Goal: Task Accomplishment & Management: Use online tool/utility

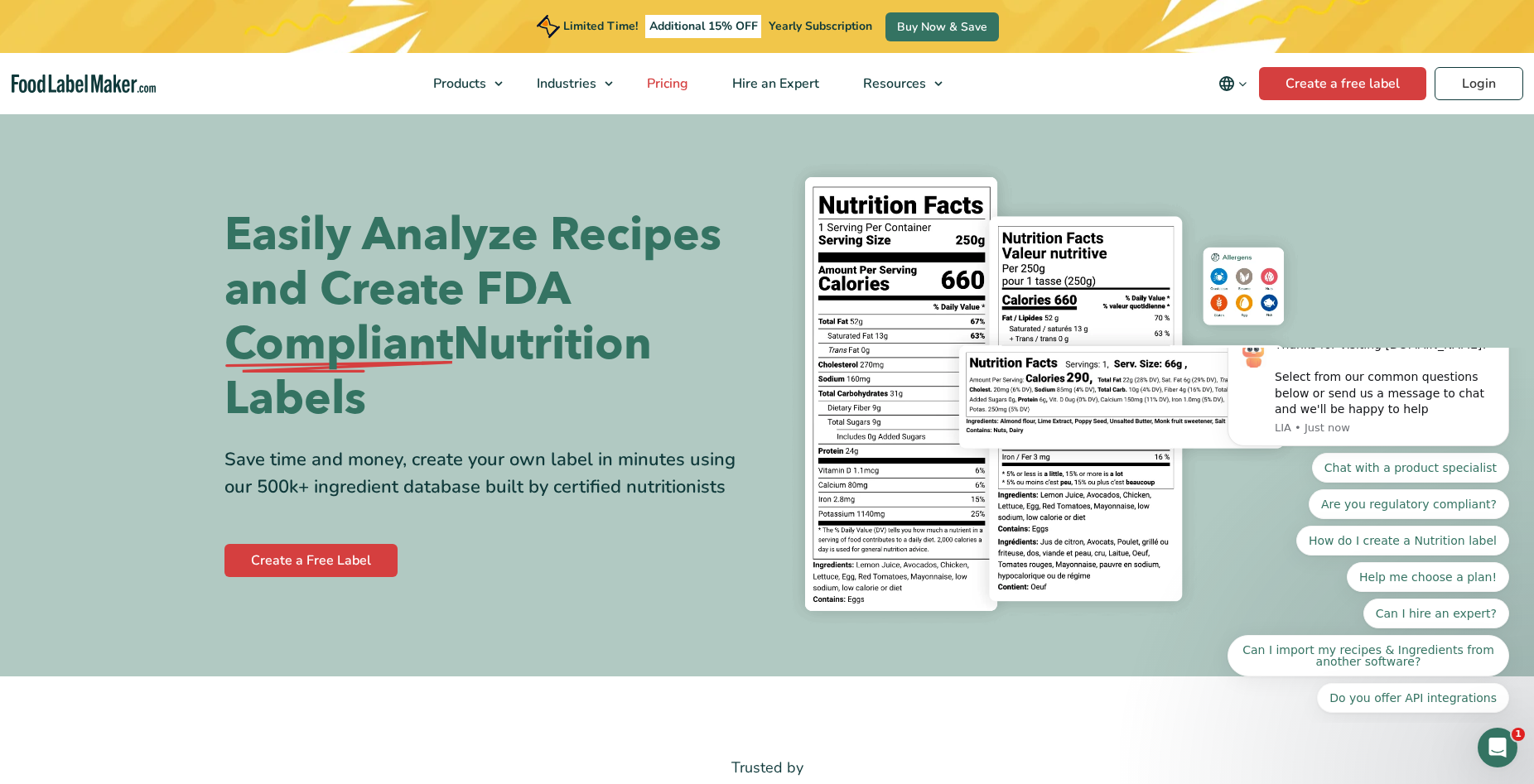
click at [687, 84] on span "Pricing" at bounding box center [665, 83] width 48 height 18
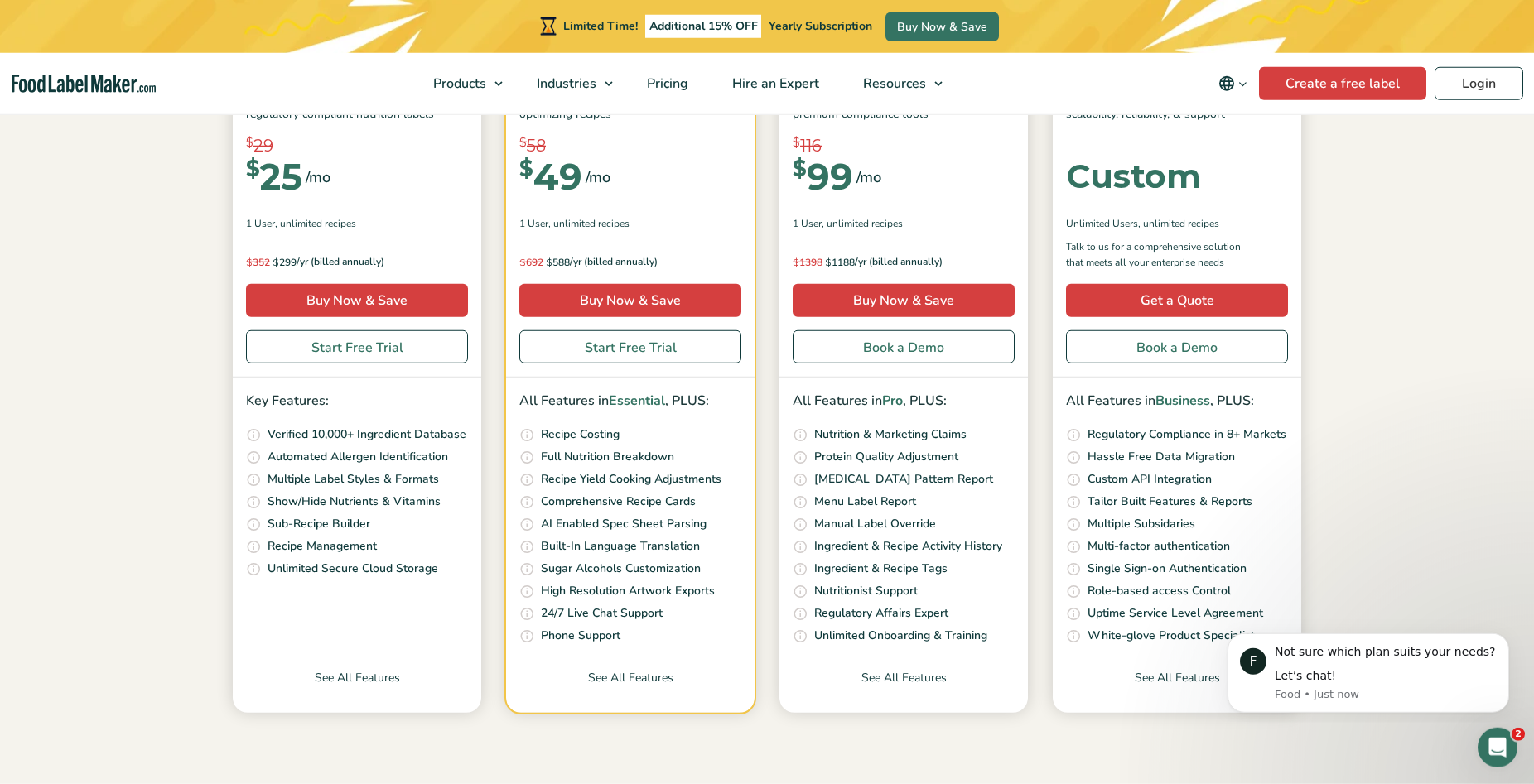
scroll to position [338, 0]
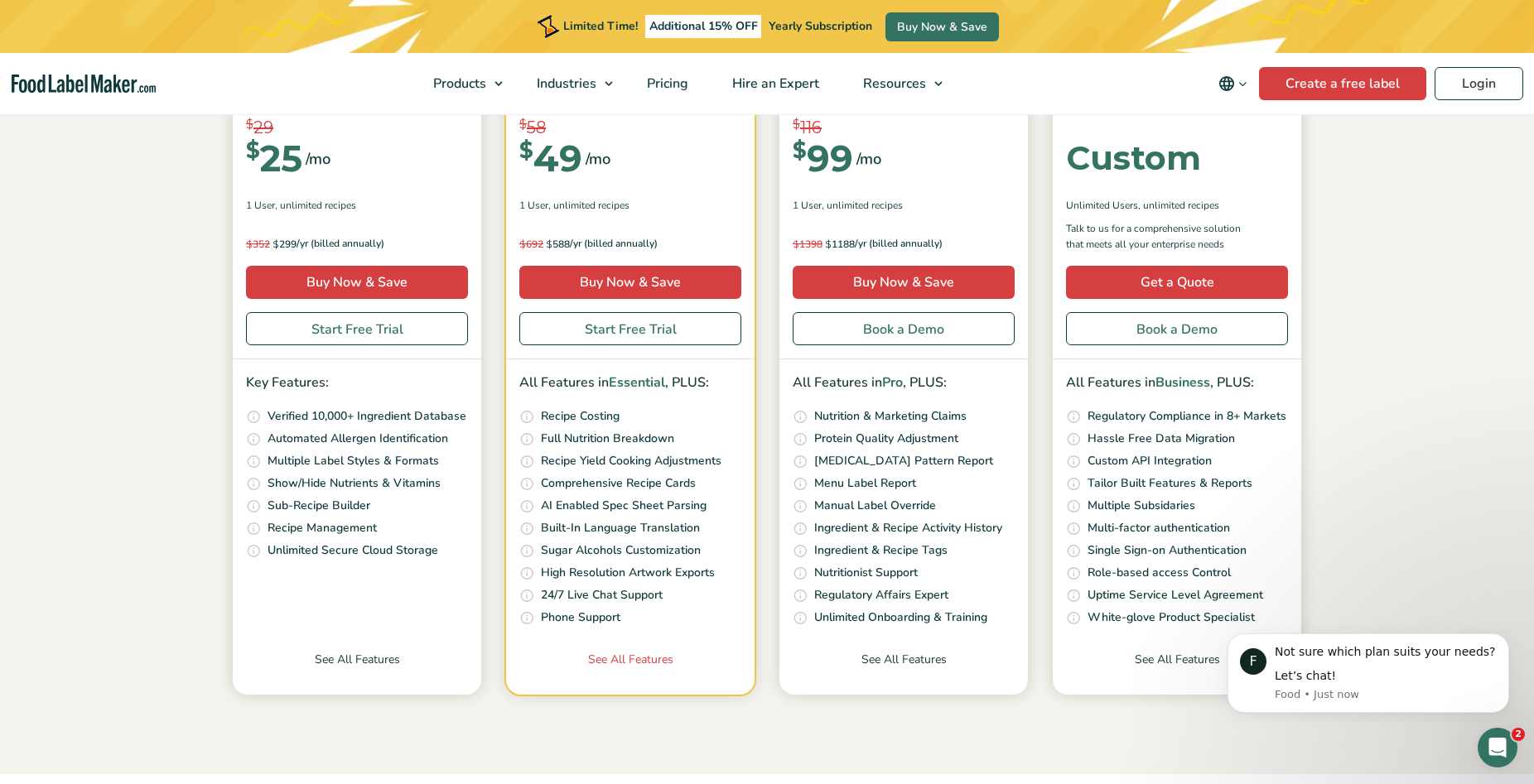
click at [635, 663] on link "See All Features" at bounding box center [631, 672] width 249 height 44
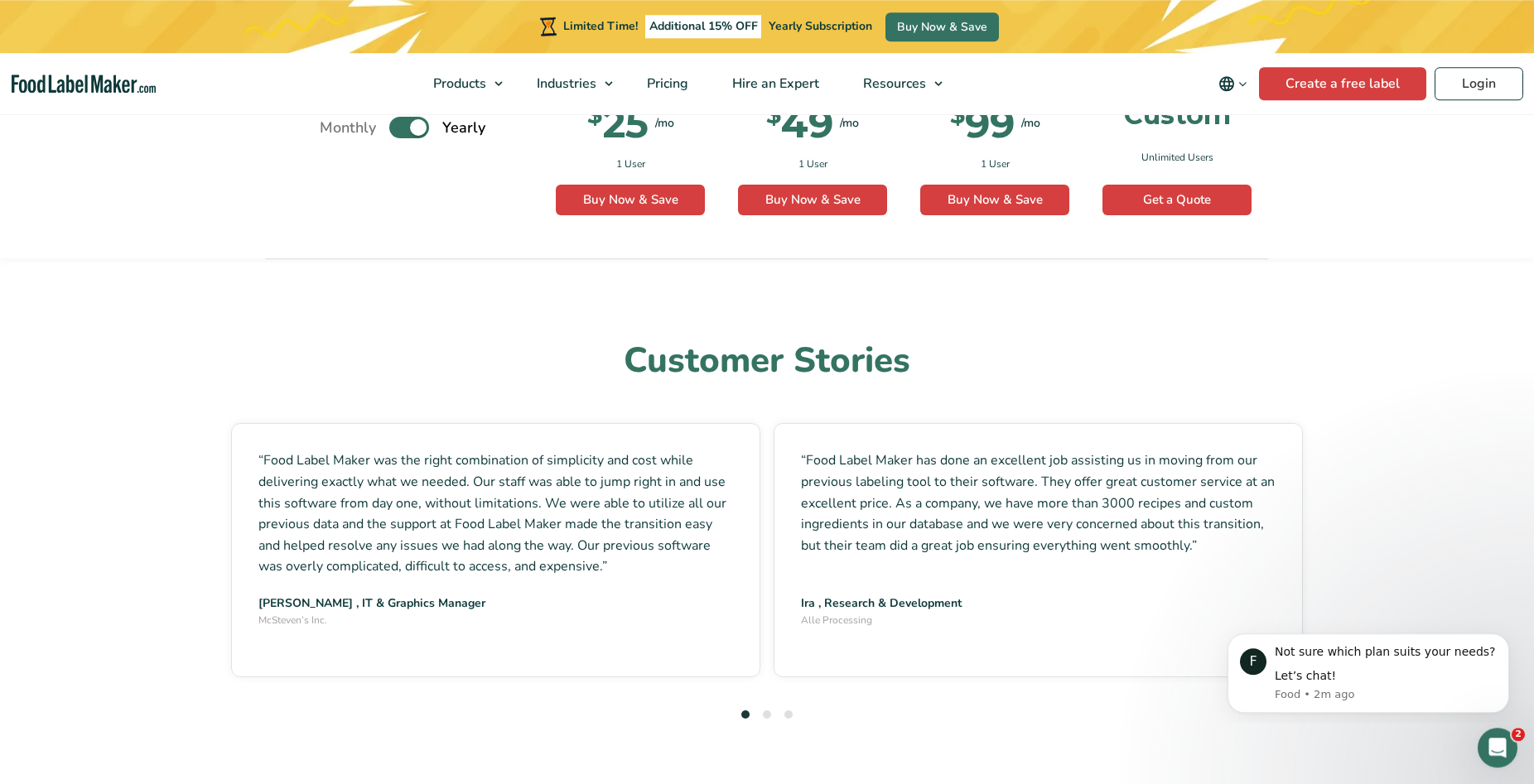
scroll to position [4393, 0]
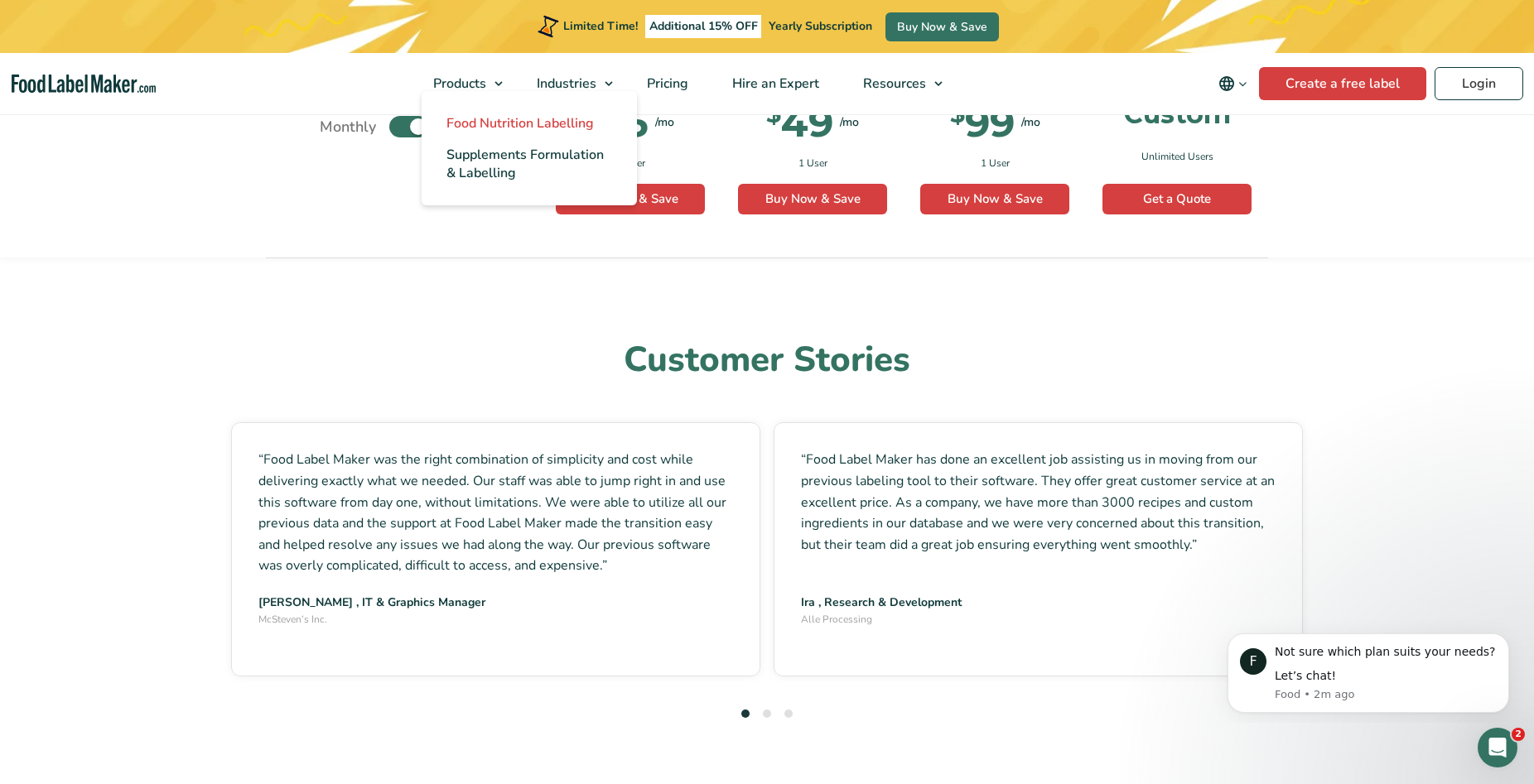
click at [512, 121] on span "Food Nutrition Labelling" at bounding box center [520, 123] width 147 height 18
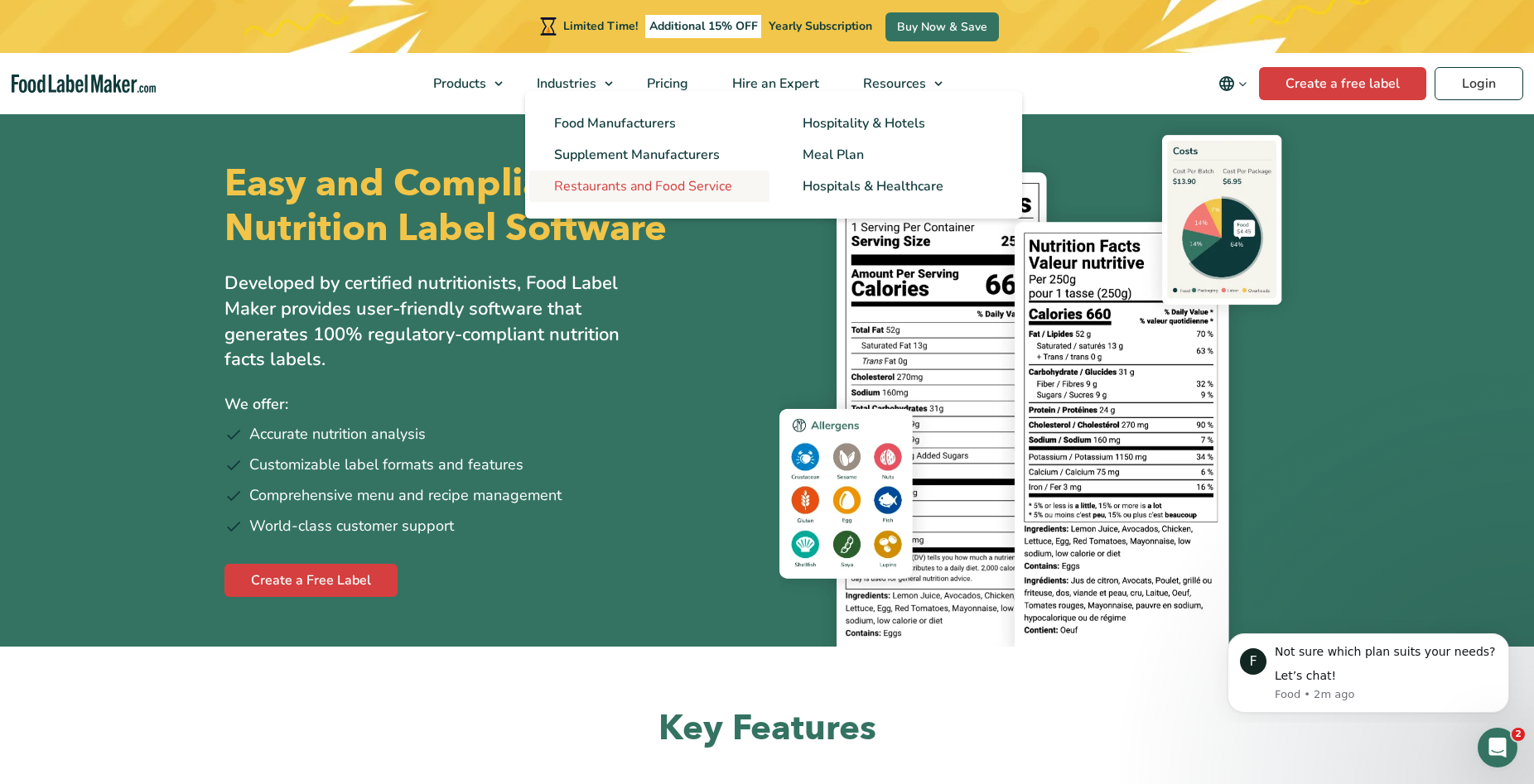
click at [615, 182] on span "Restaurants and Food Service" at bounding box center [644, 186] width 178 height 18
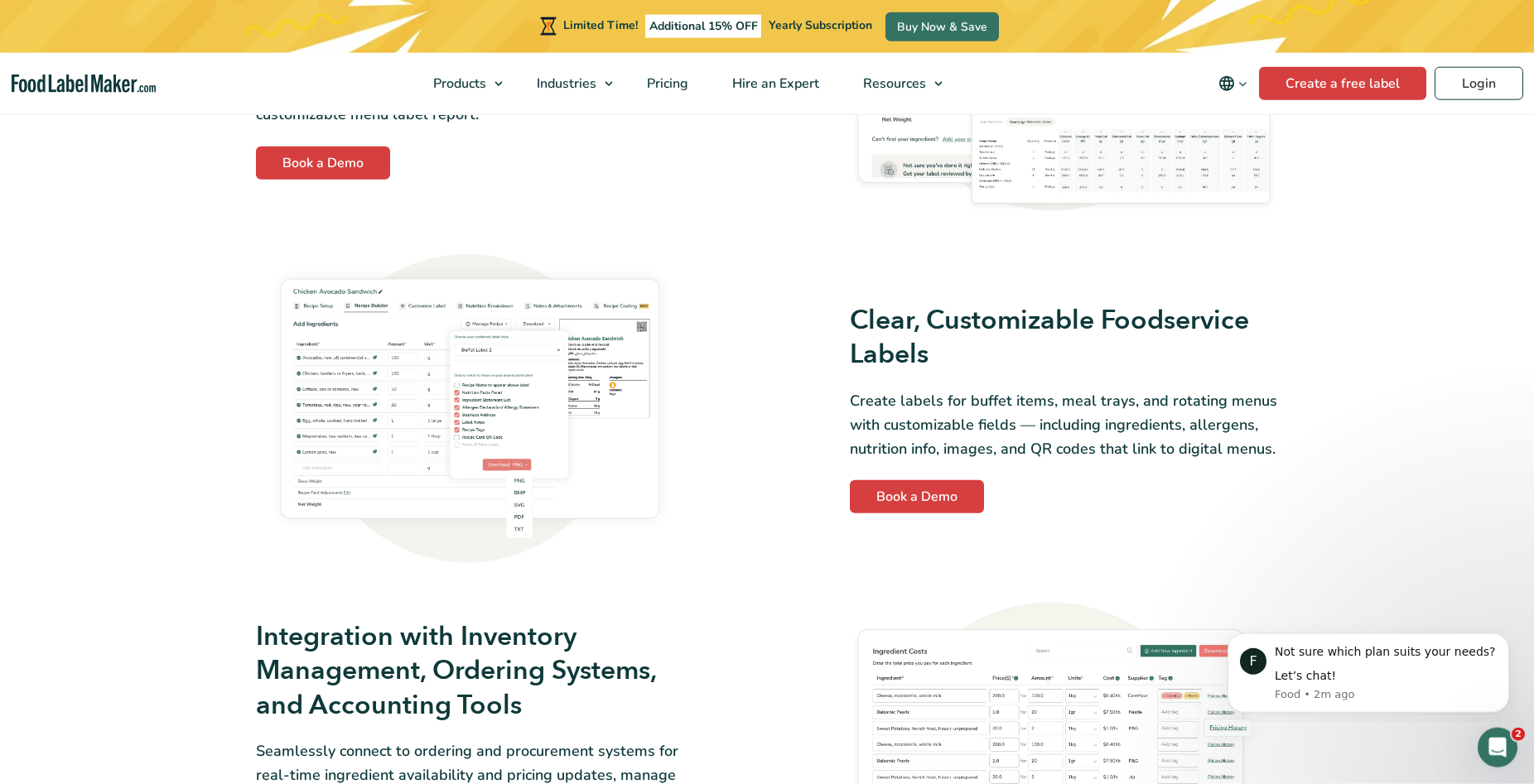
scroll to position [2703, 0]
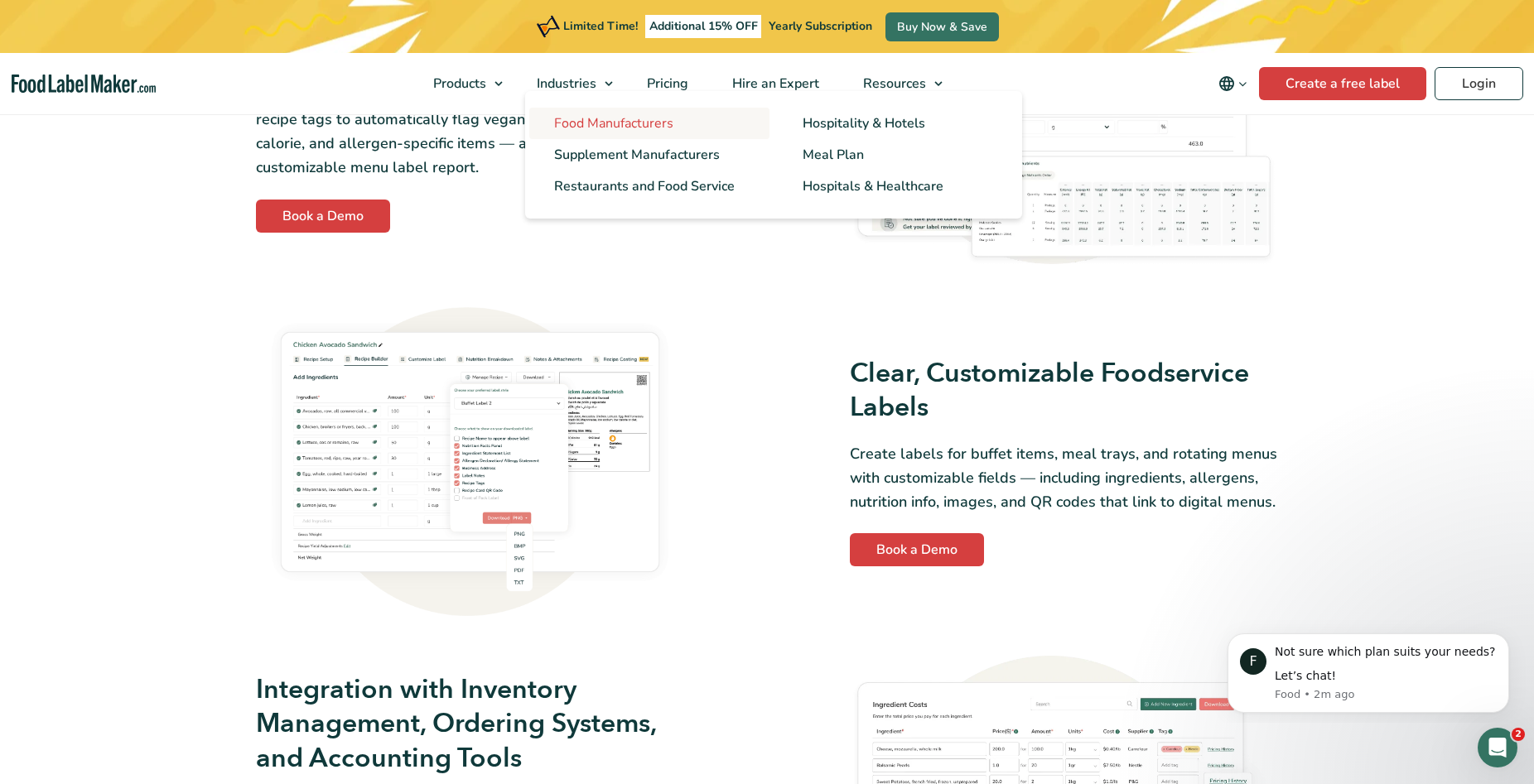
click at [594, 130] on span "Food Manufacturers" at bounding box center [614, 123] width 119 height 18
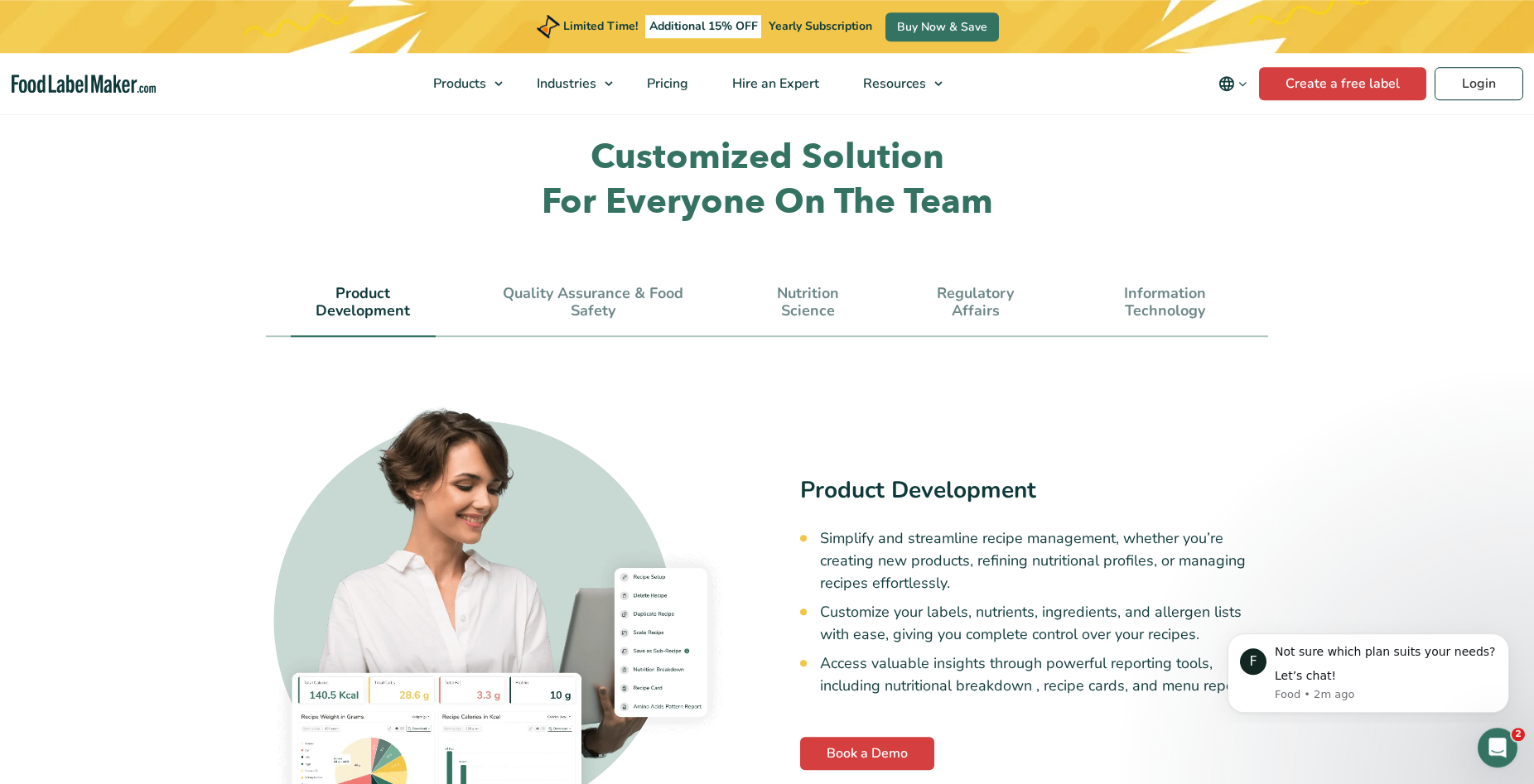
scroll to position [4816, 0]
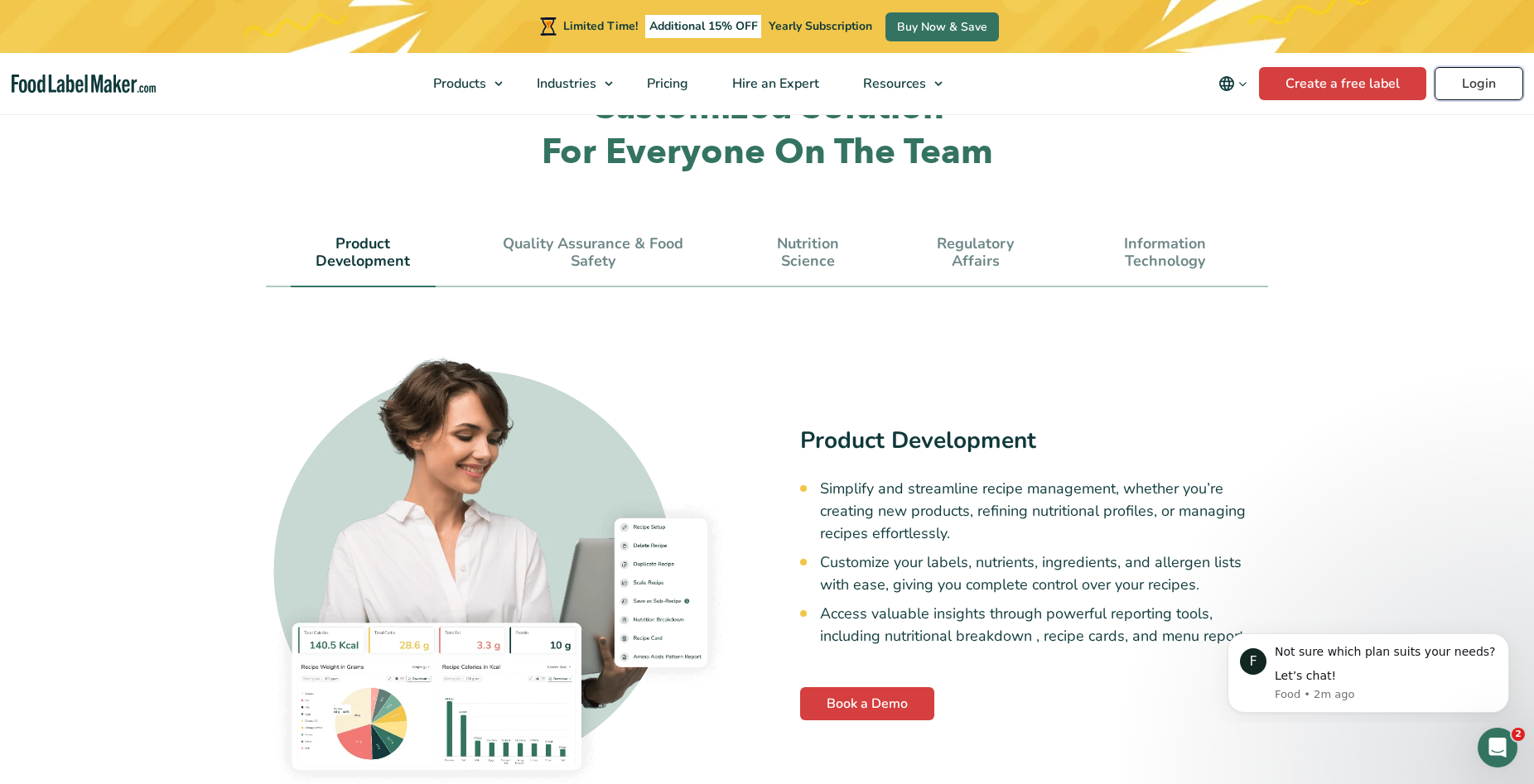
drag, startPoint x: 1489, startPoint y: 86, endPoint x: 1481, endPoint y: 75, distance: 13.6
click at [1486, 82] on link "Login" at bounding box center [1480, 83] width 89 height 34
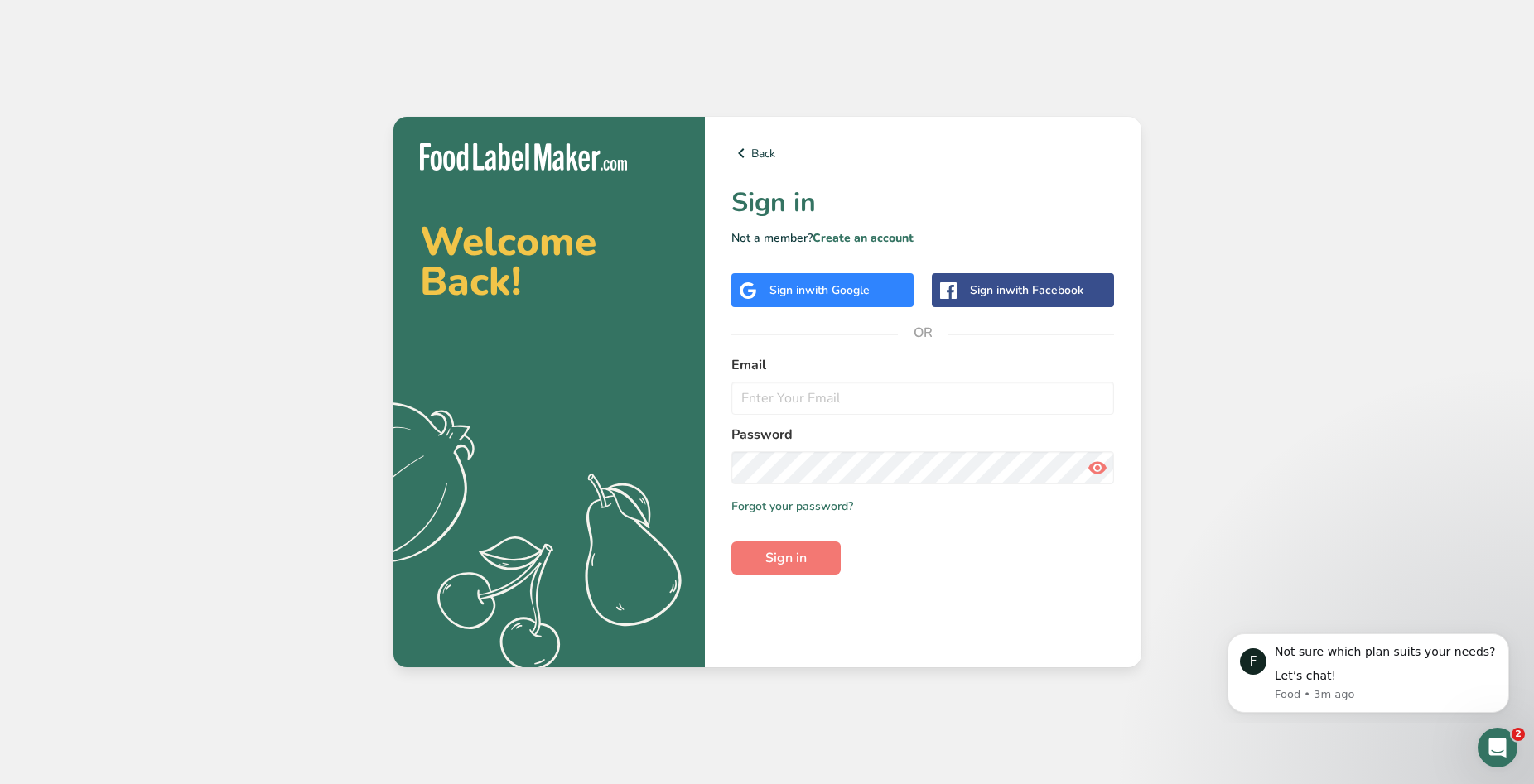
type input "[PERSON_NAME][EMAIL_ADDRESS][DOMAIN_NAME]"
click at [761, 553] on button "Sign in" at bounding box center [786, 558] width 109 height 34
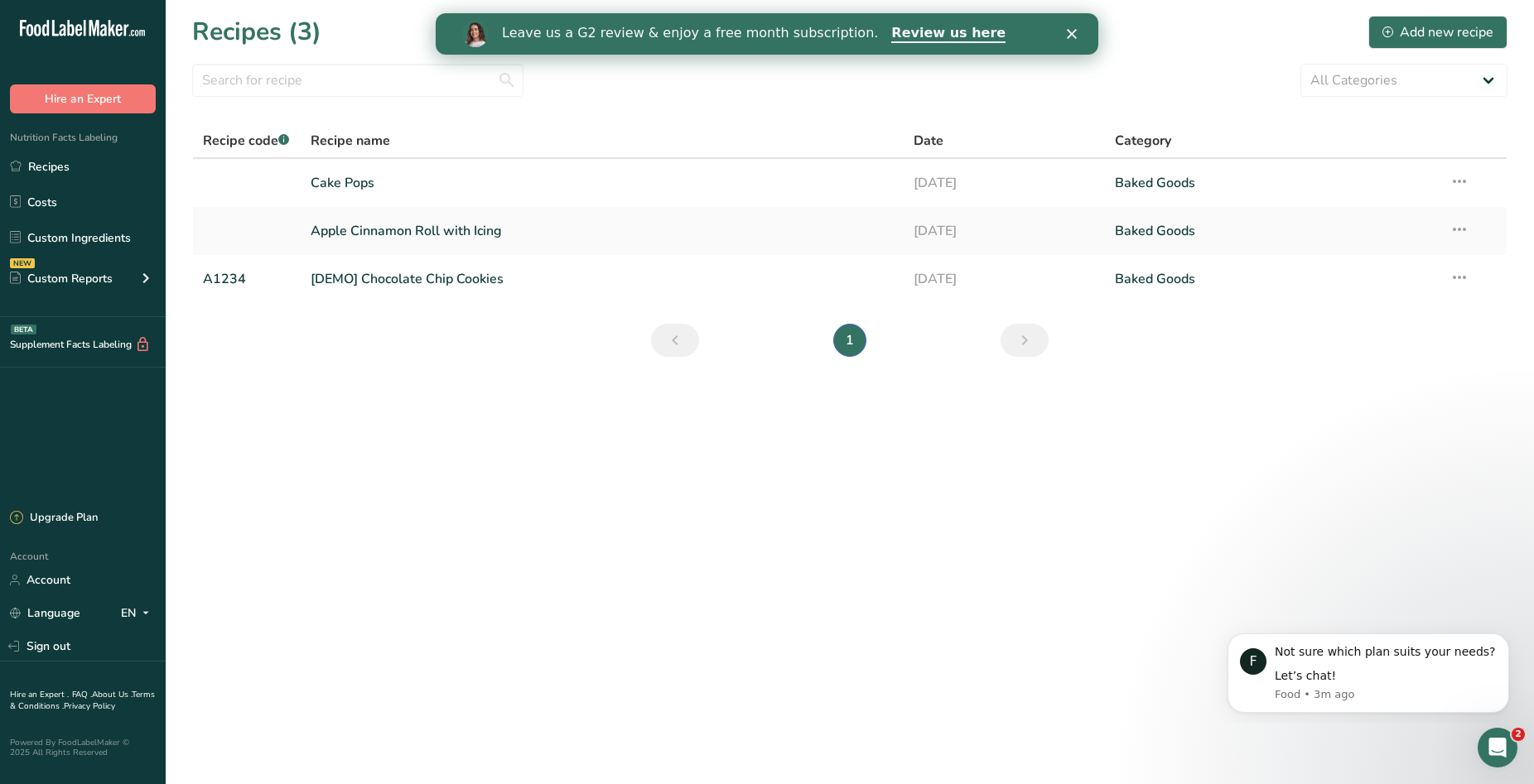
click at [1074, 34] on polygon "Close" at bounding box center [1072, 34] width 10 height 10
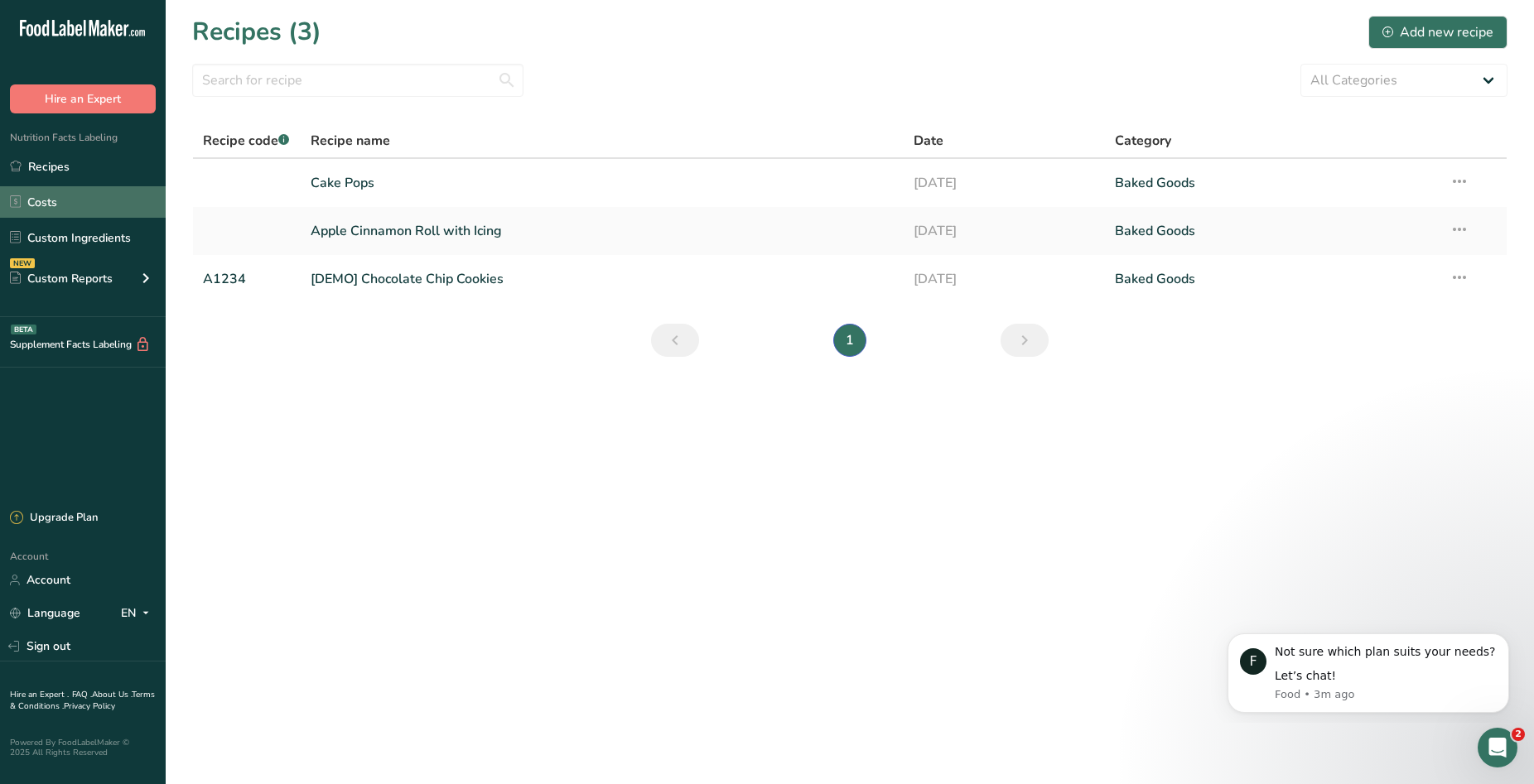
click at [68, 214] on link "Costs" at bounding box center [83, 201] width 166 height 32
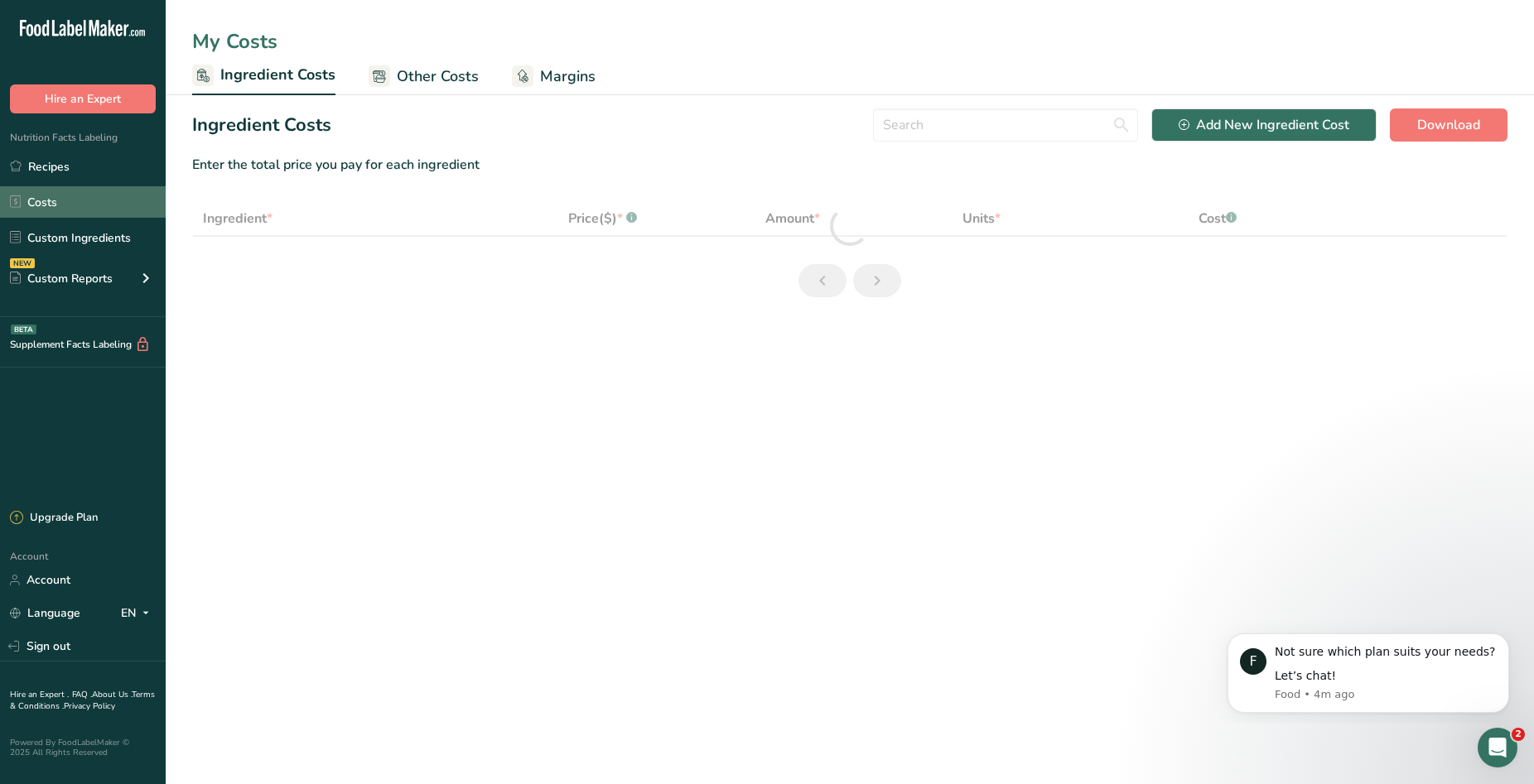
select select "1"
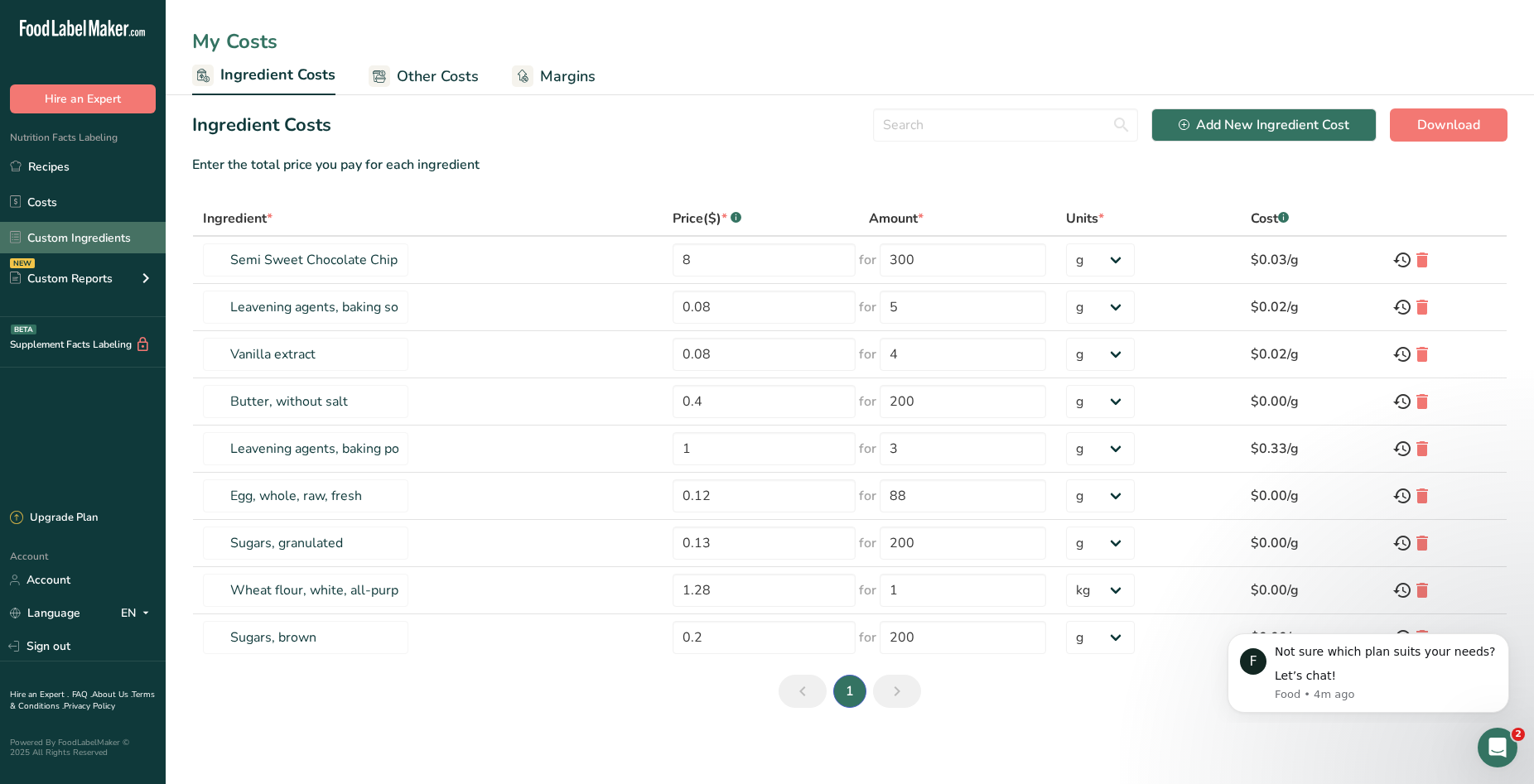
click at [74, 243] on link "Custom Ingredients" at bounding box center [83, 238] width 166 height 32
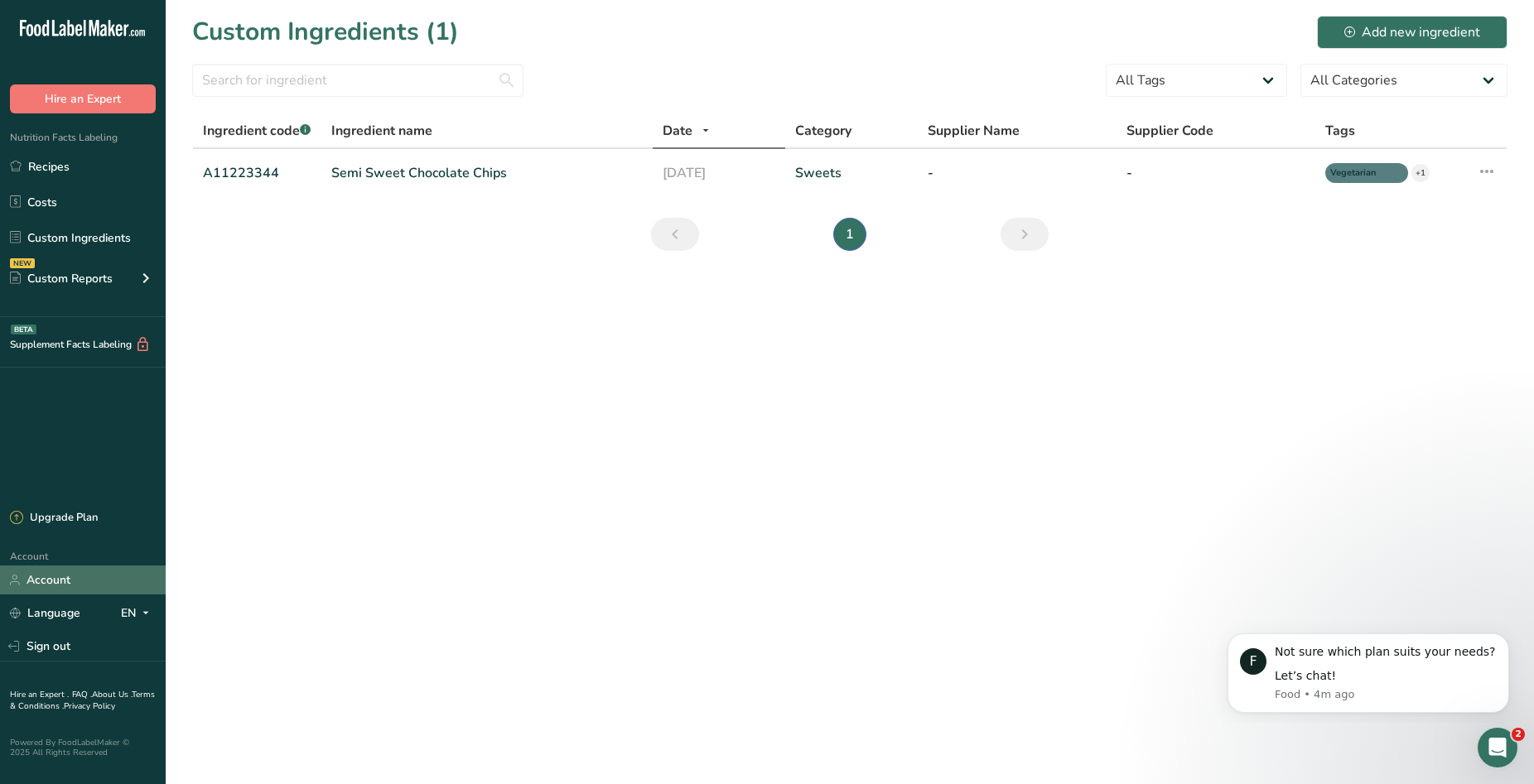
click at [109, 582] on link "Account" at bounding box center [83, 580] width 166 height 29
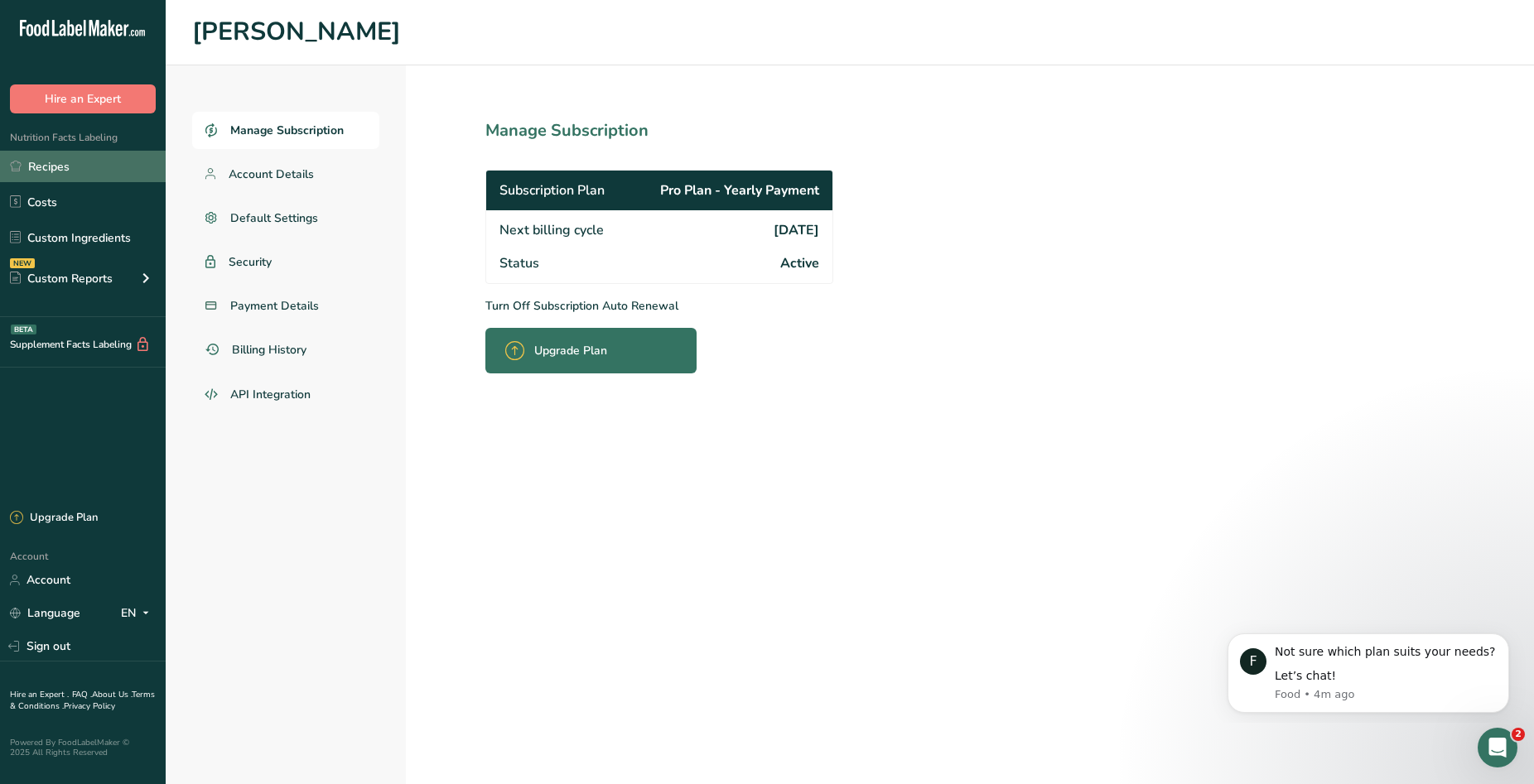
click at [42, 169] on link "Recipes" at bounding box center [83, 166] width 166 height 32
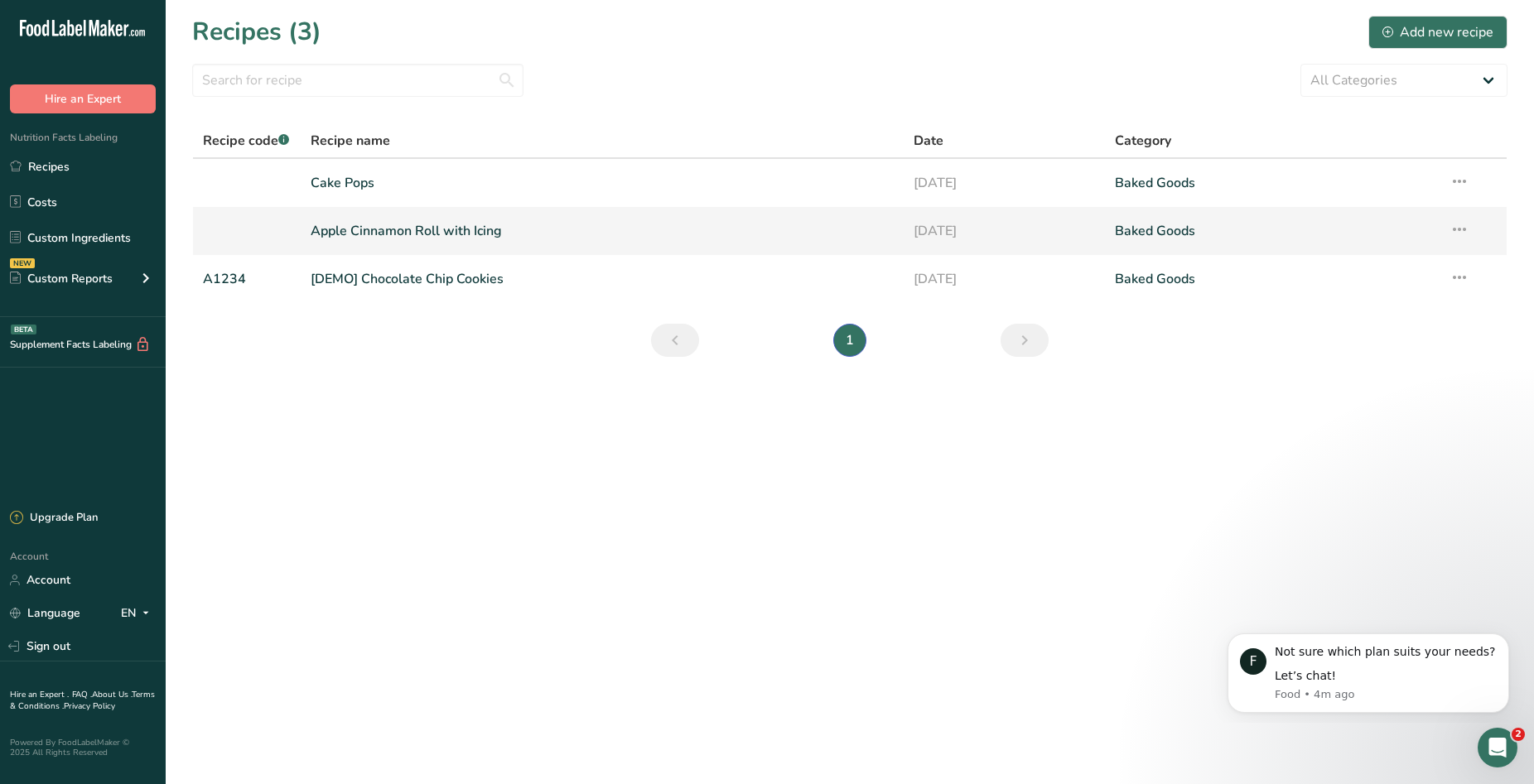
click at [470, 231] on link "Apple Cinnamon Roll with Icing" at bounding box center [602, 230] width 584 height 34
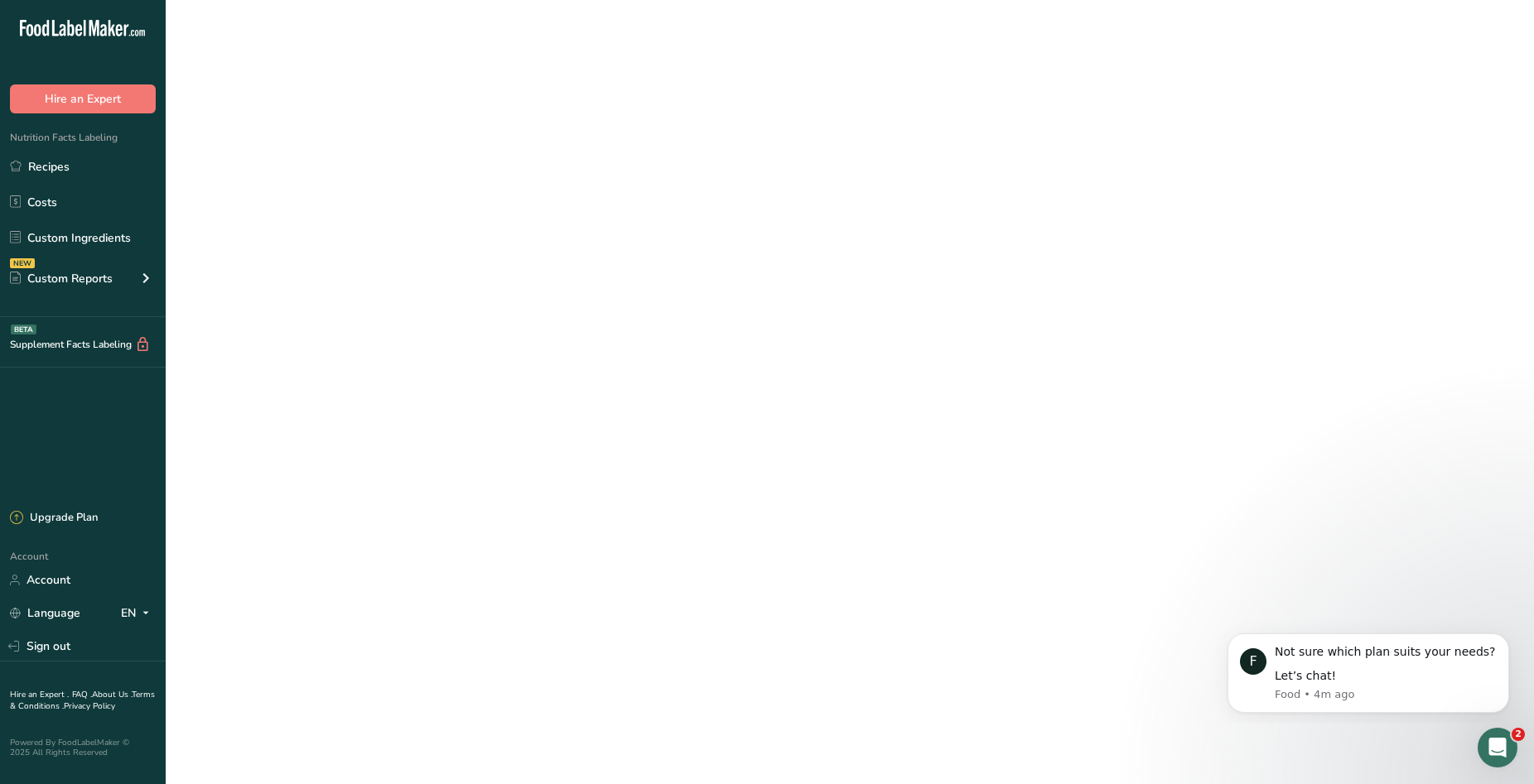
click at [470, 231] on link "Apple Cinnamon Roll with Icing" at bounding box center [602, 230] width 584 height 34
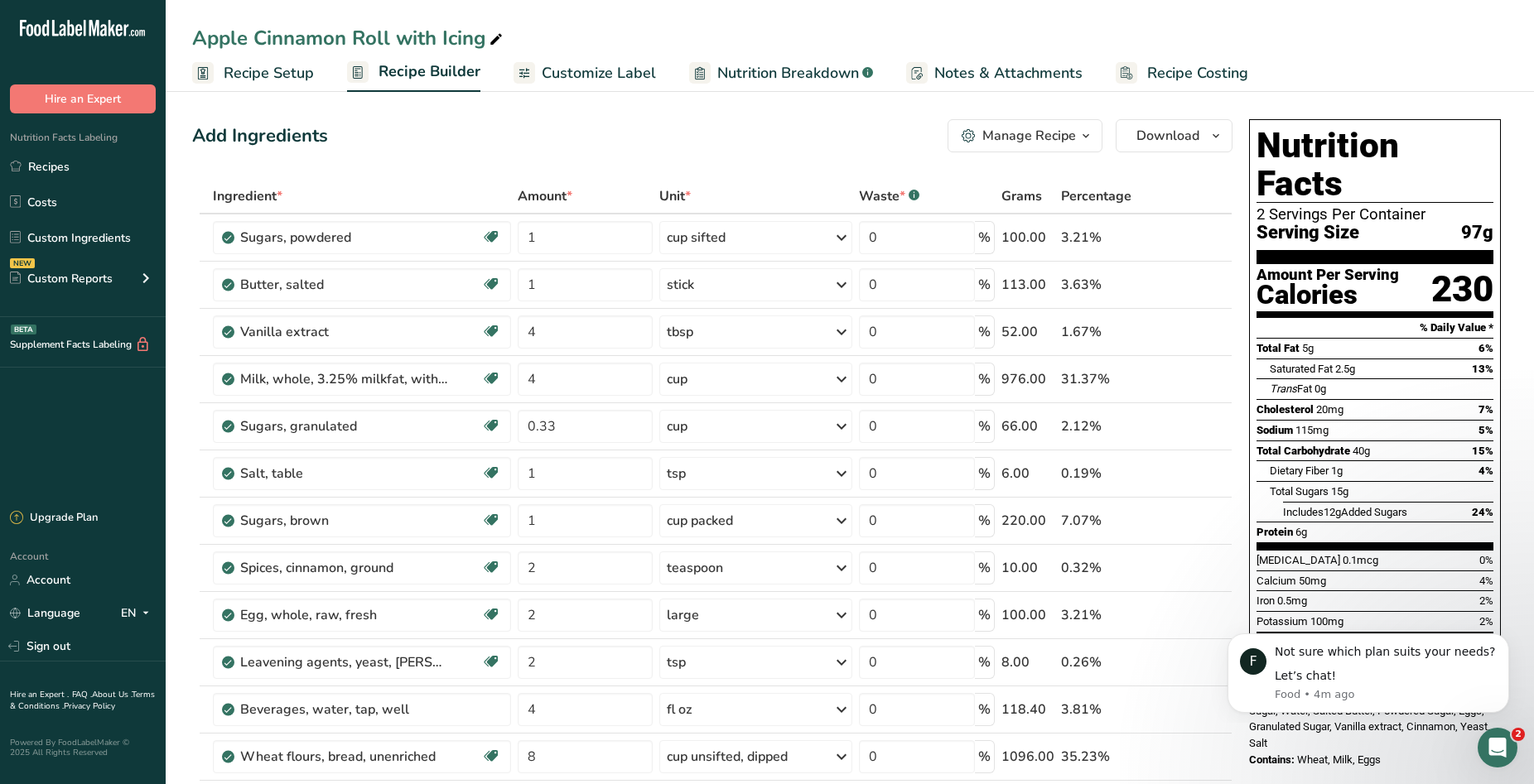
click at [644, 75] on span "Customize Label" at bounding box center [599, 73] width 114 height 23
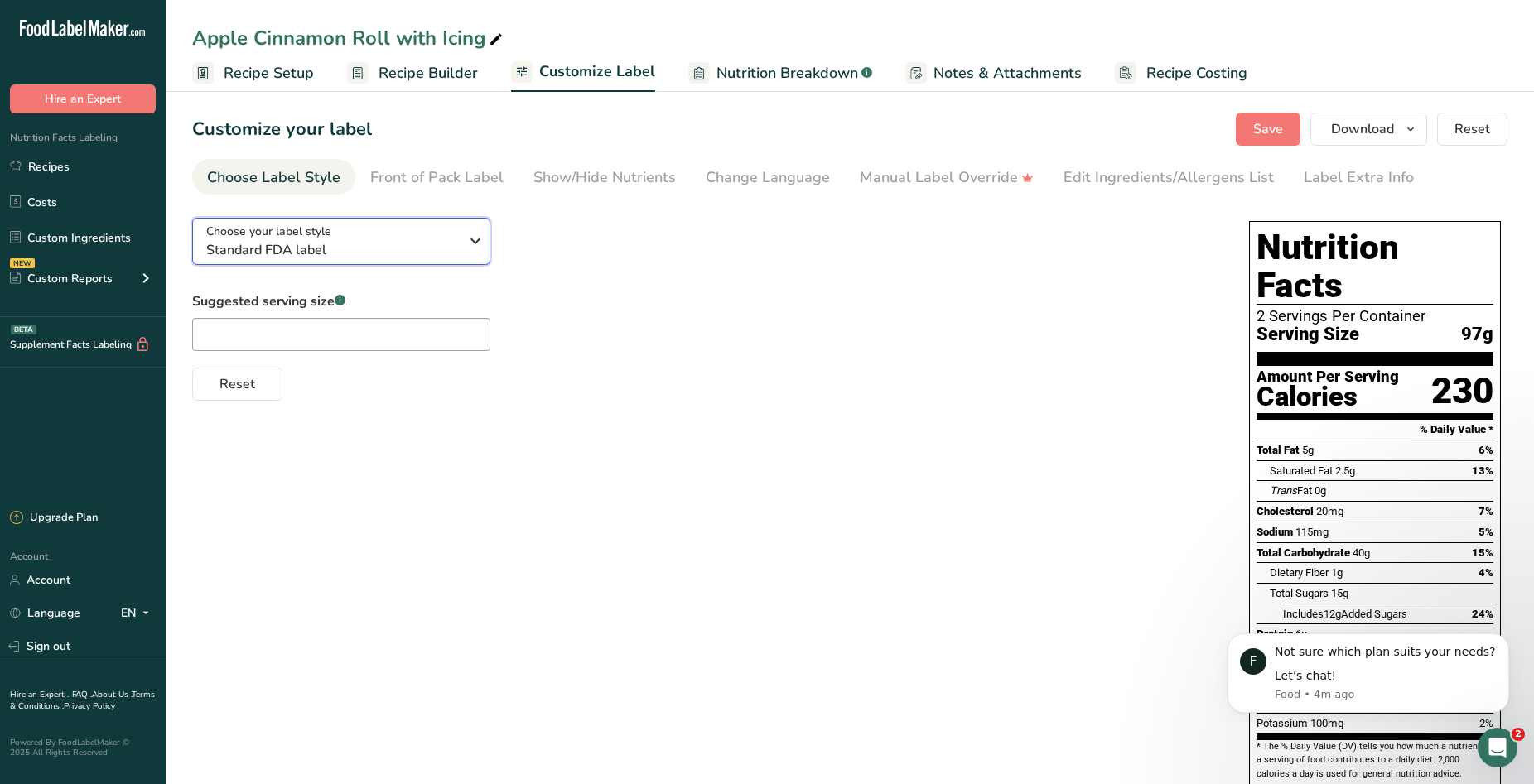
click at [461, 250] on div "Choose your label style Standard FDA label" at bounding box center [339, 241] width 265 height 37
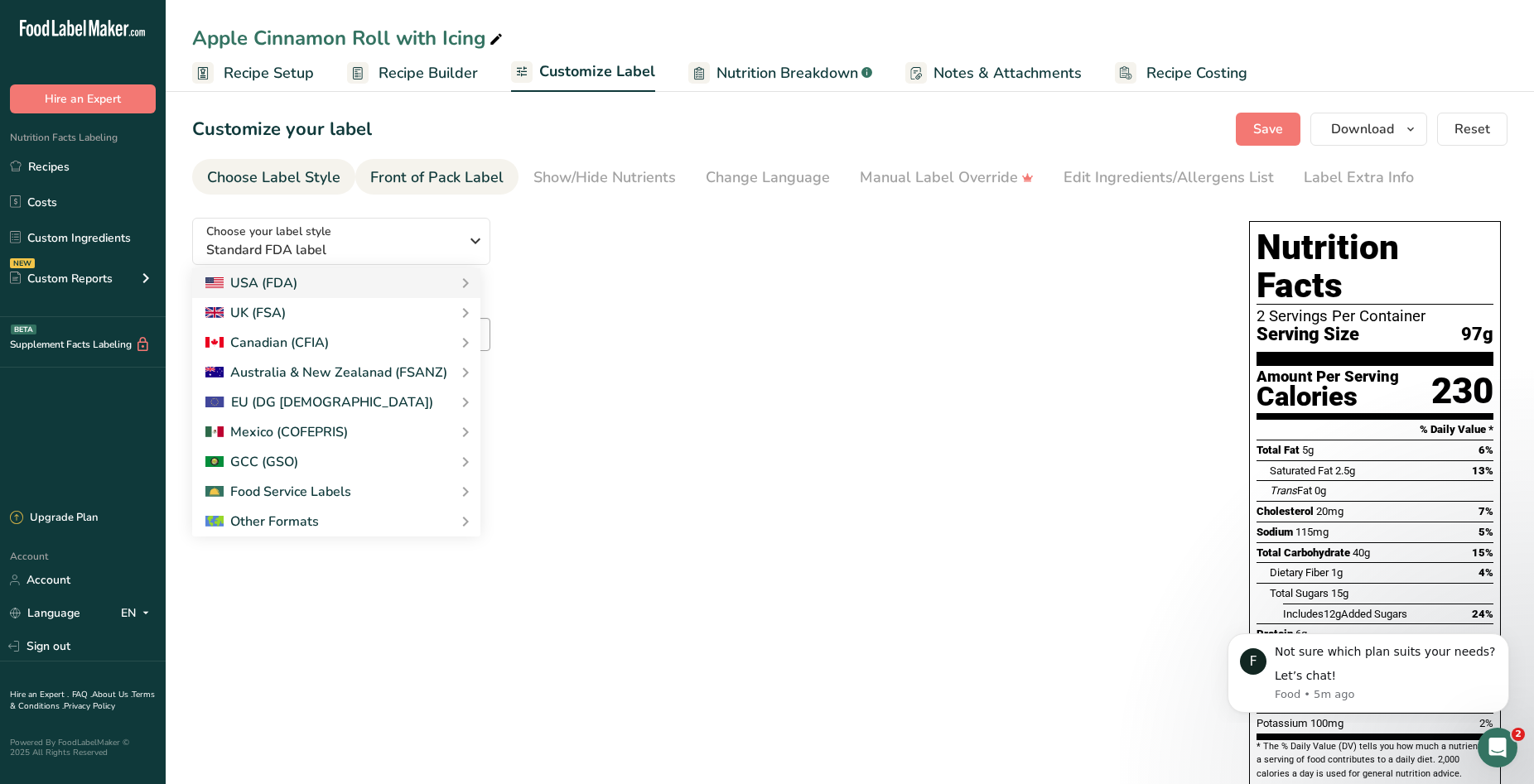
click at [447, 177] on div "Front of Pack Label" at bounding box center [437, 177] width 133 height 23
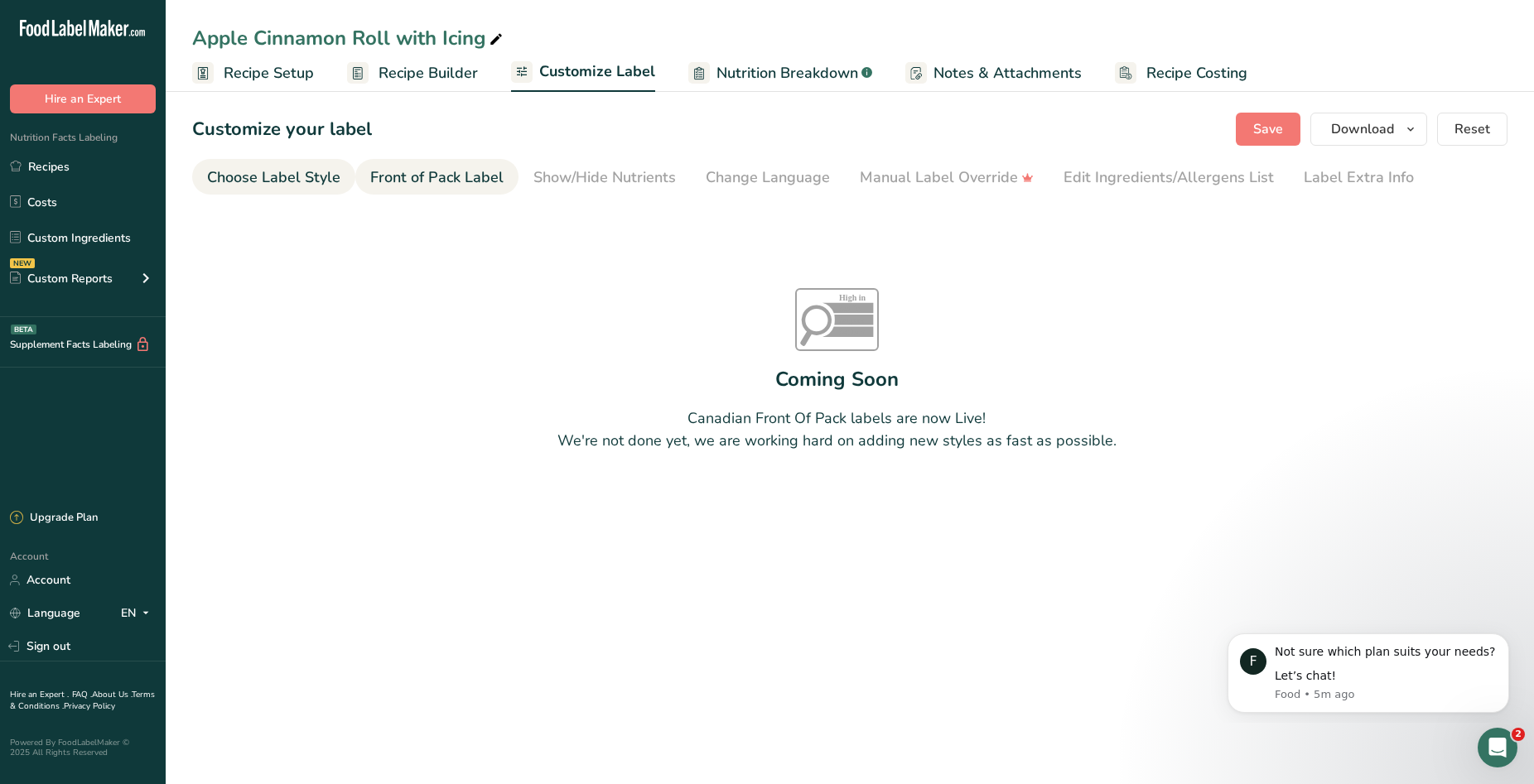
click at [311, 175] on div "Choose Label Style" at bounding box center [273, 177] width 133 height 23
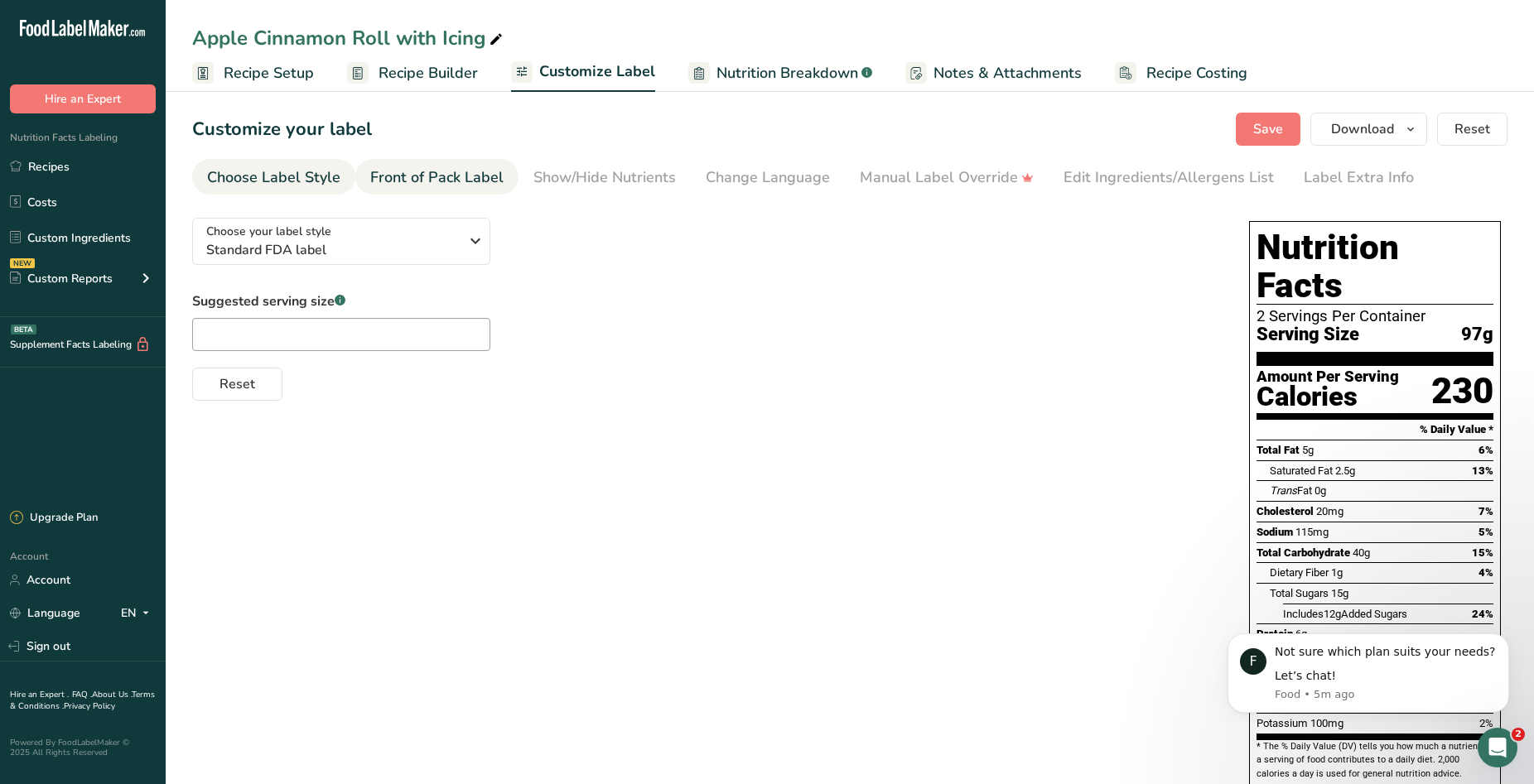
click at [412, 172] on div "Front of Pack Label" at bounding box center [437, 177] width 133 height 23
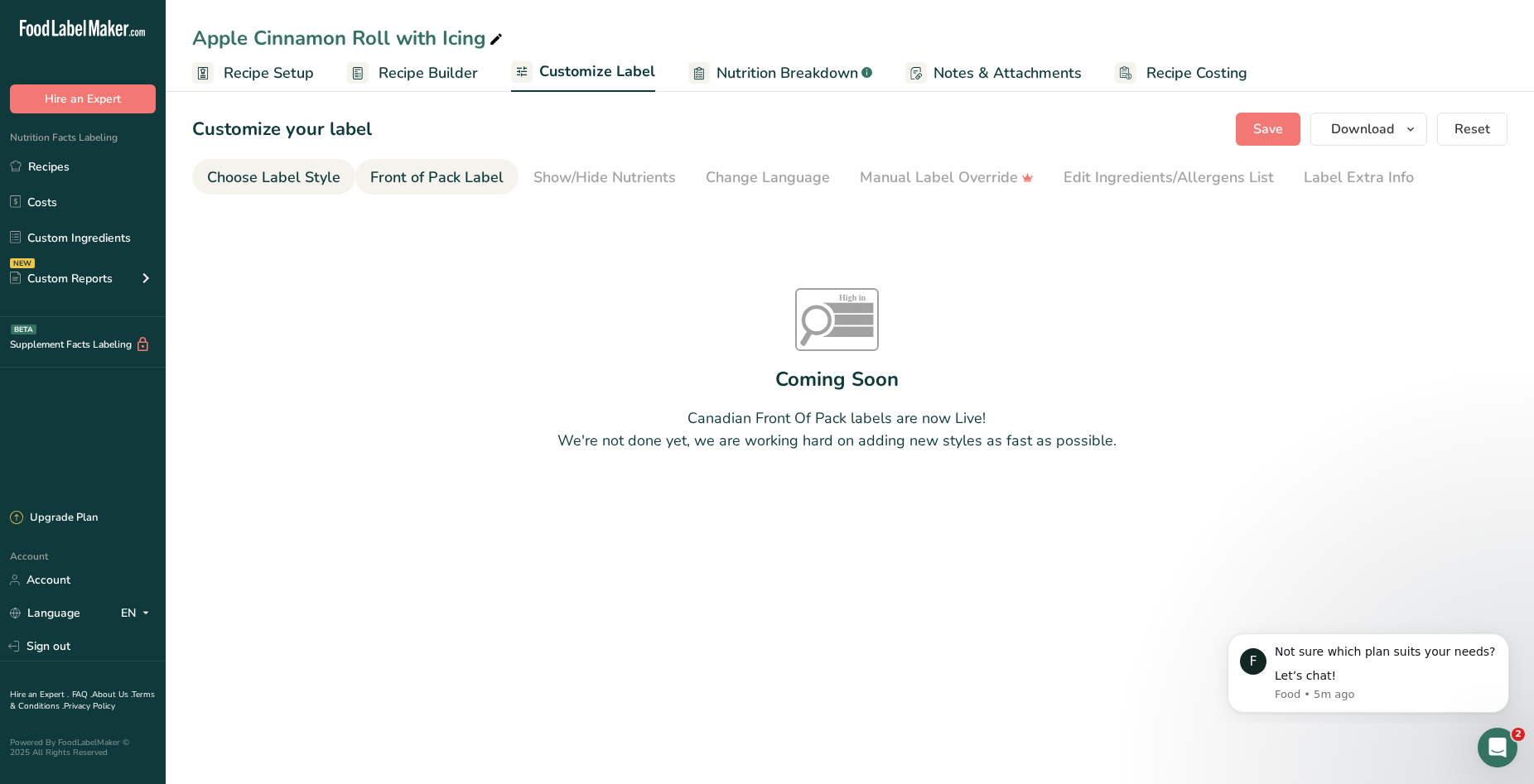
click at [335, 181] on div "Choose Label Style" at bounding box center [273, 177] width 133 height 23
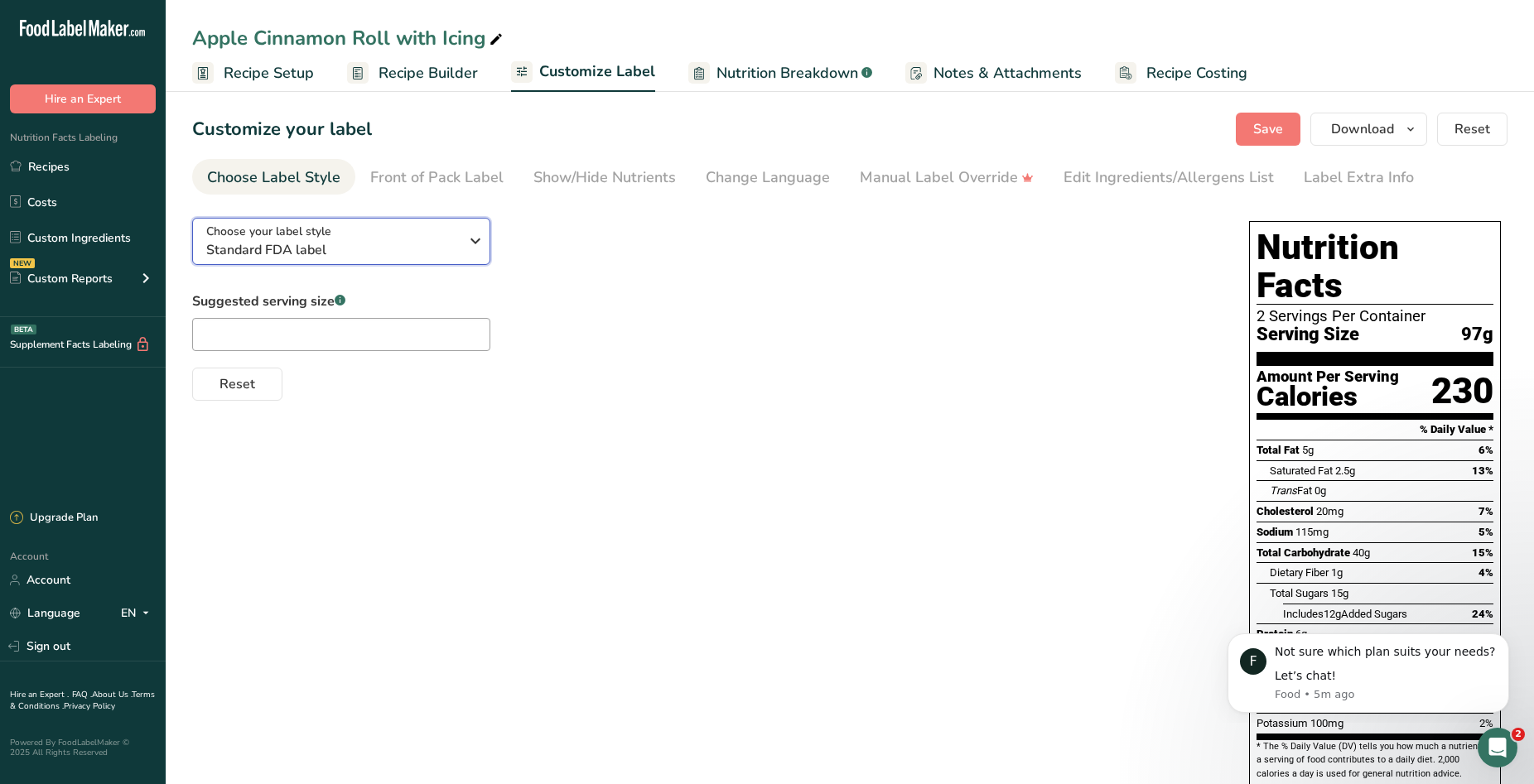
click at [438, 230] on div "Choose your label style Standard FDA label" at bounding box center [332, 241] width 252 height 37
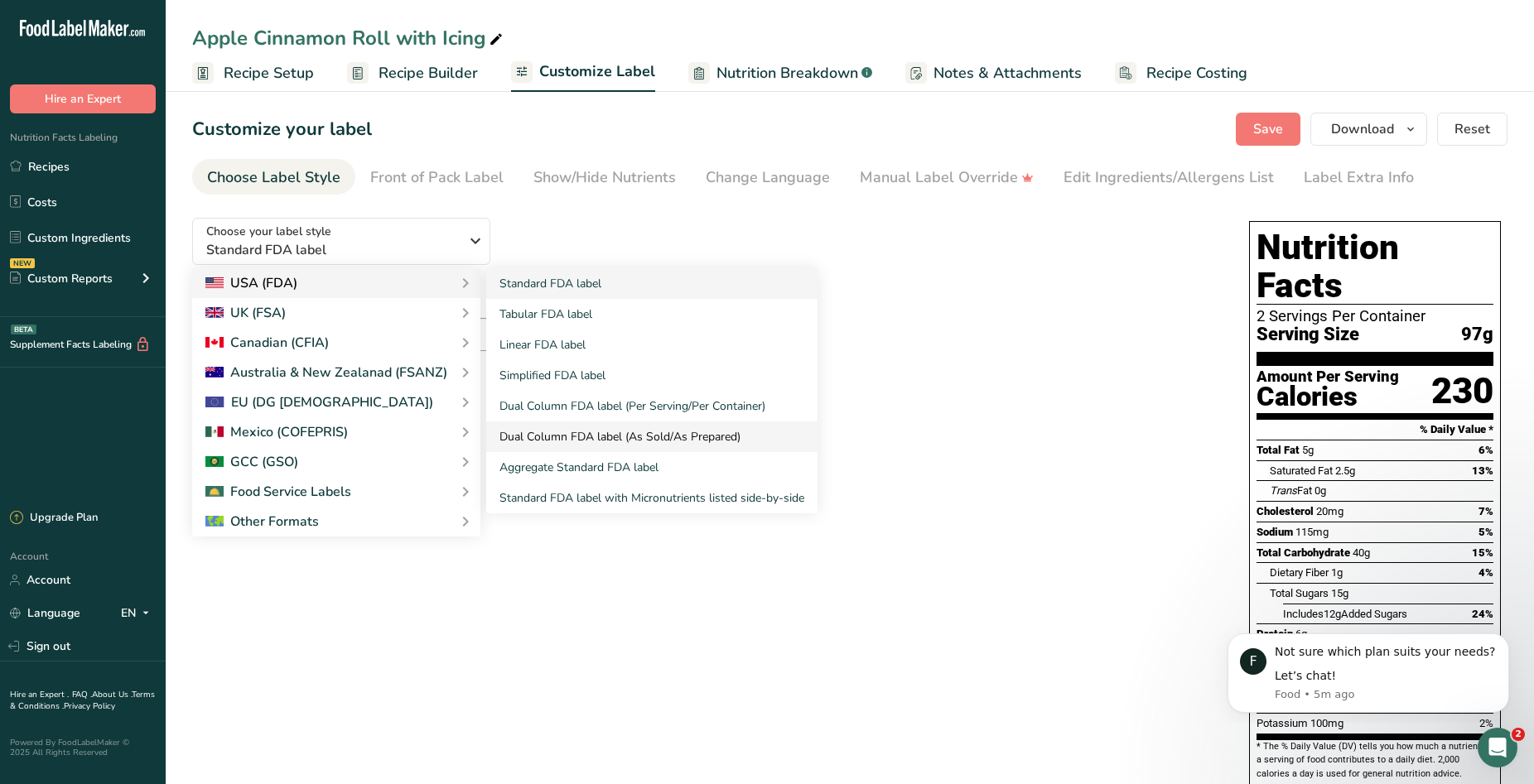
click at [622, 438] on link "Dual Column FDA label (As Sold/As Prepared)" at bounding box center [652, 437] width 331 height 31
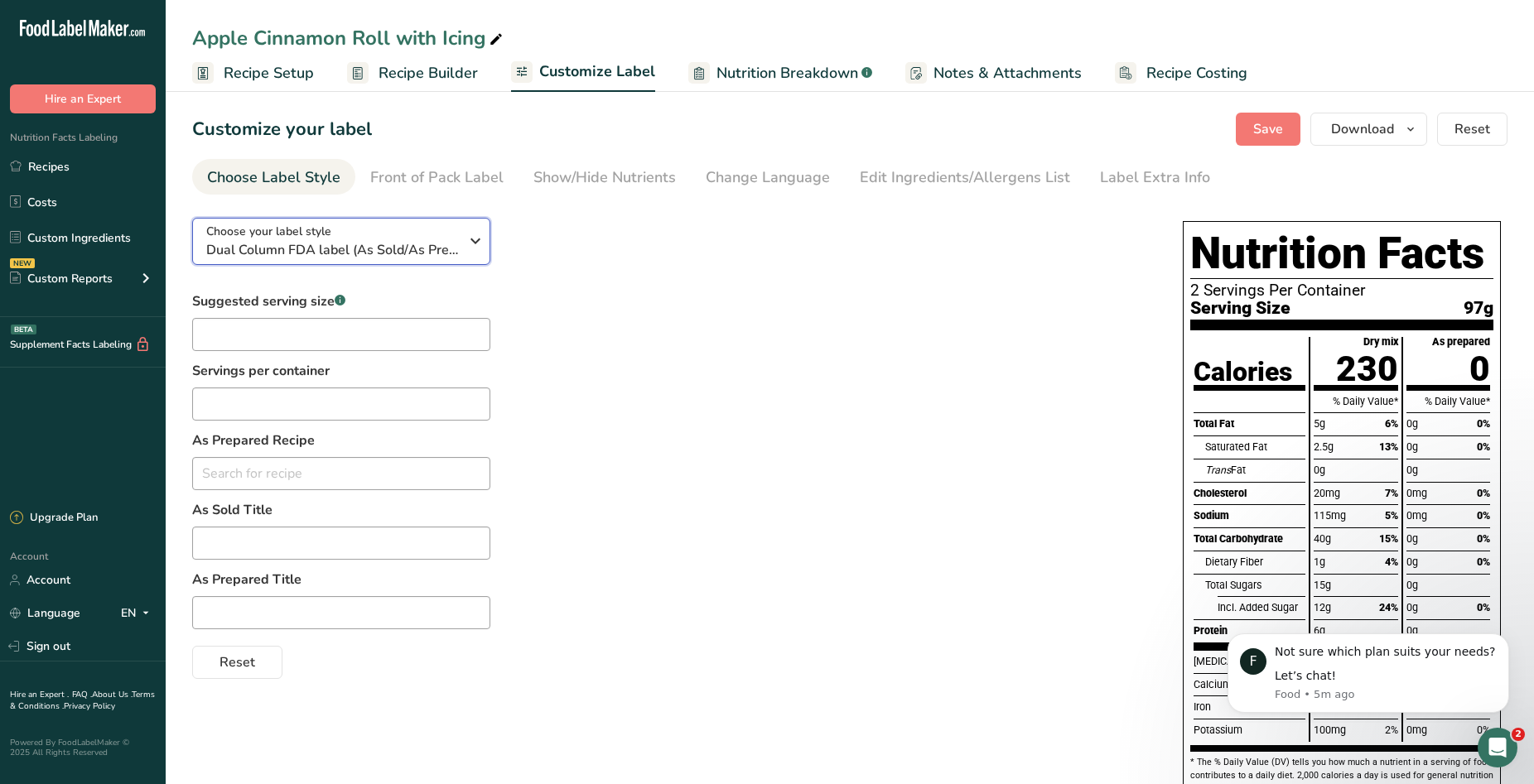
click at [337, 242] on span "Dual Column FDA label (As Sold/As Prepared)" at bounding box center [332, 250] width 252 height 20
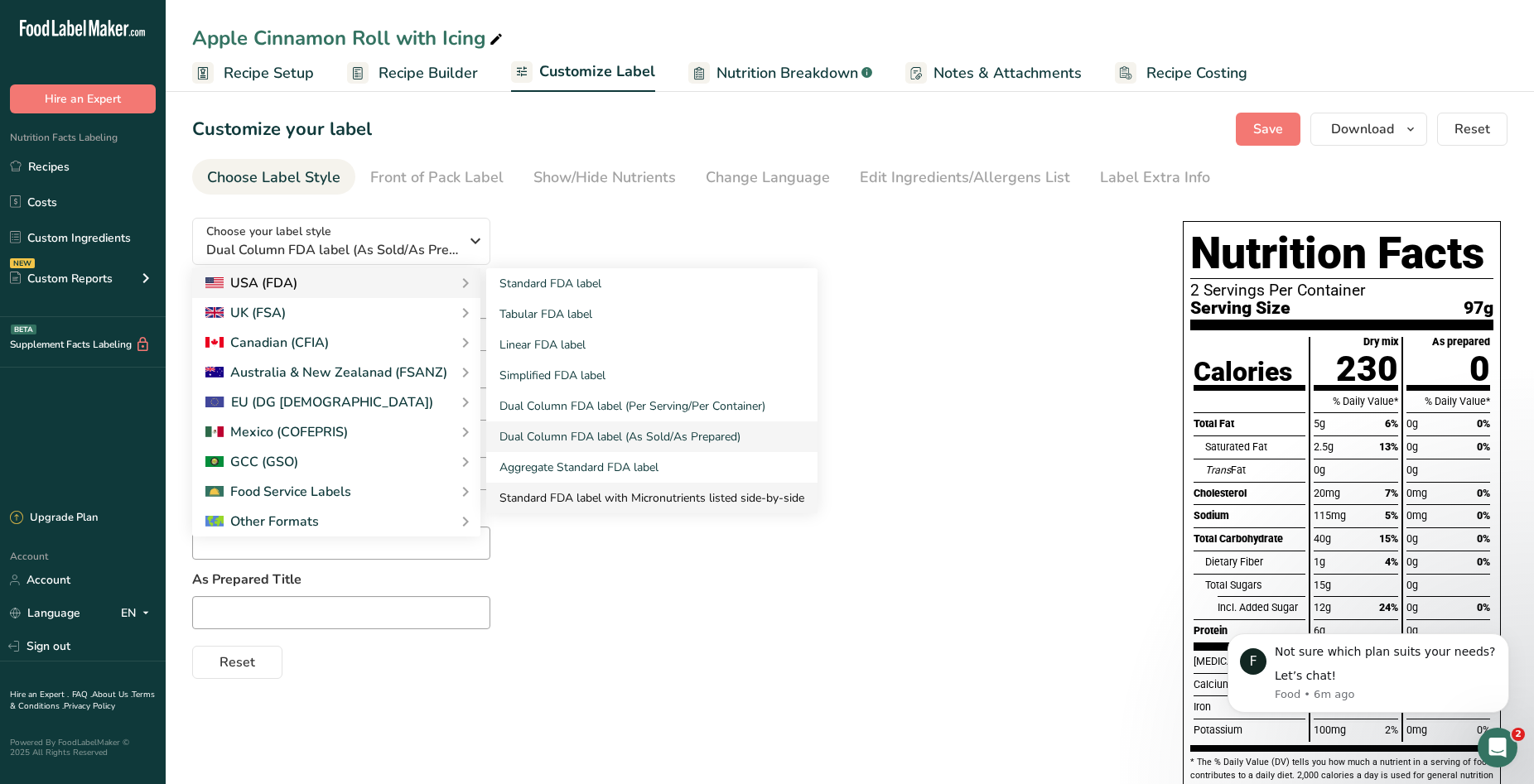
click at [626, 501] on link "Standard FDA label with Micronutrients listed side-by-side" at bounding box center [652, 498] width 331 height 31
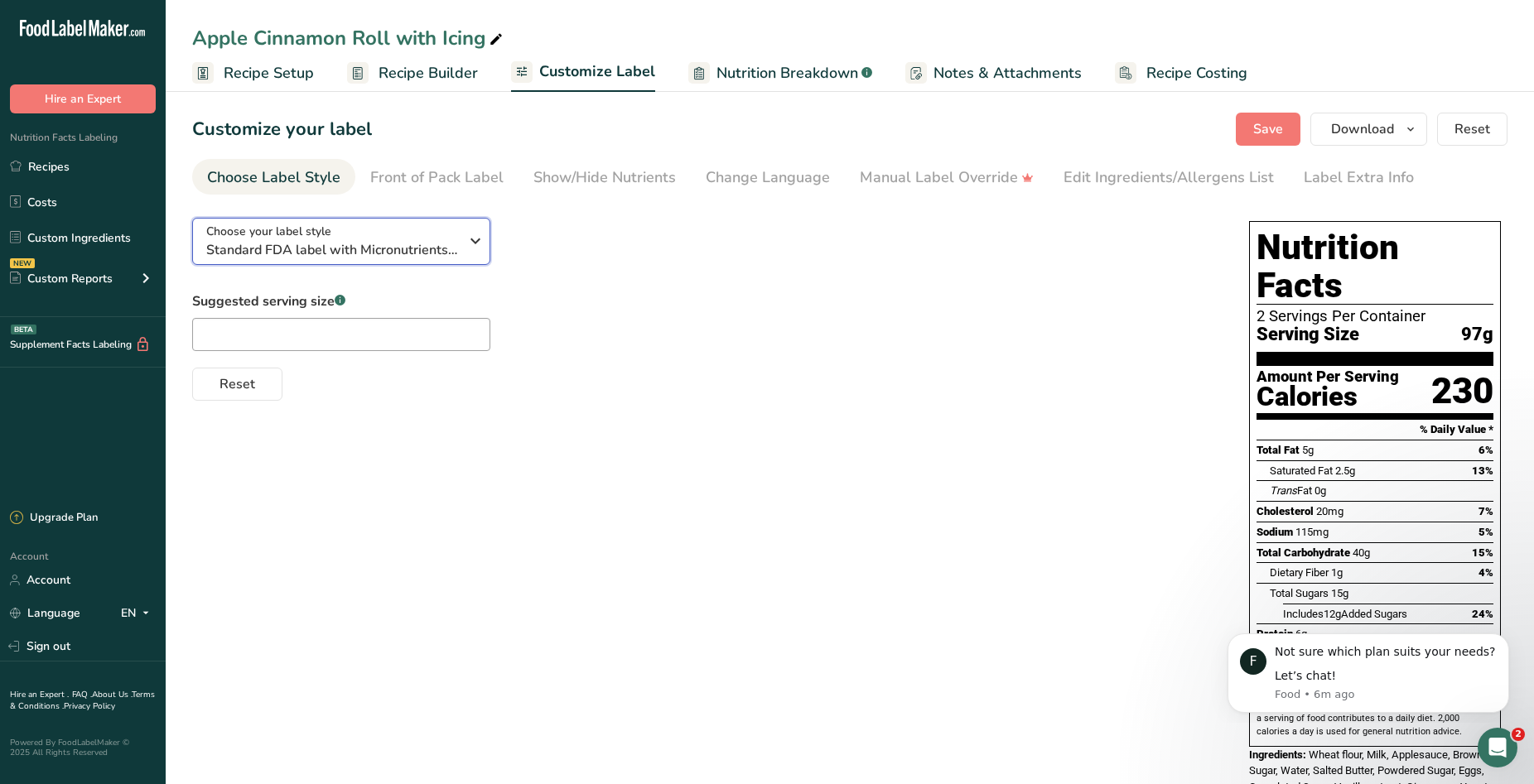
click at [466, 243] on icon "button" at bounding box center [476, 240] width 20 height 30
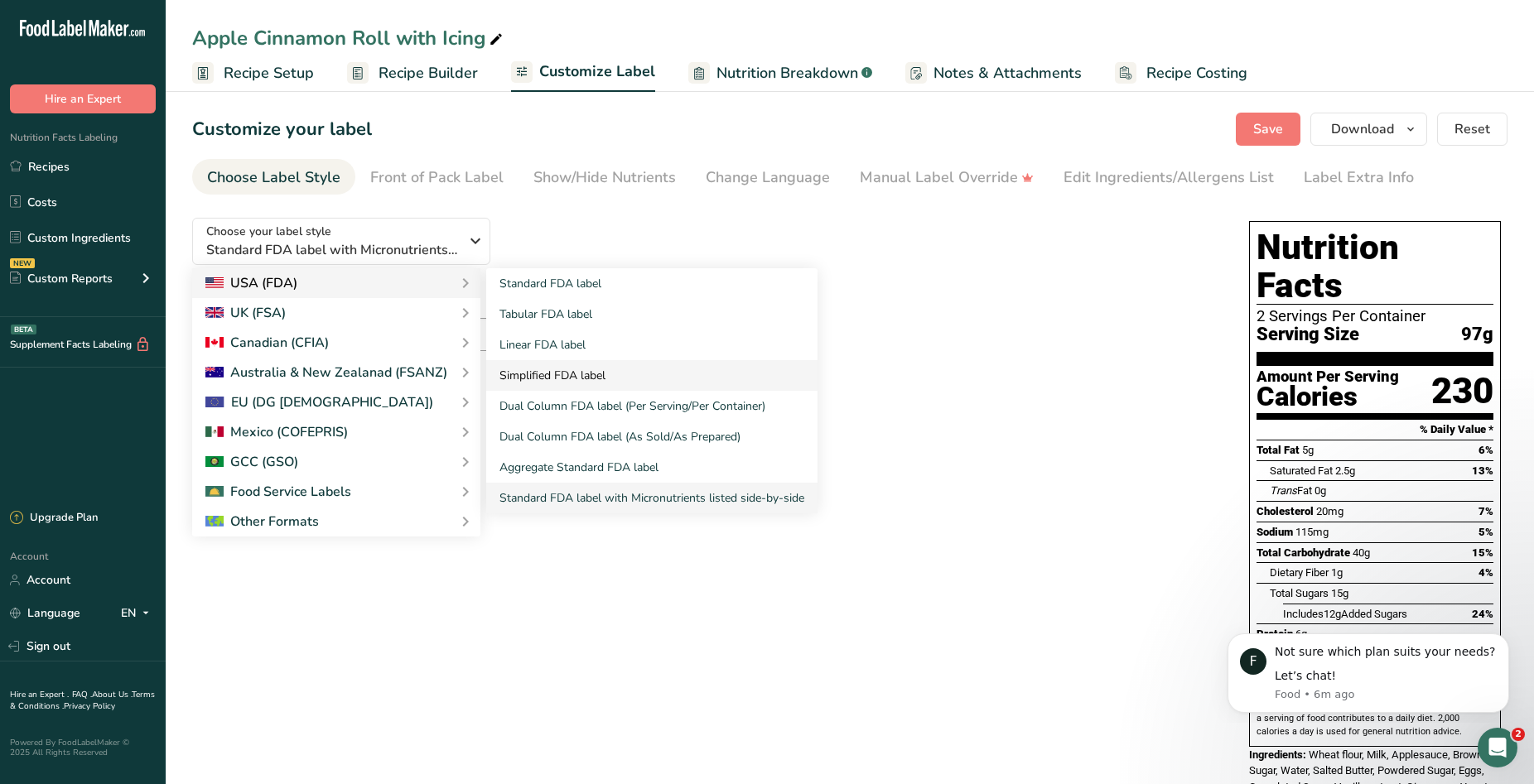
click at [606, 372] on link "Simplified FDA label" at bounding box center [652, 376] width 331 height 31
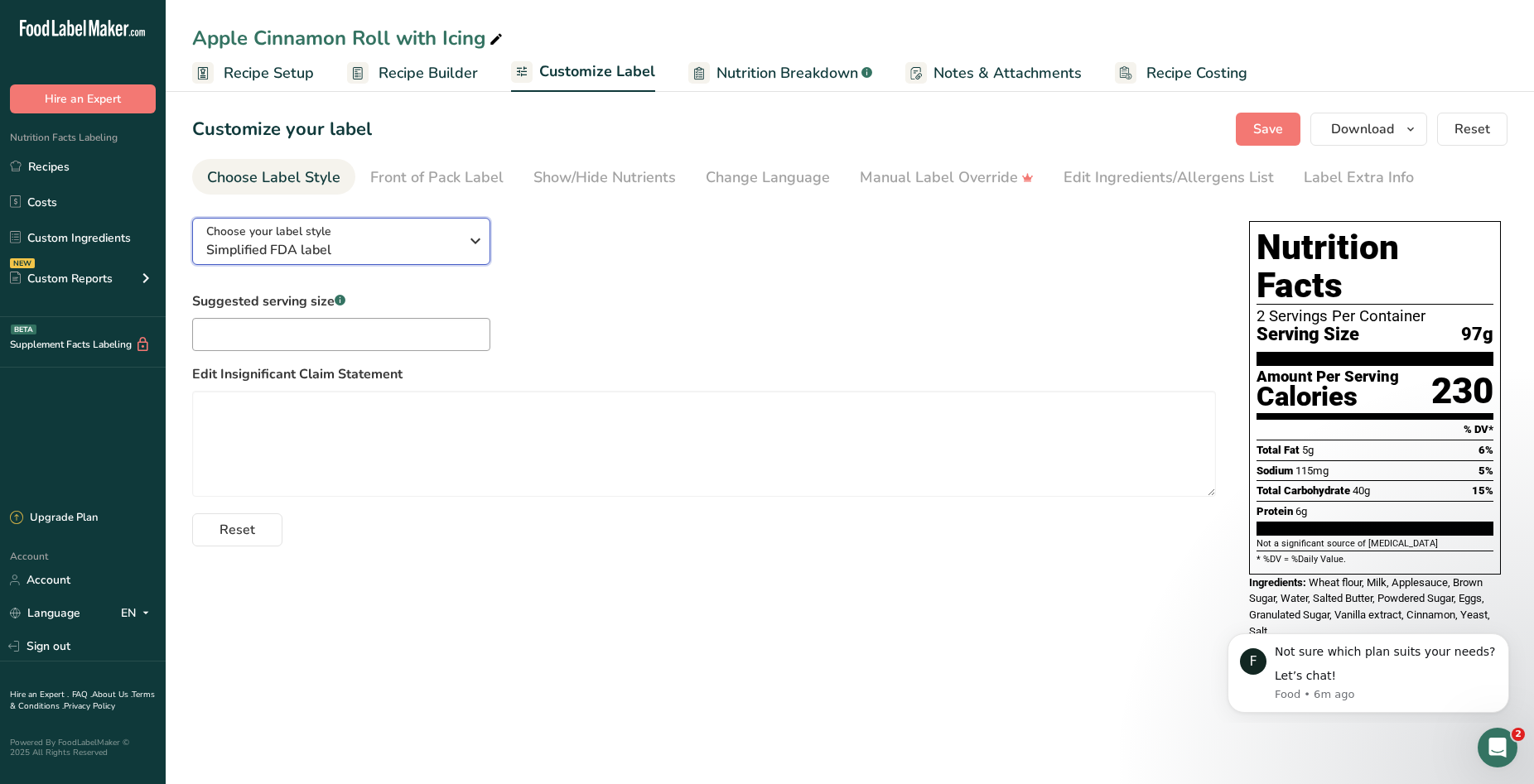
click at [446, 251] on span "Simplified FDA label" at bounding box center [332, 250] width 252 height 20
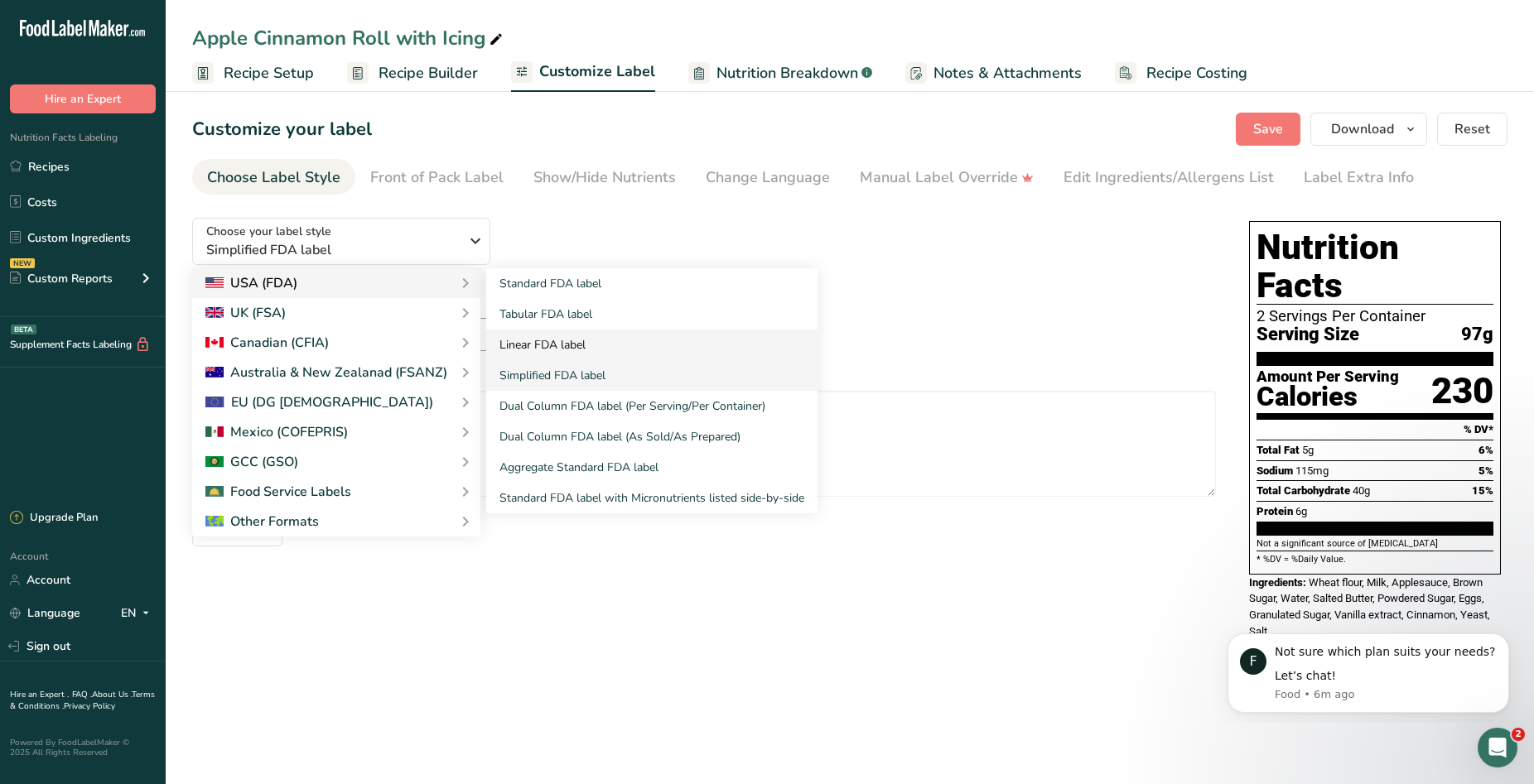
click at [565, 347] on link "Linear FDA label" at bounding box center [652, 345] width 331 height 31
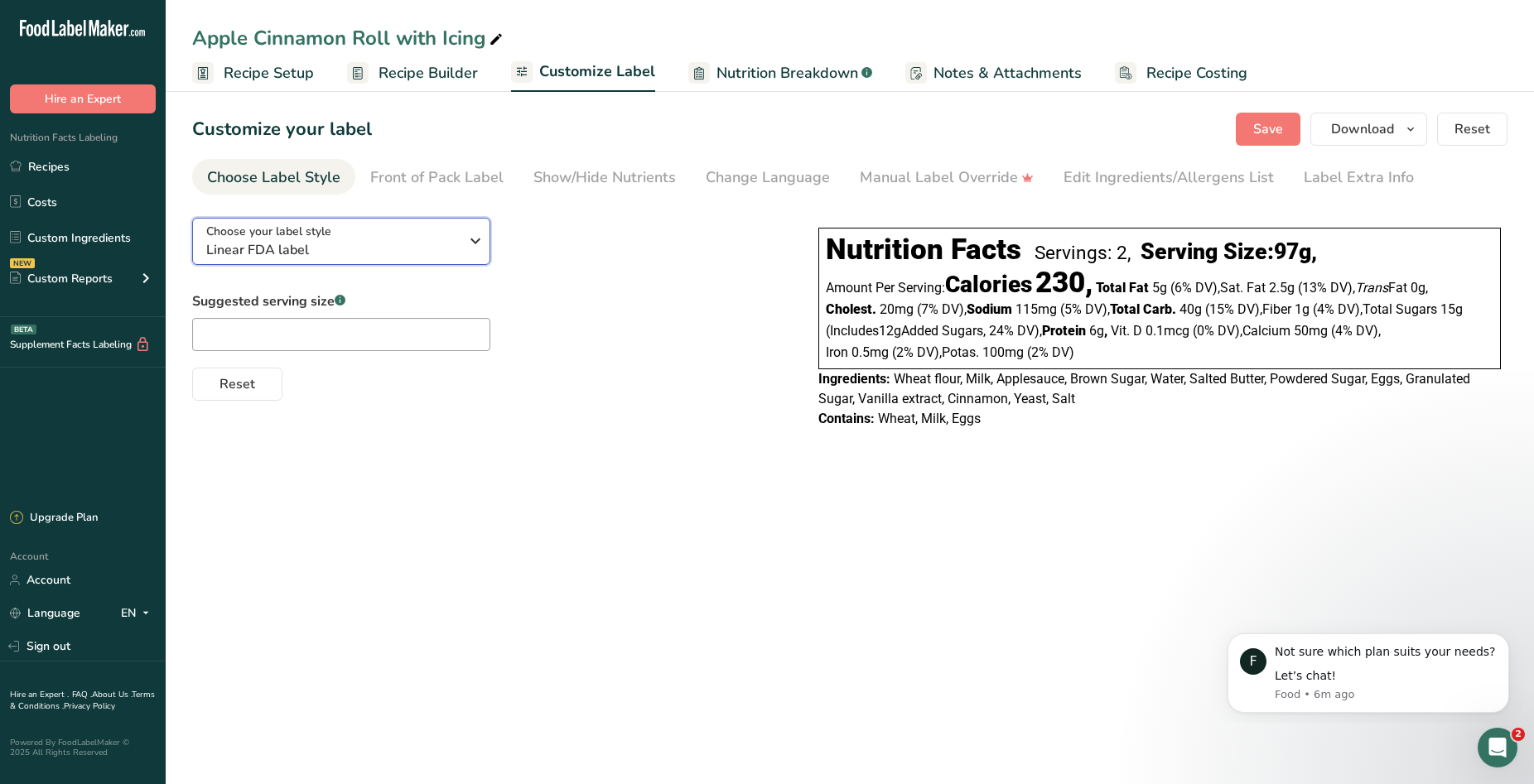
click at [460, 241] on div "Choose your label style Linear FDA label" at bounding box center [339, 241] width 265 height 37
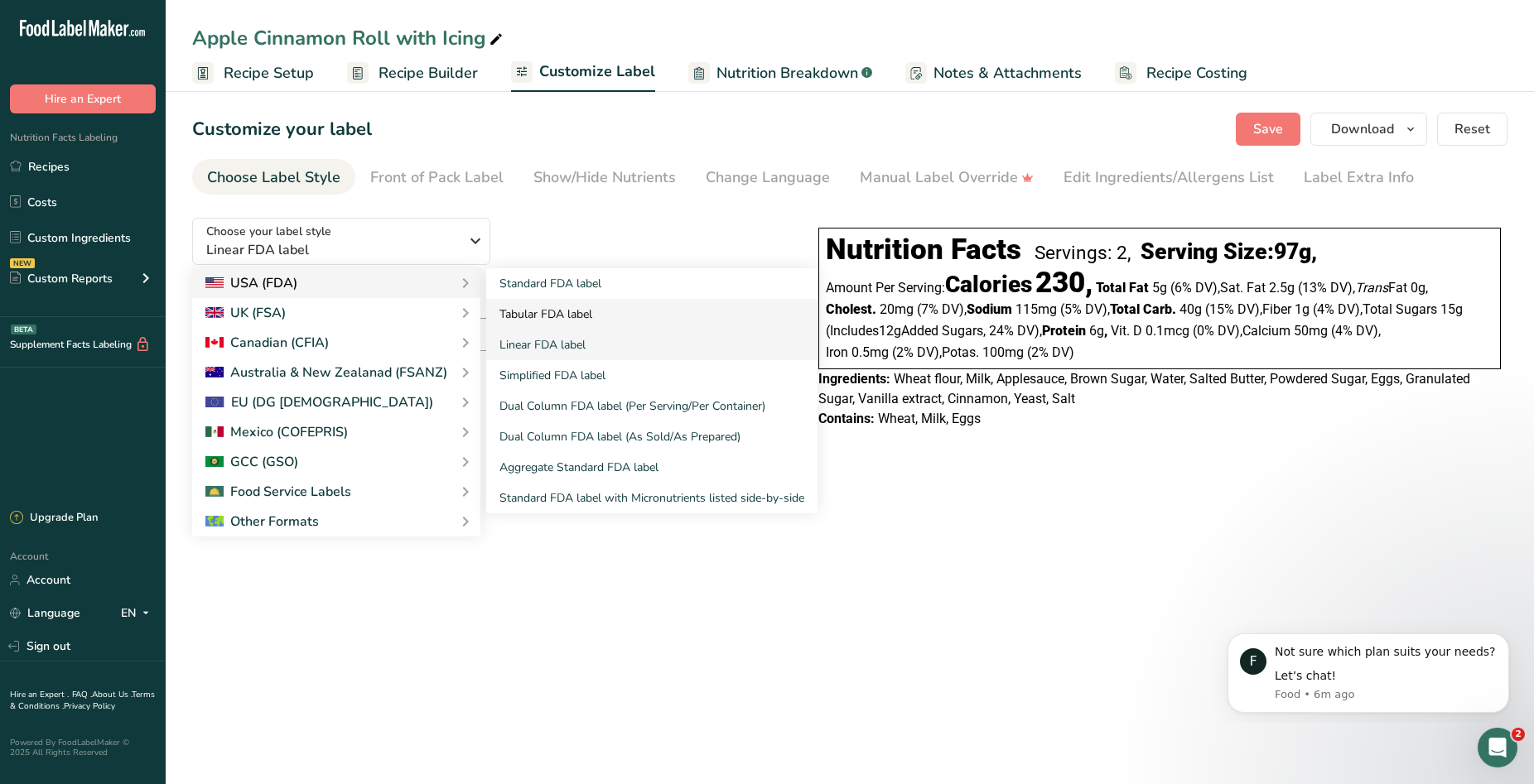
click at [534, 310] on link "Tabular FDA label" at bounding box center [652, 315] width 331 height 31
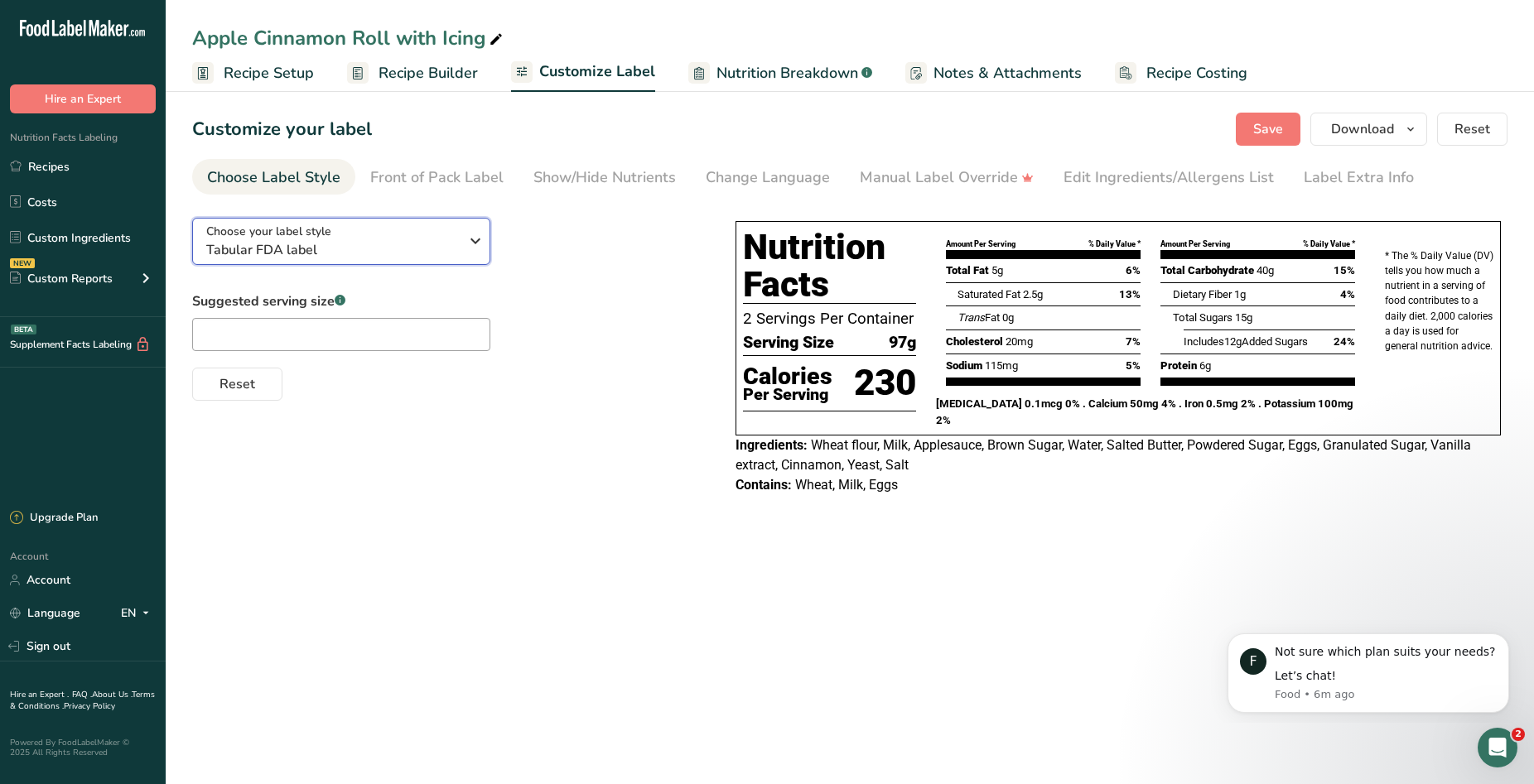
click at [459, 242] on div "Choose your label style Tabular FDA label" at bounding box center [339, 241] width 265 height 37
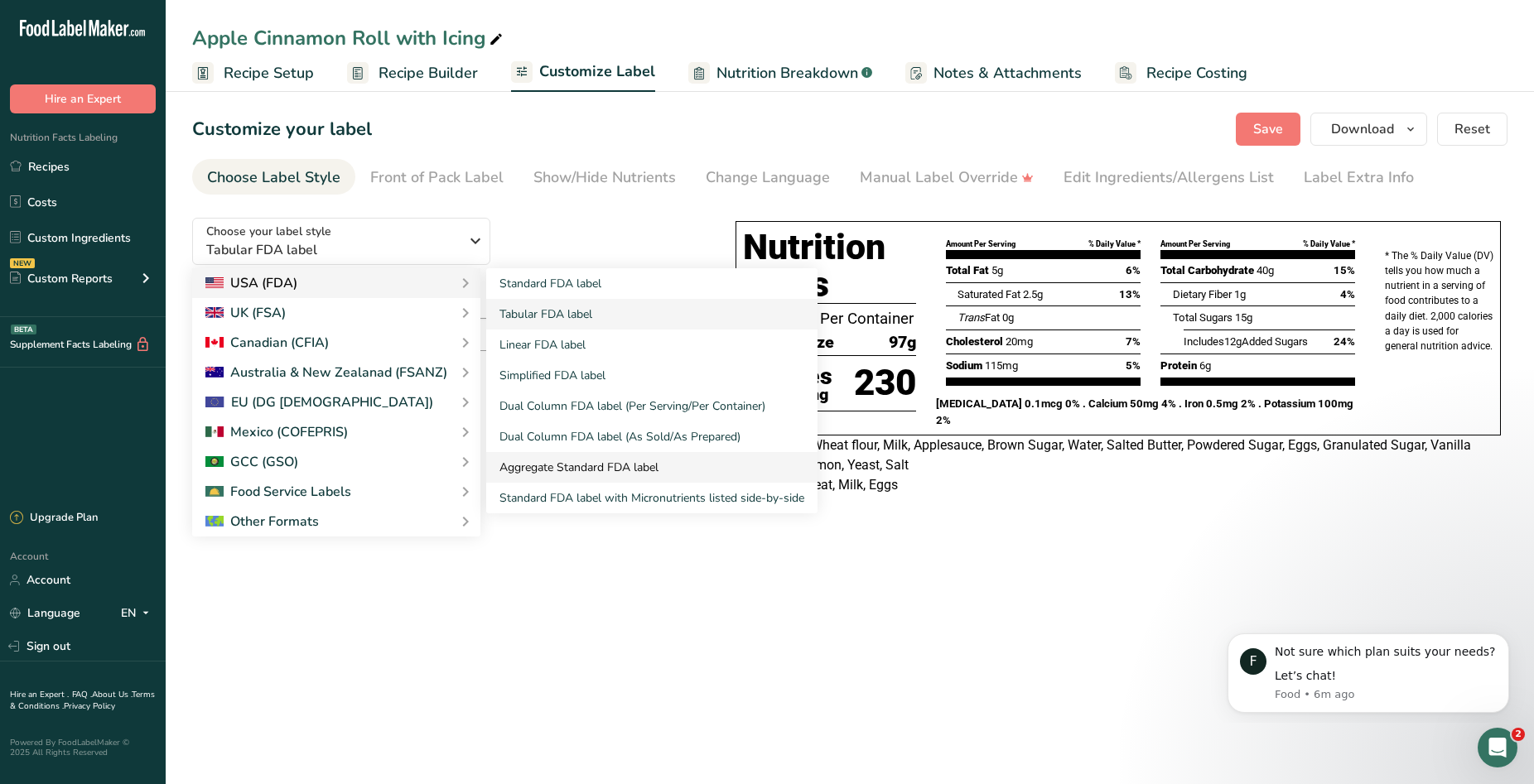
click at [660, 467] on link "Aggregate Standard FDA label" at bounding box center [652, 467] width 331 height 31
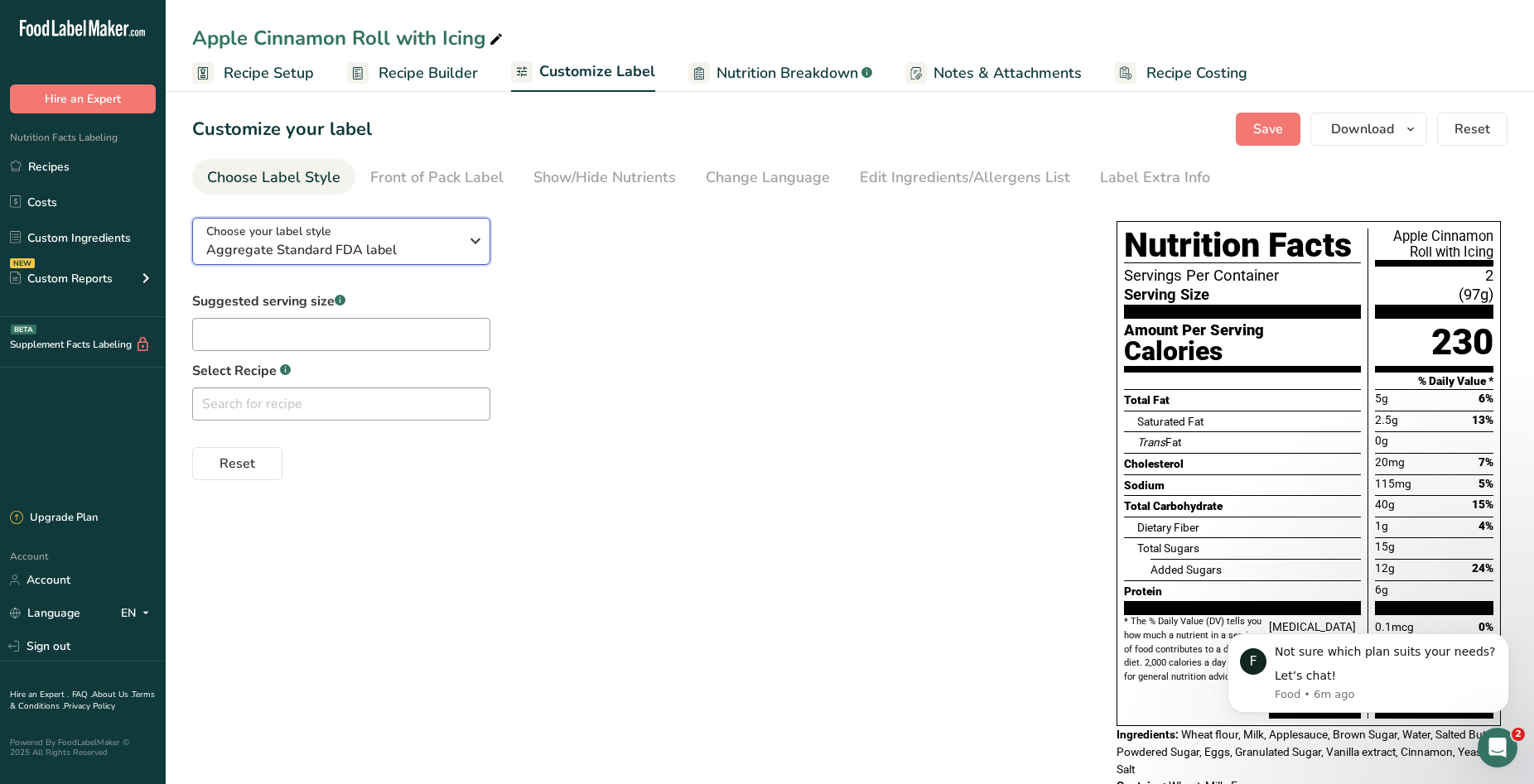
click at [470, 242] on icon "button" at bounding box center [476, 240] width 20 height 30
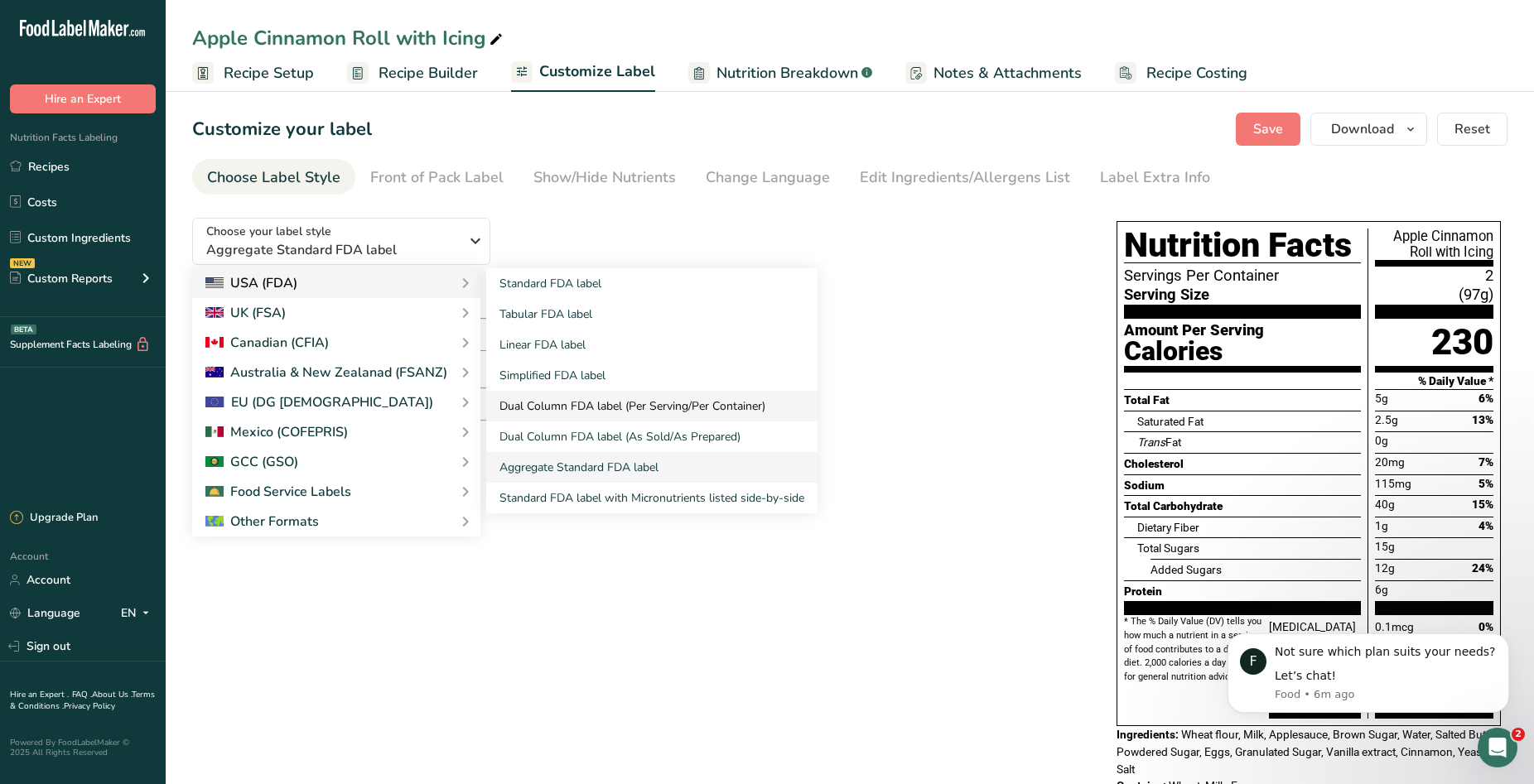
click at [604, 412] on link "Dual Column FDA label (Per Serving/Per Container)" at bounding box center [652, 407] width 331 height 31
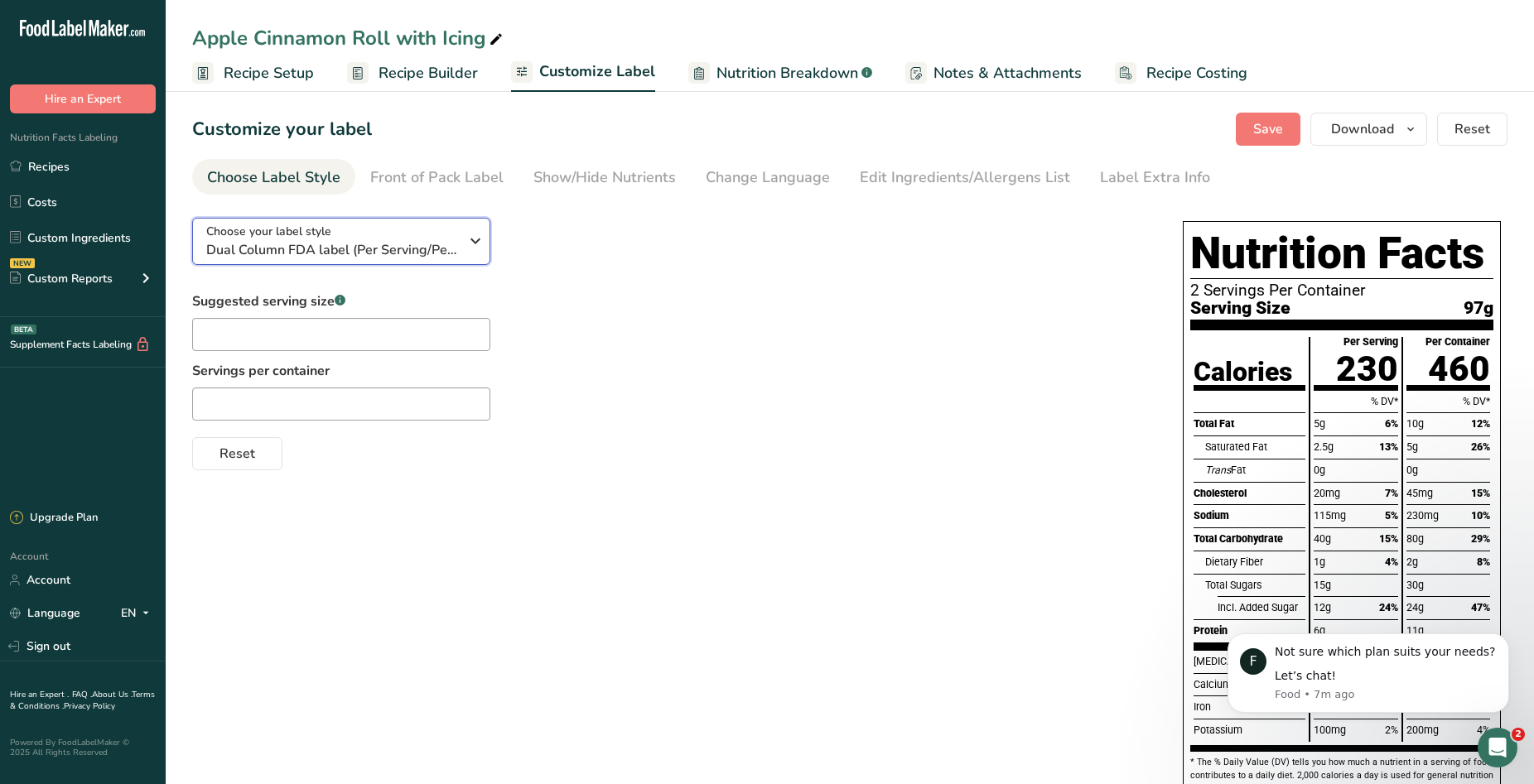
click at [460, 242] on div "Choose your label style Dual Column FDA label (Per Serving/Per Container)" at bounding box center [339, 241] width 265 height 37
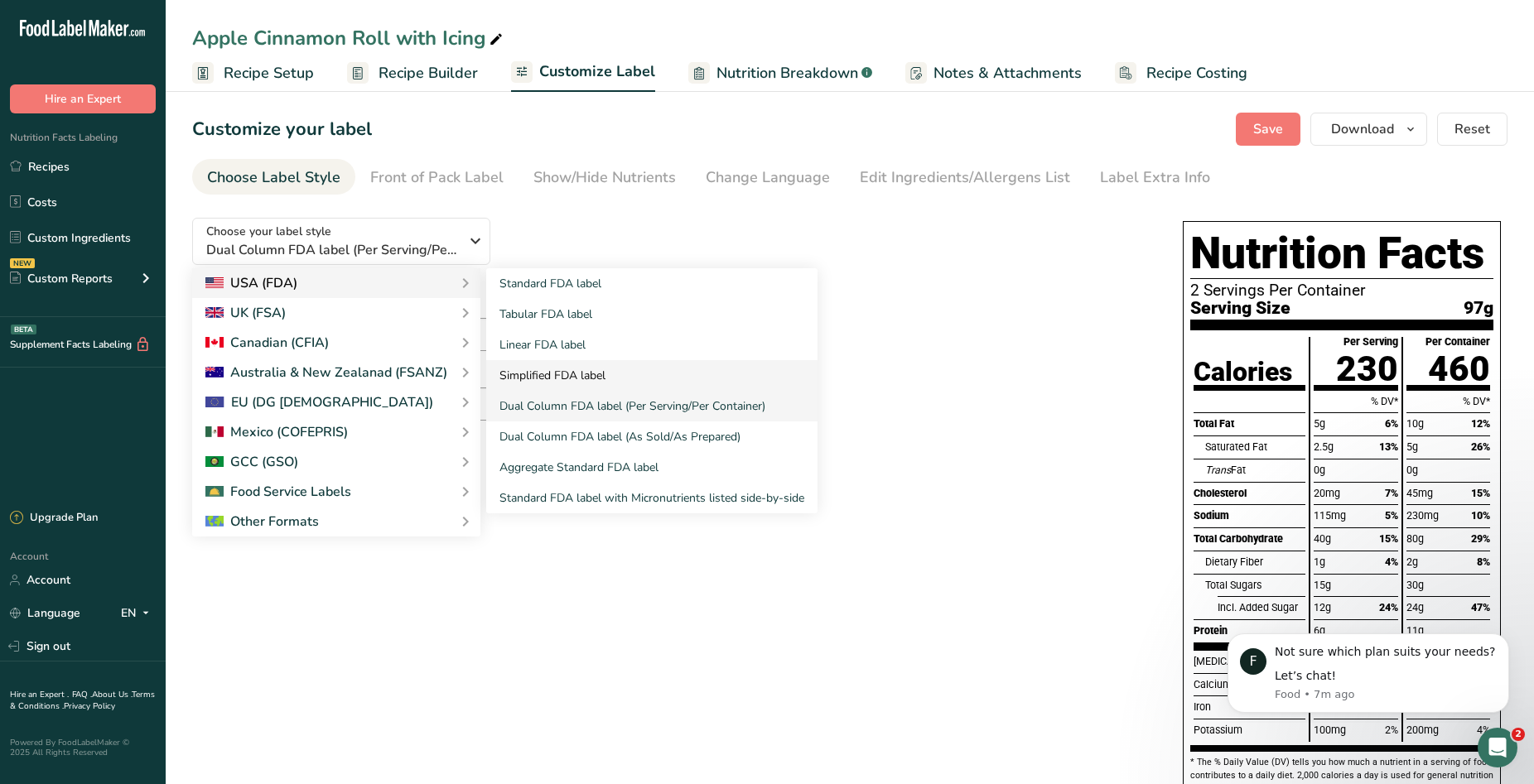
click at [546, 373] on link "Simplified FDA label" at bounding box center [652, 376] width 331 height 31
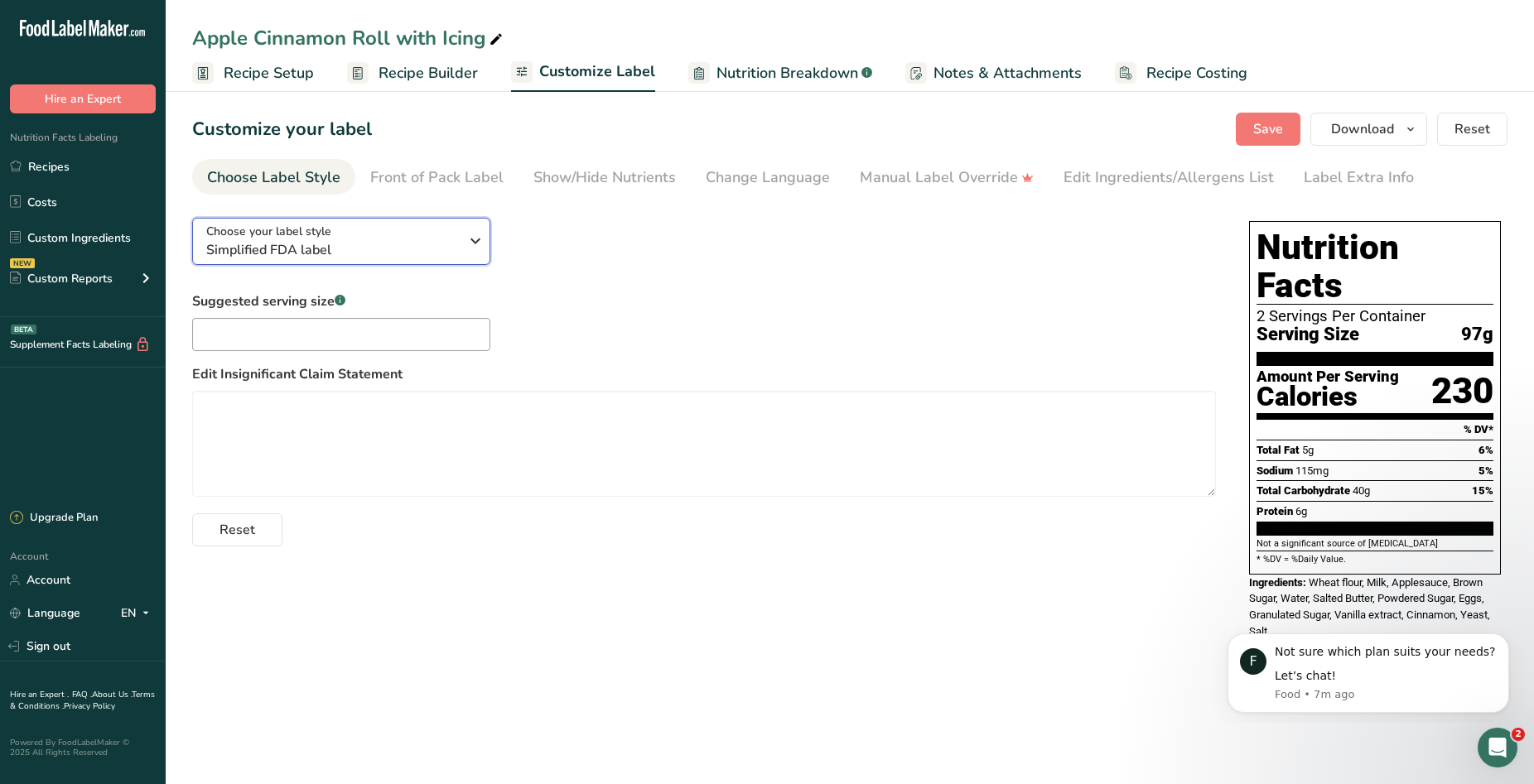
click at [432, 233] on div "Choose your label style Simplified FDA label" at bounding box center [332, 241] width 252 height 37
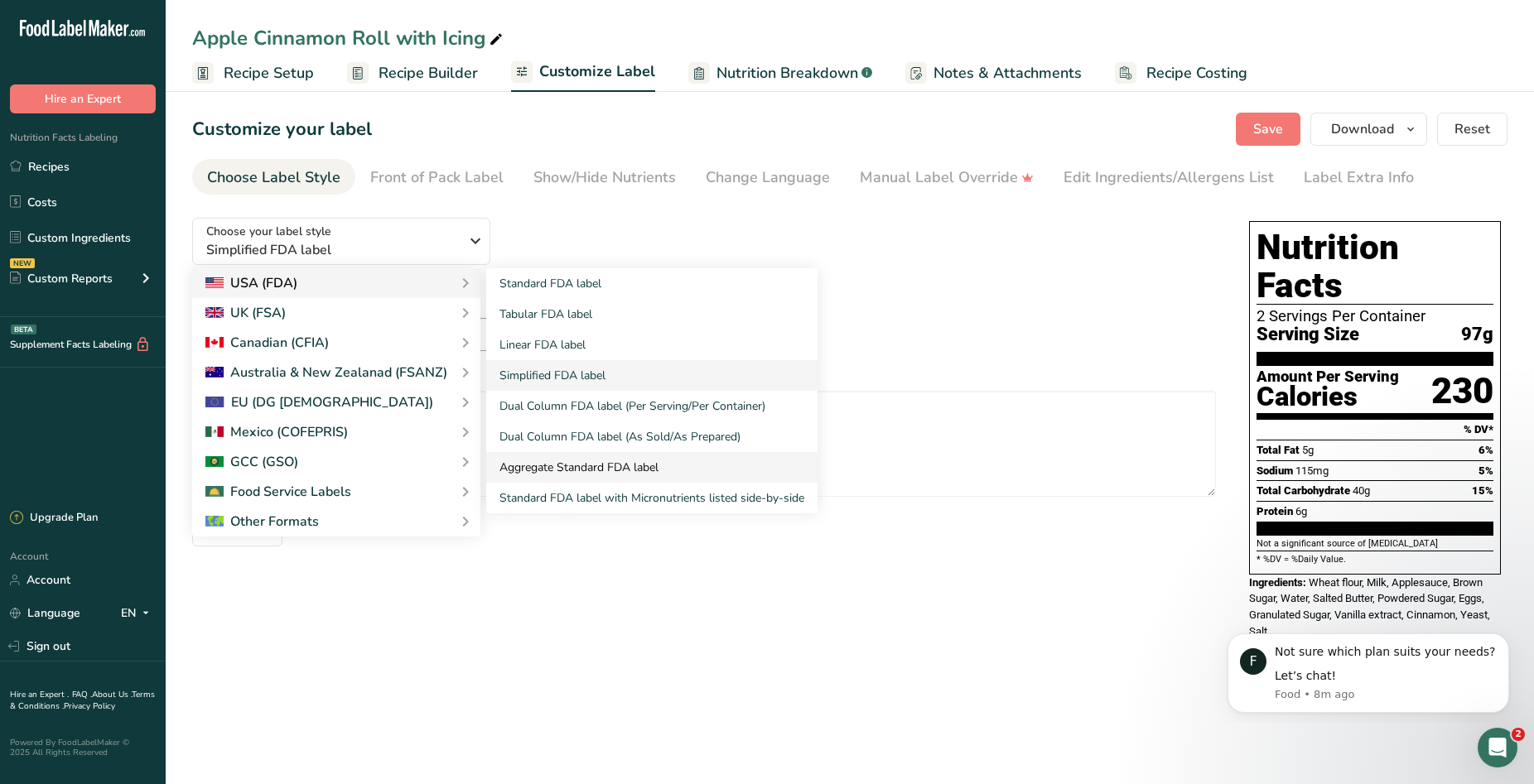
click at [615, 475] on link "Aggregate Standard FDA label" at bounding box center [652, 467] width 331 height 31
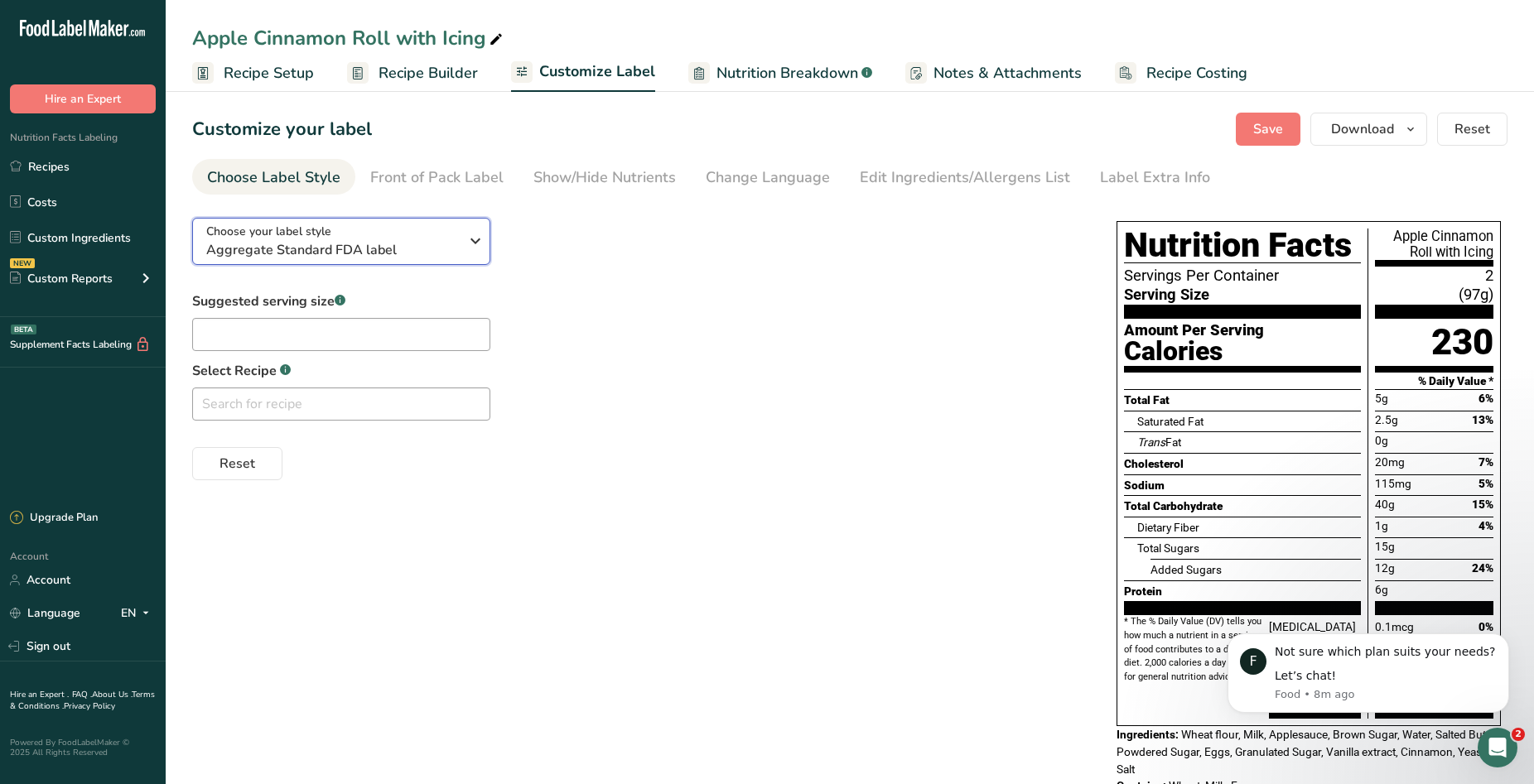
drag, startPoint x: 433, startPoint y: 238, endPoint x: 470, endPoint y: 223, distance: 39.9
click at [435, 238] on div "Choose your label style Aggregate Standard FDA label" at bounding box center [332, 241] width 252 height 37
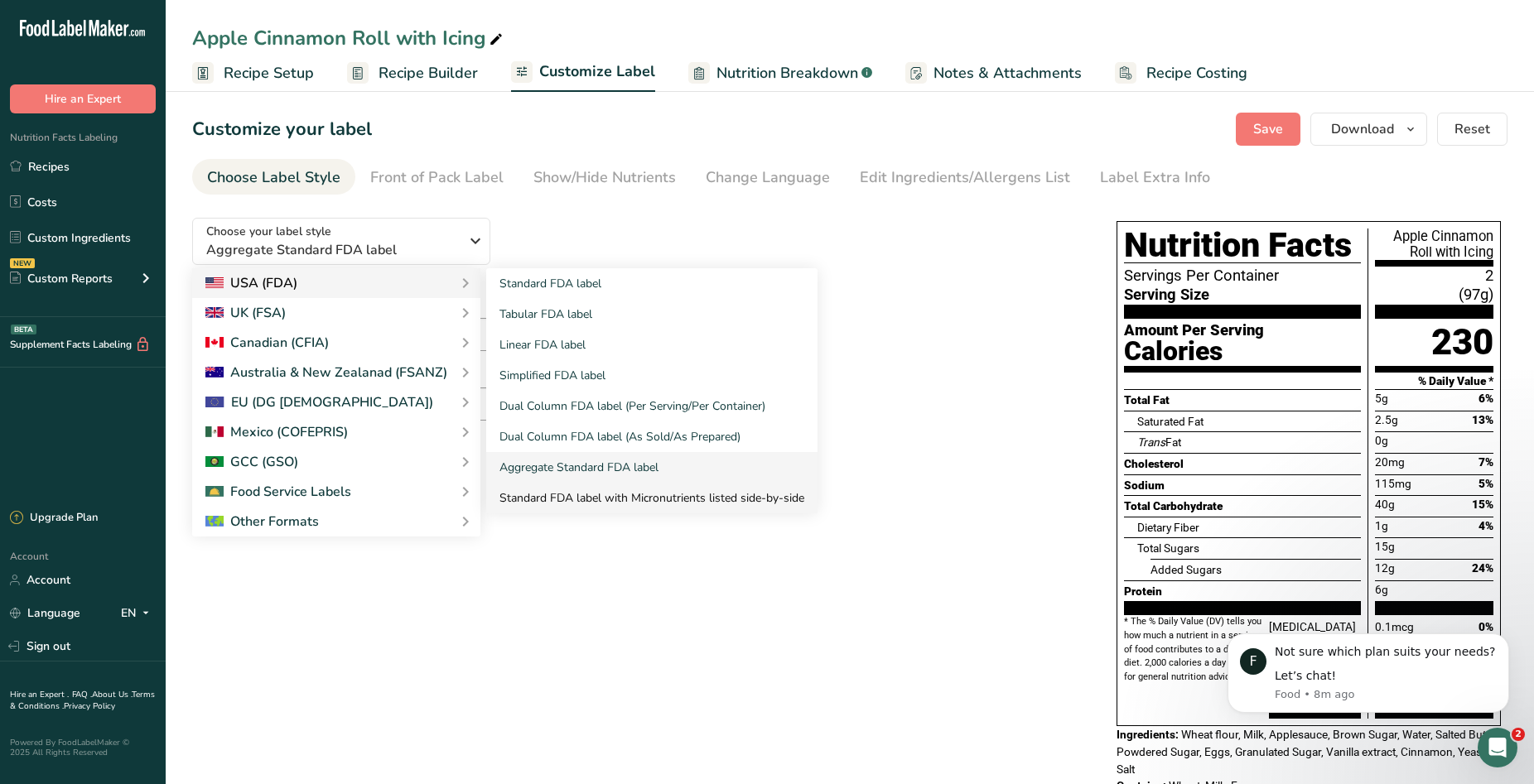
click at [572, 496] on link "Standard FDA label with Micronutrients listed side-by-side" at bounding box center [652, 498] width 331 height 31
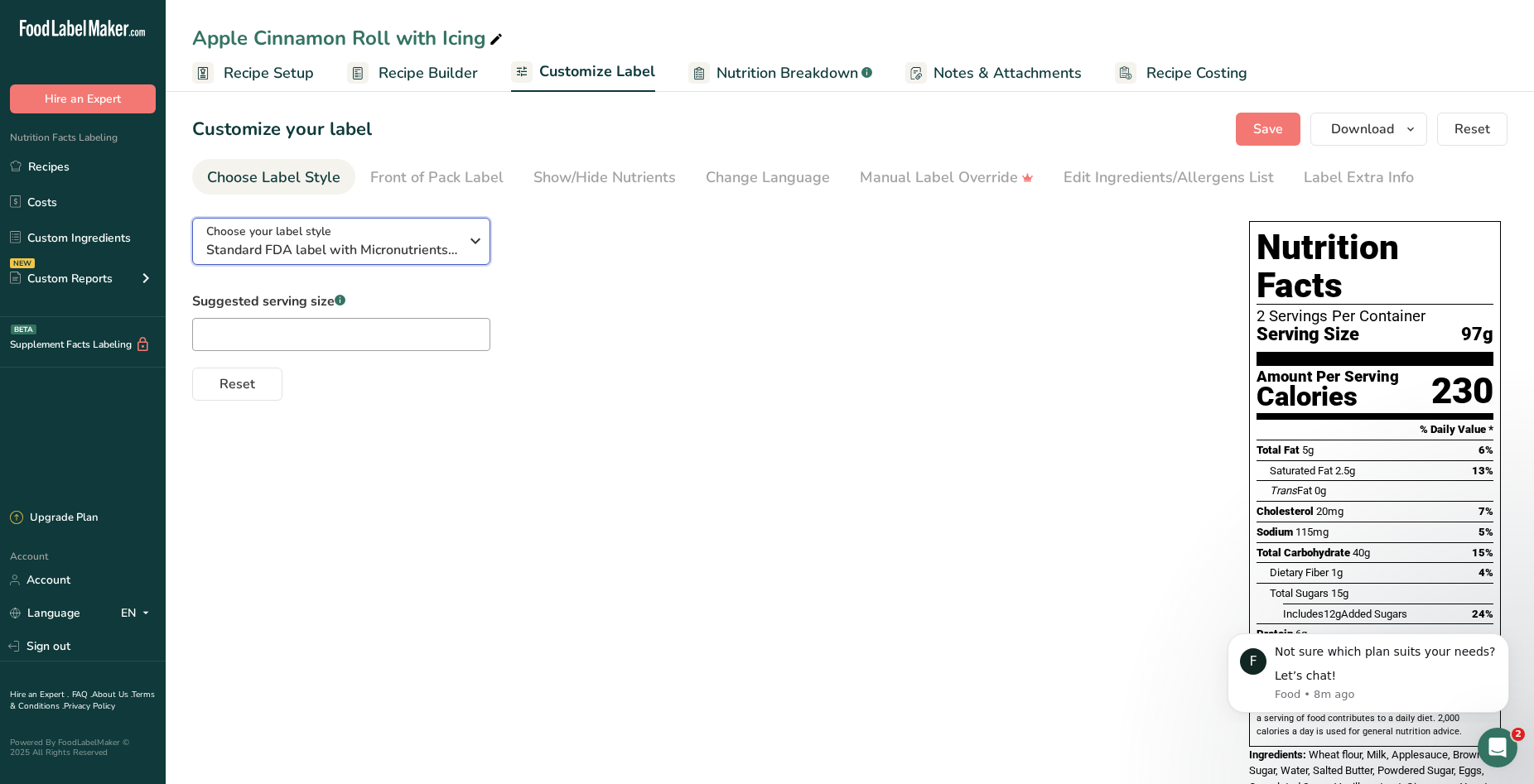
click at [404, 244] on span "Standard FDA label with Micronutrients listed side-by-side" at bounding box center [332, 250] width 252 height 20
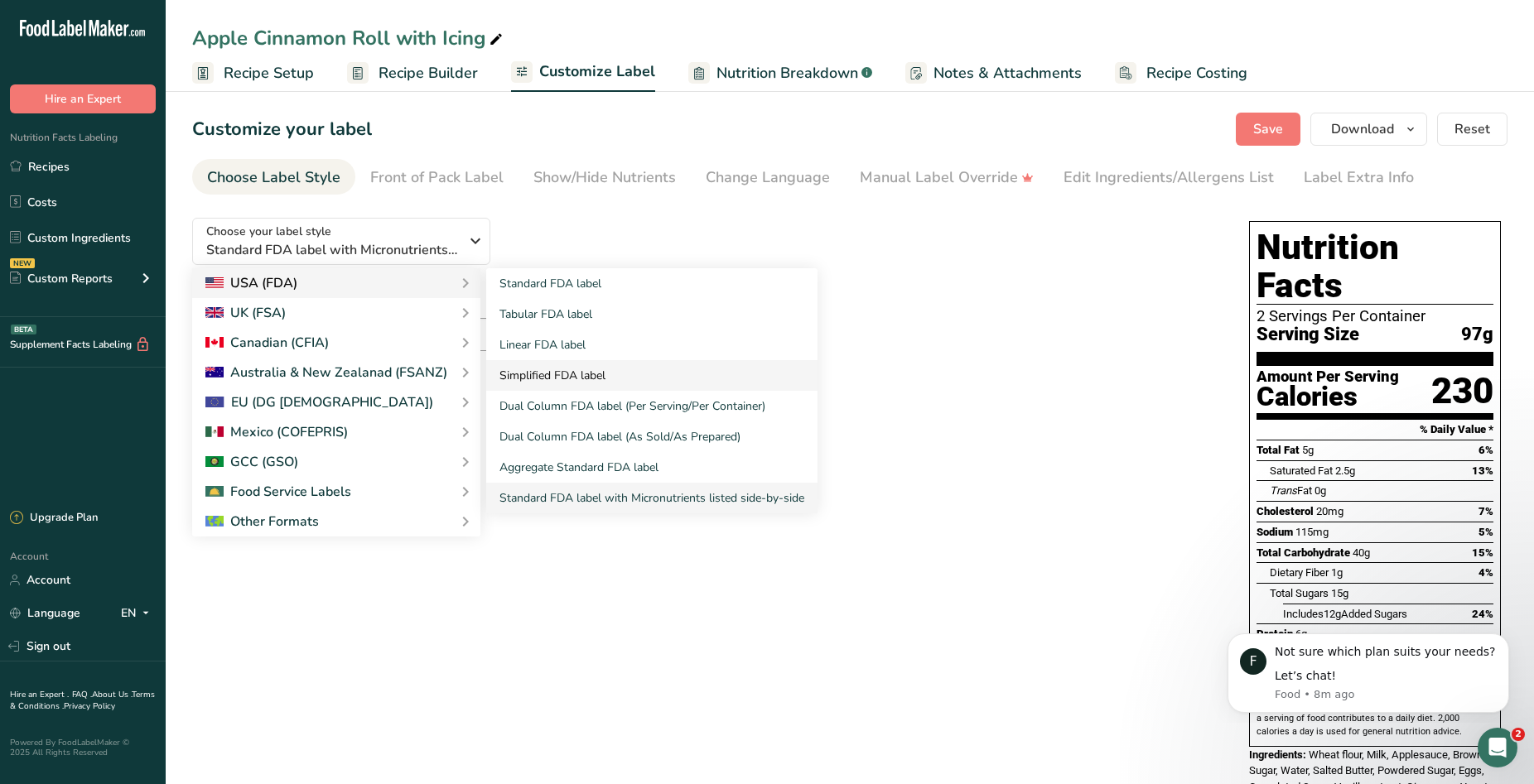
click at [583, 378] on link "Simplified FDA label" at bounding box center [652, 376] width 331 height 31
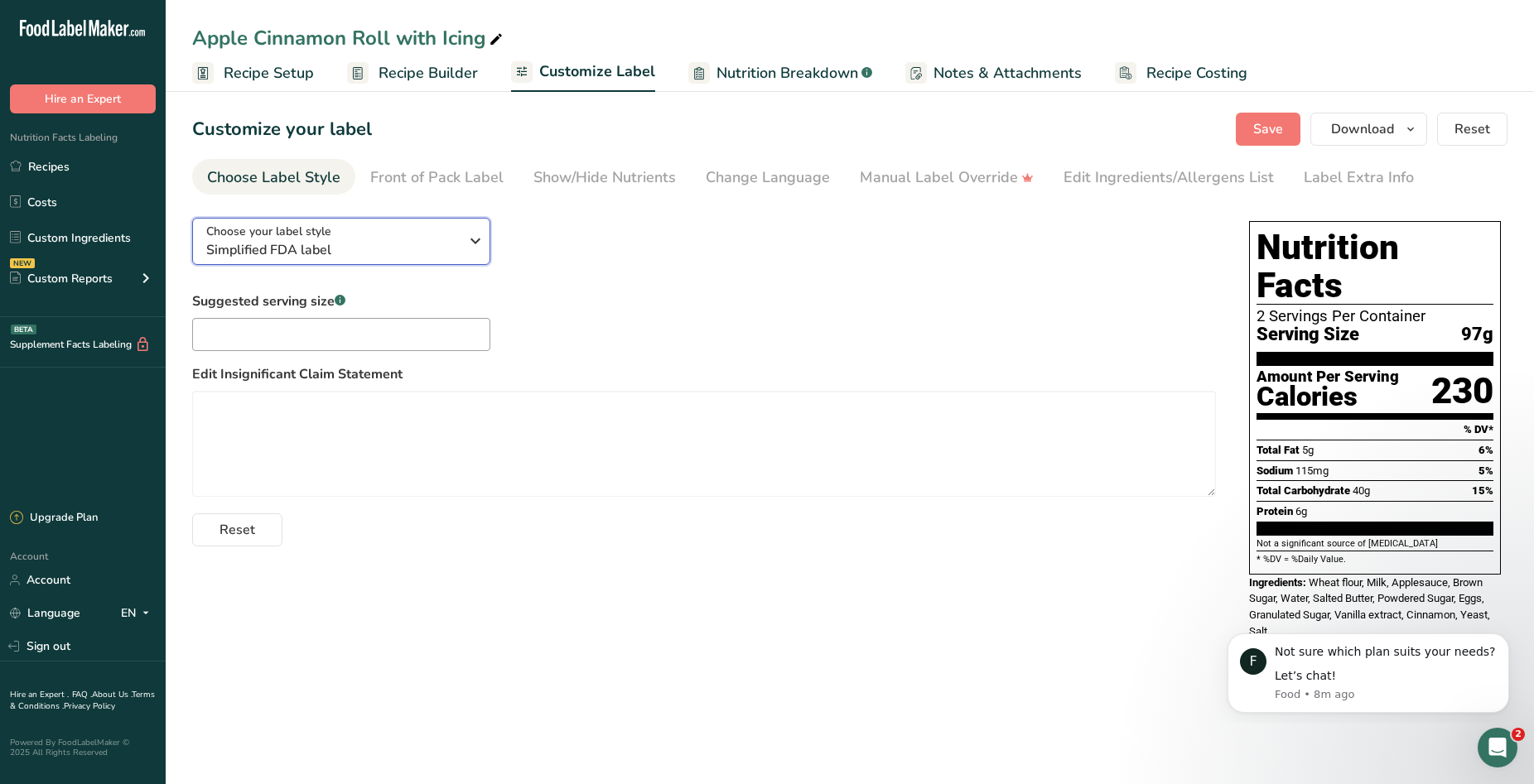
click at [477, 242] on icon "button" at bounding box center [476, 240] width 20 height 30
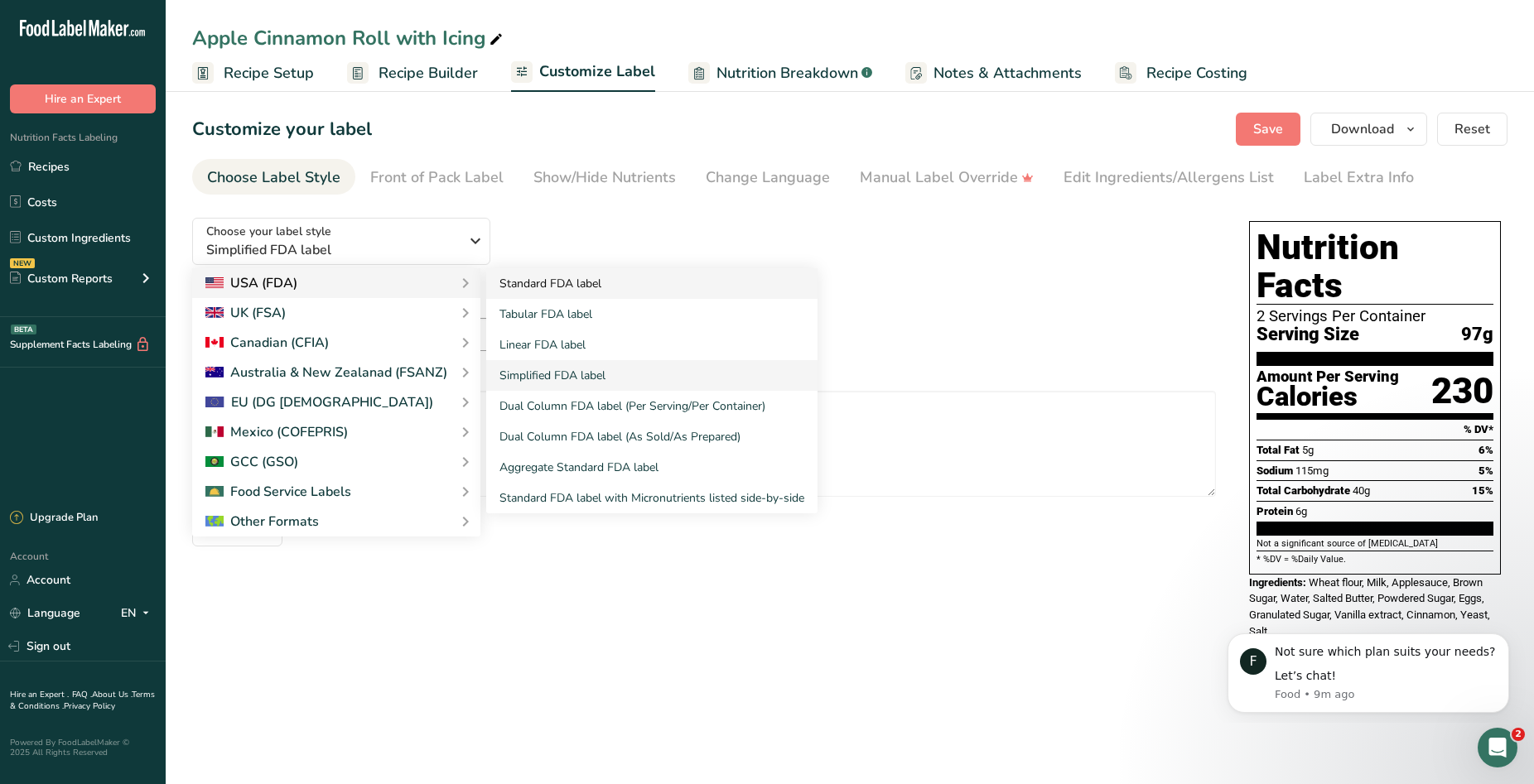
click at [576, 296] on link "Standard FDA label" at bounding box center [652, 284] width 331 height 31
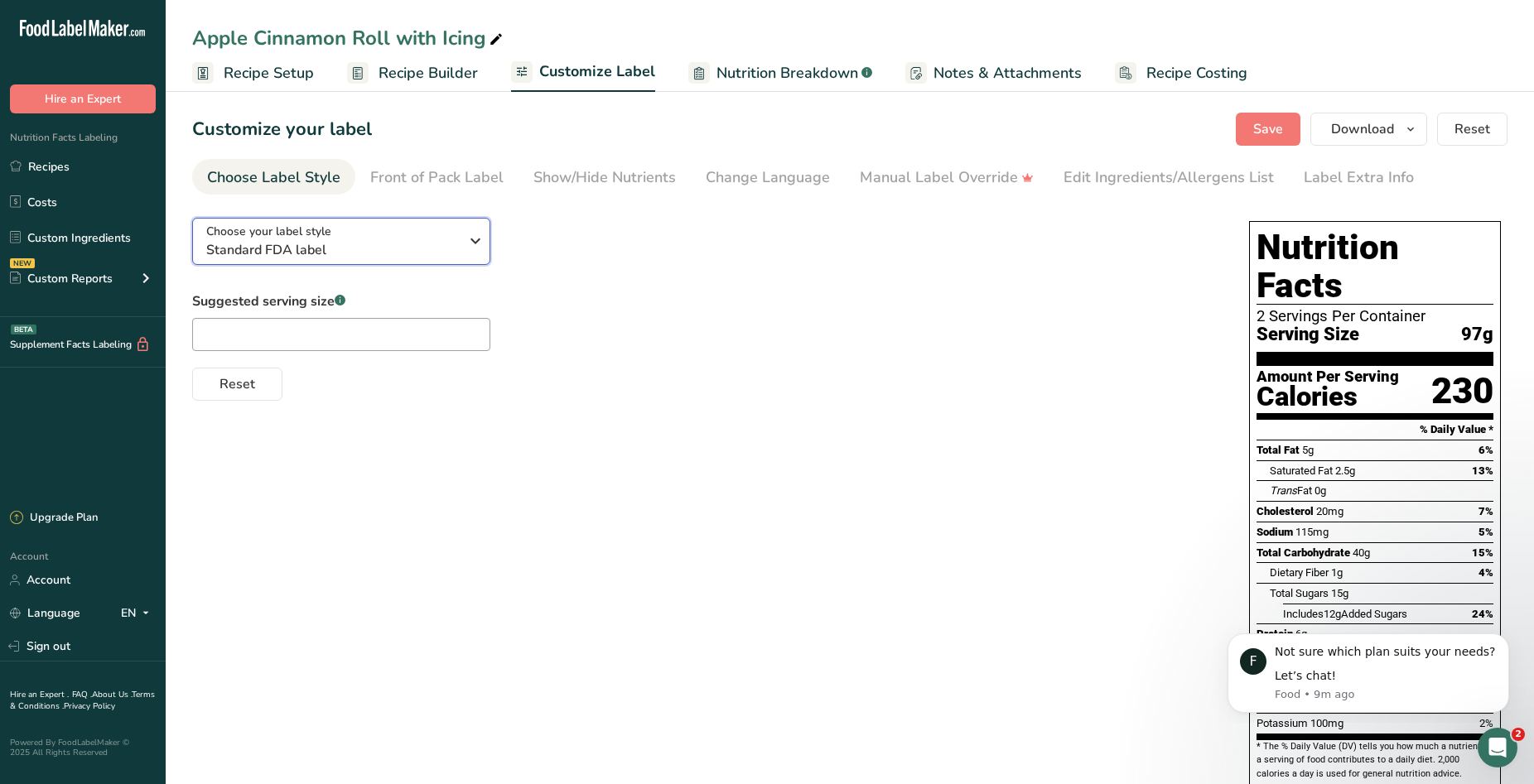
click at [470, 247] on icon "button" at bounding box center [476, 240] width 20 height 30
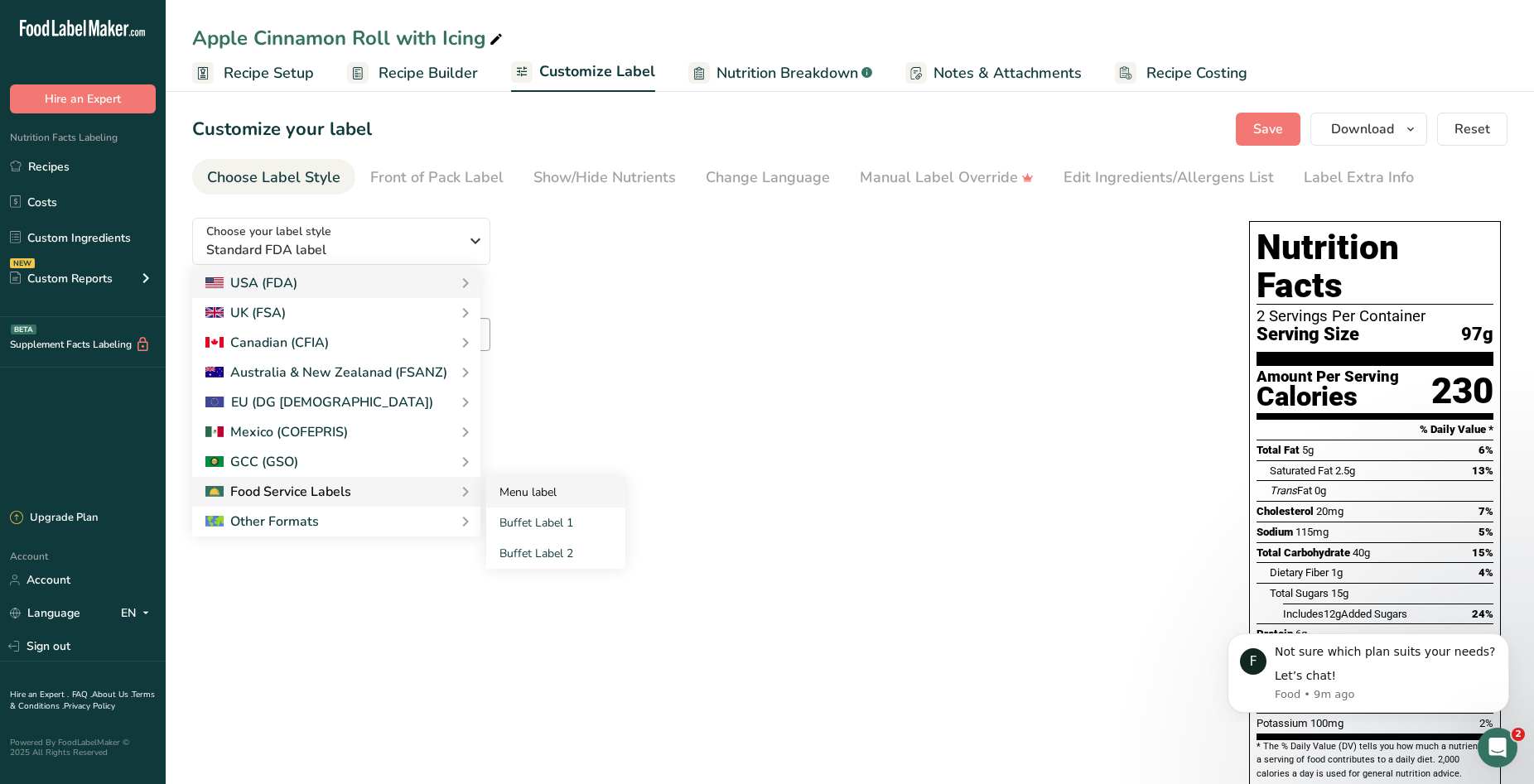
click at [518, 490] on link "Menu label" at bounding box center [556, 493] width 139 height 31
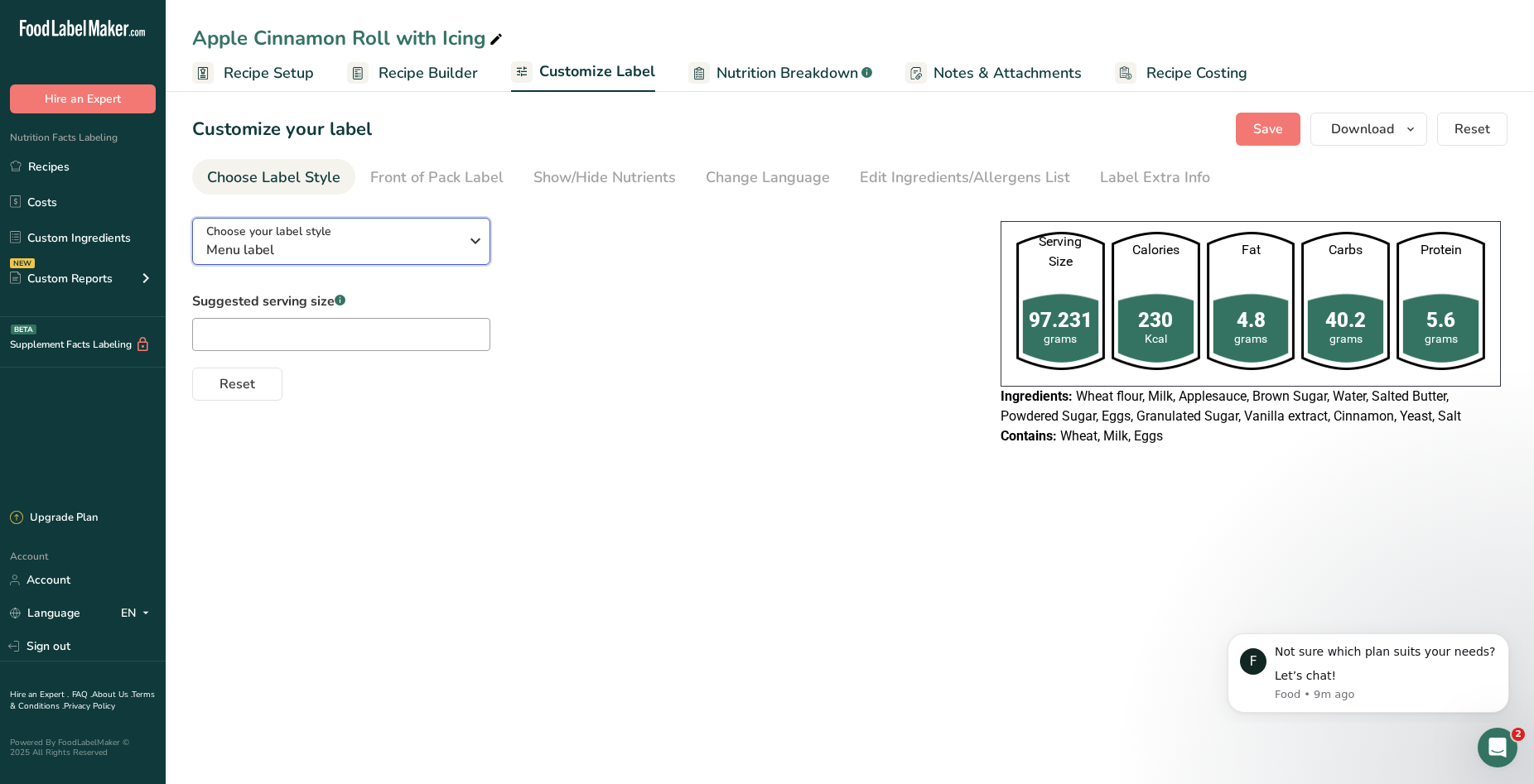
click at [468, 240] on icon "button" at bounding box center [476, 240] width 20 height 30
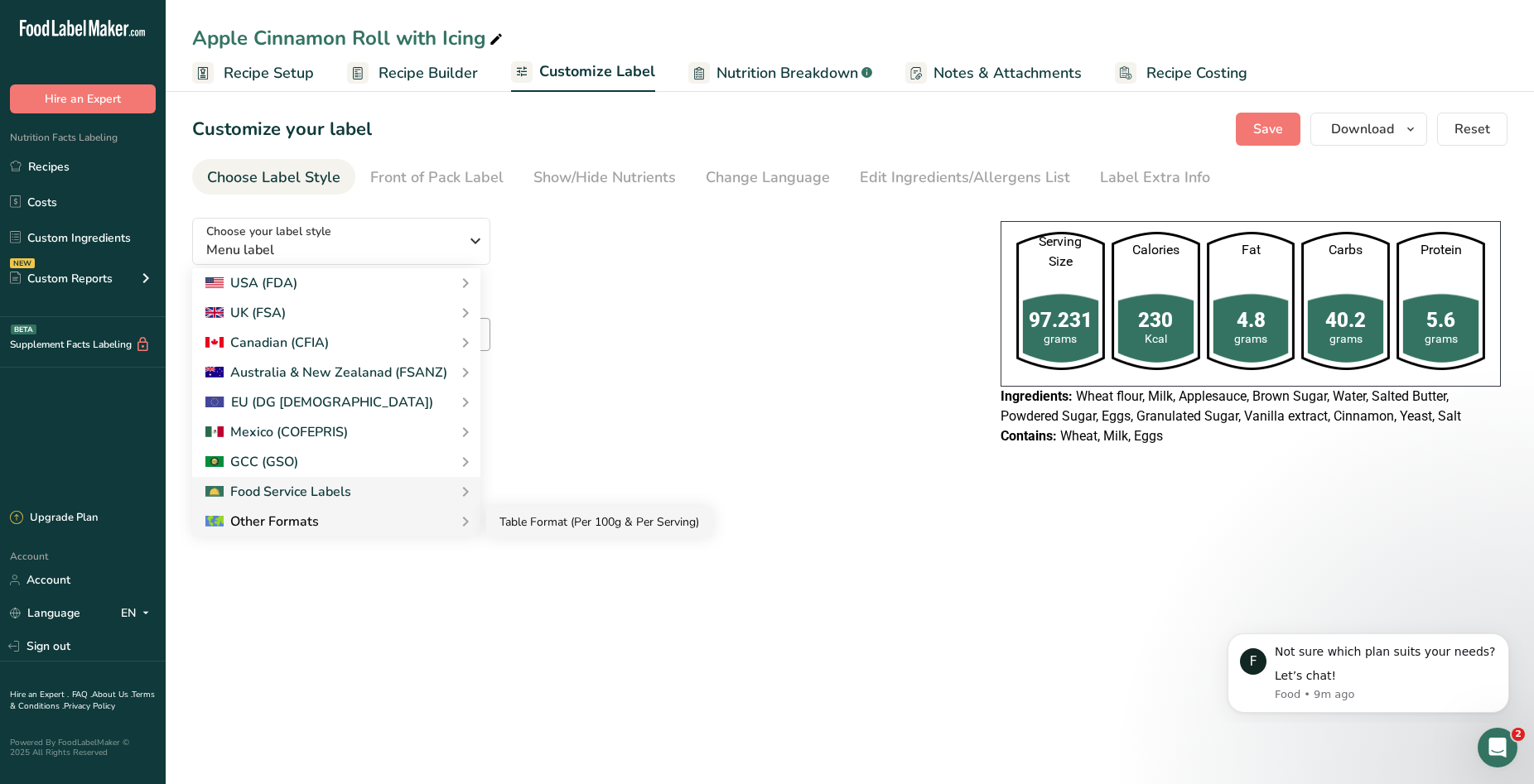
click at [556, 529] on link "Table Format (Per 100g & Per Serving)" at bounding box center [599, 523] width 226 height 31
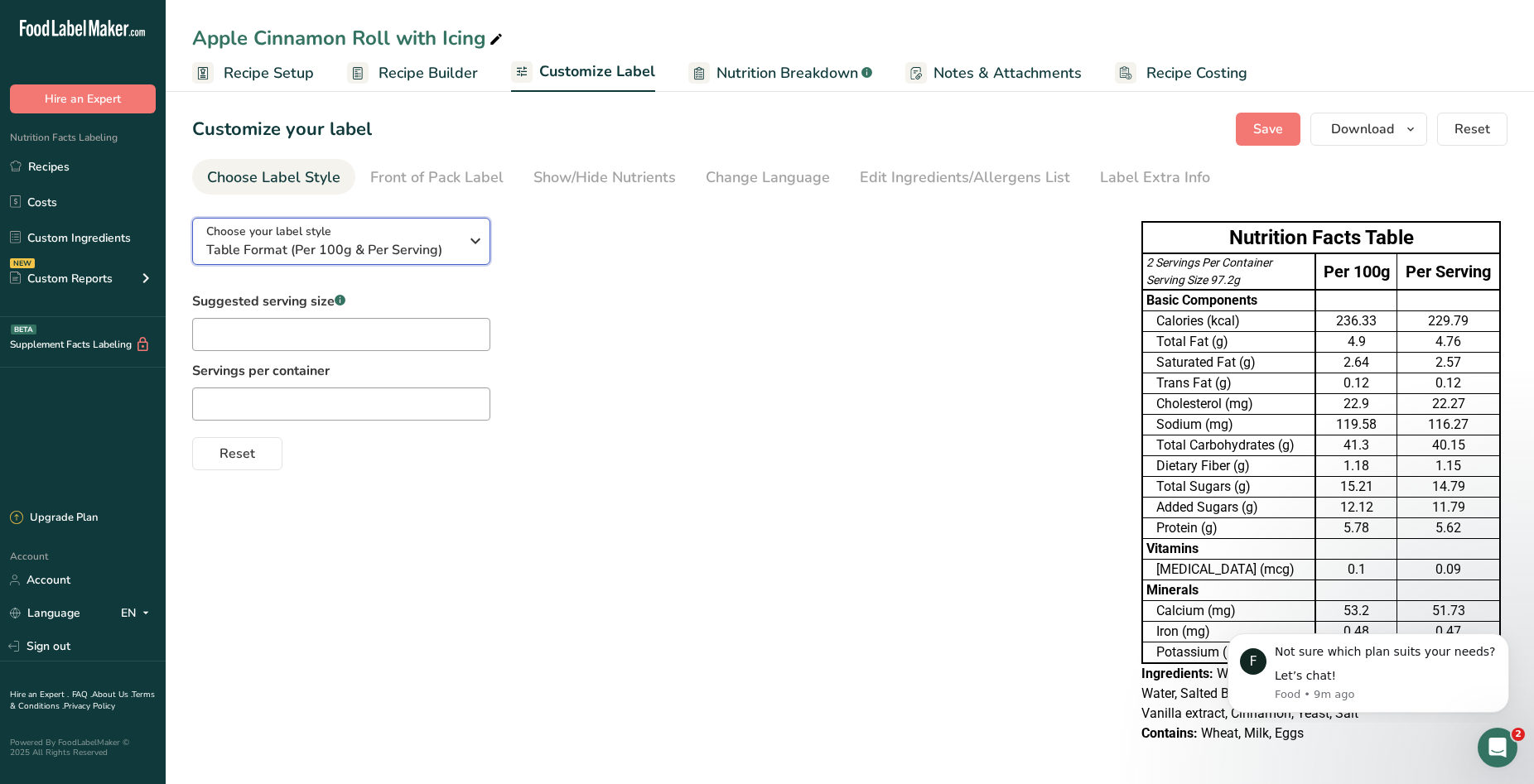
click at [482, 245] on icon "button" at bounding box center [476, 240] width 20 height 30
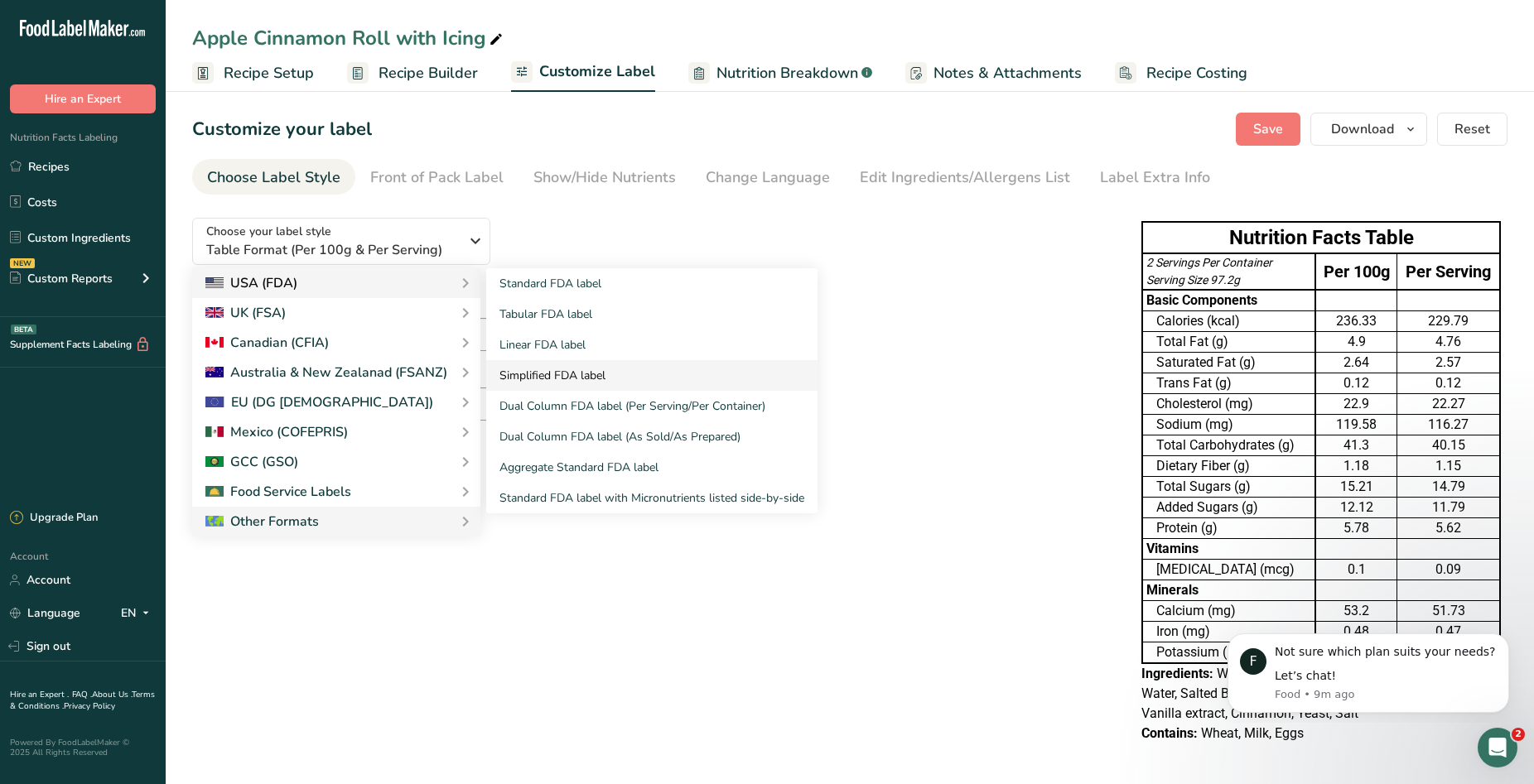
click at [580, 373] on link "Simplified FDA label" at bounding box center [652, 376] width 331 height 31
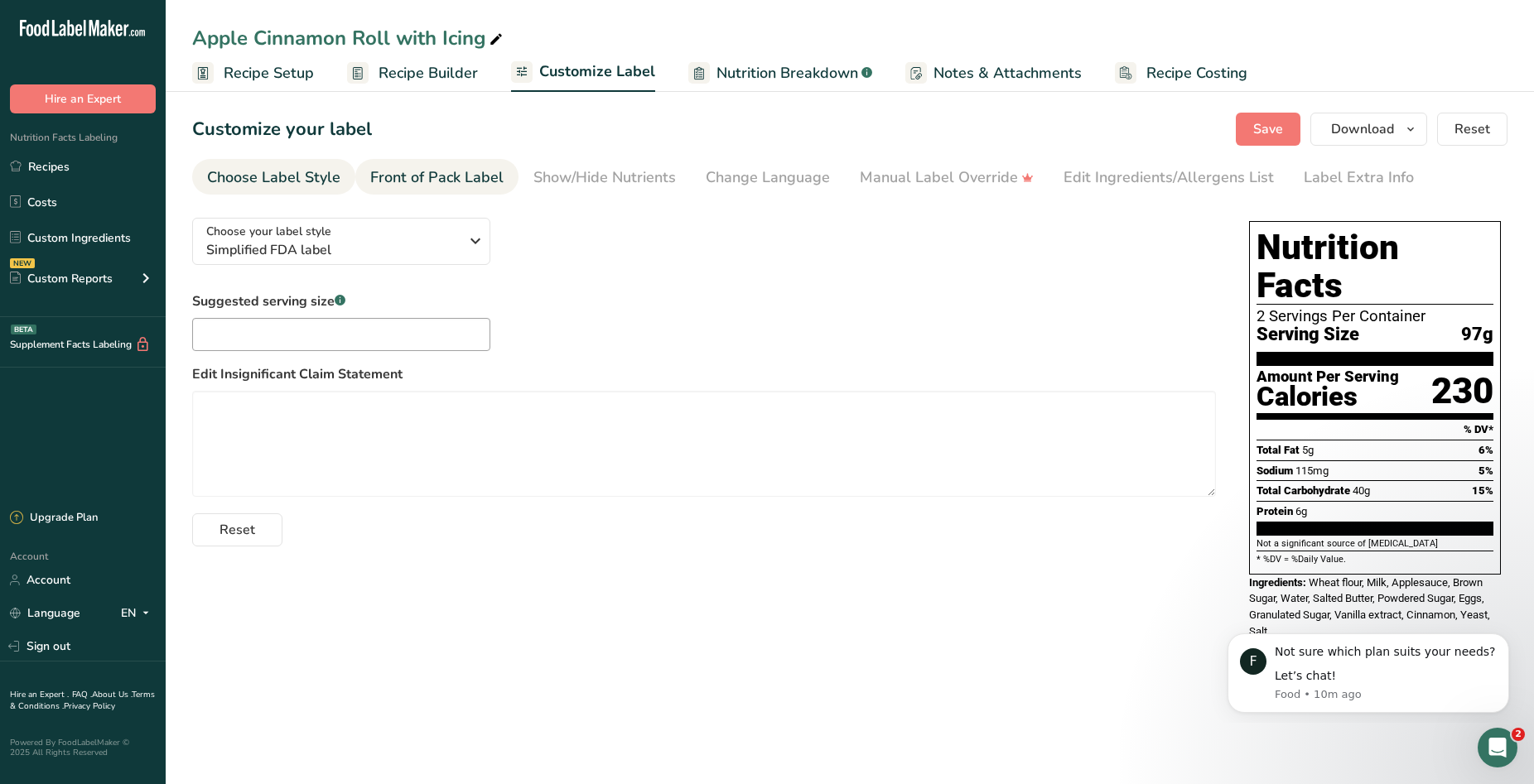
click at [487, 185] on div "Front of Pack Label" at bounding box center [437, 177] width 133 height 23
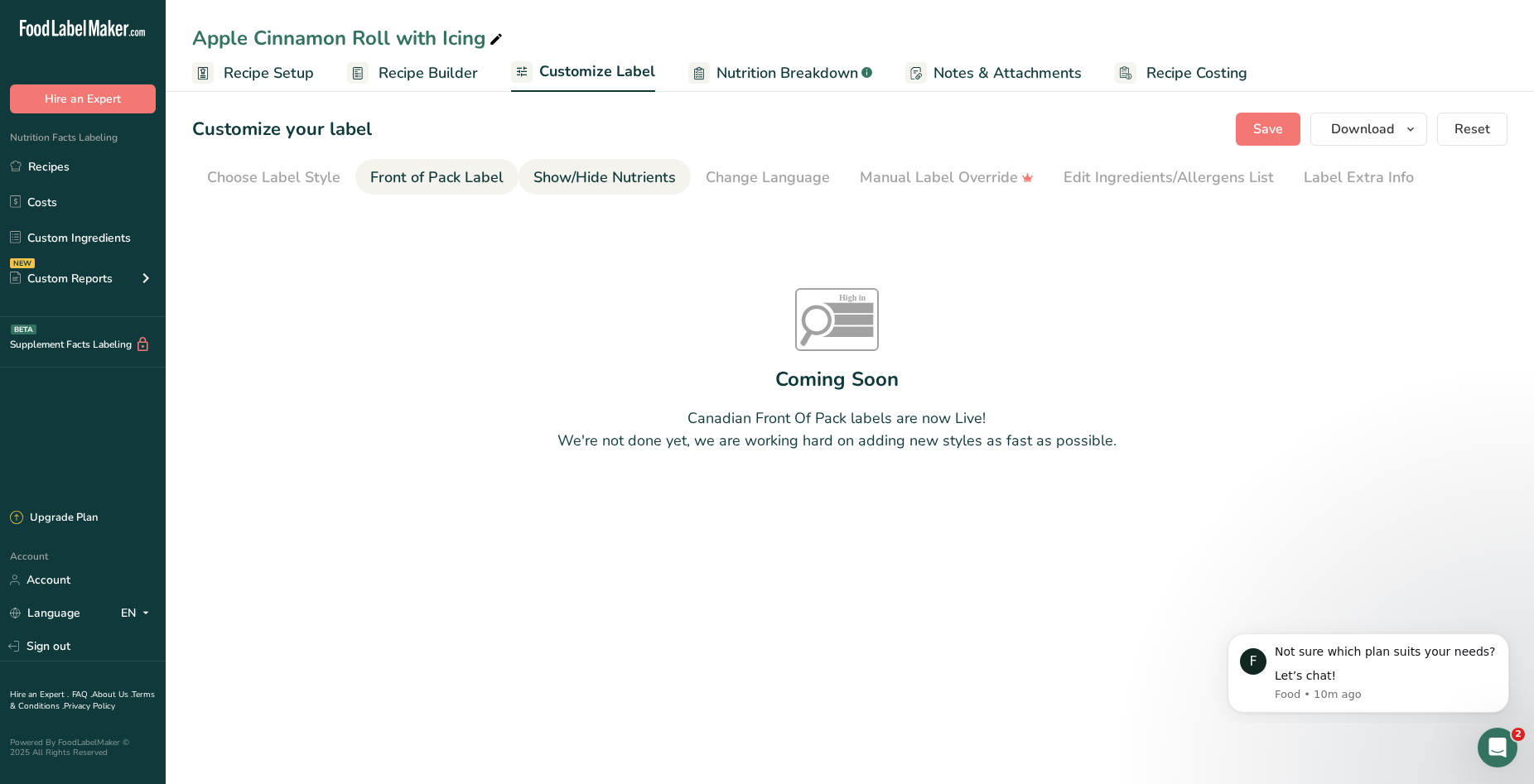
click at [594, 164] on link "Show/Hide Nutrients" at bounding box center [605, 177] width 143 height 37
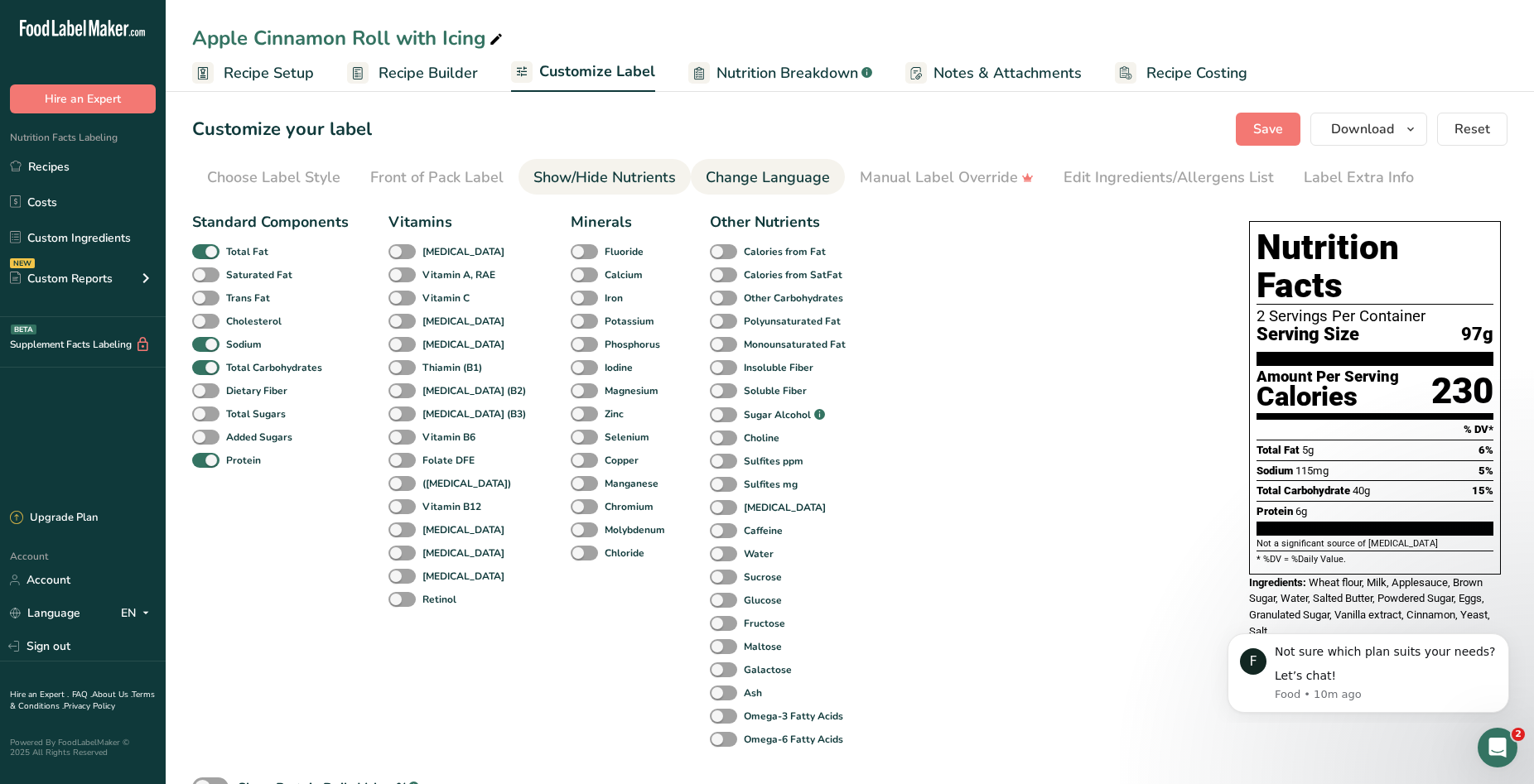
click at [752, 180] on div "Change Language" at bounding box center [768, 177] width 124 height 23
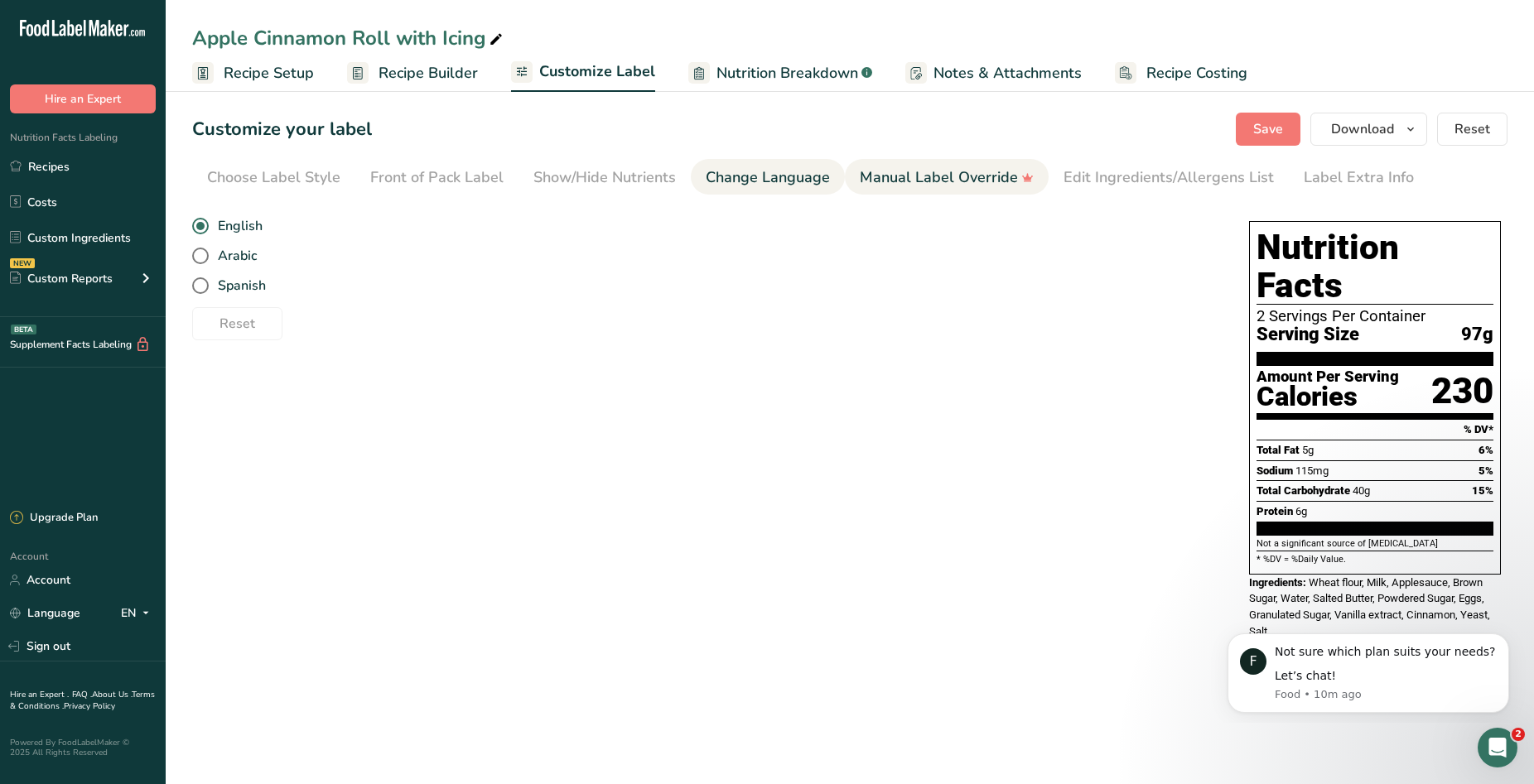
click at [869, 180] on div "Manual Label Override" at bounding box center [947, 177] width 174 height 23
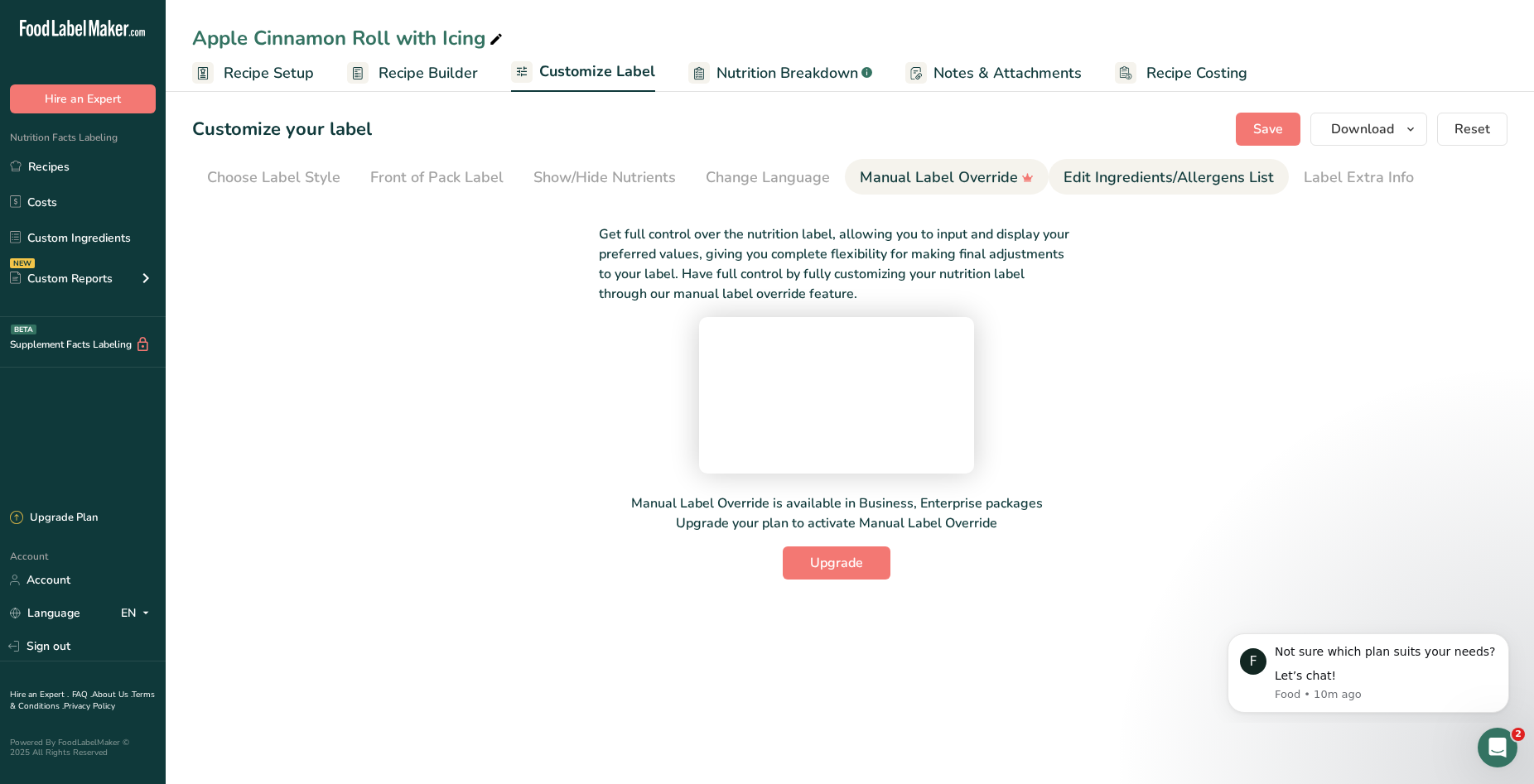
click at [1203, 170] on div "Edit Ingredients/Allergens List" at bounding box center [1169, 177] width 211 height 23
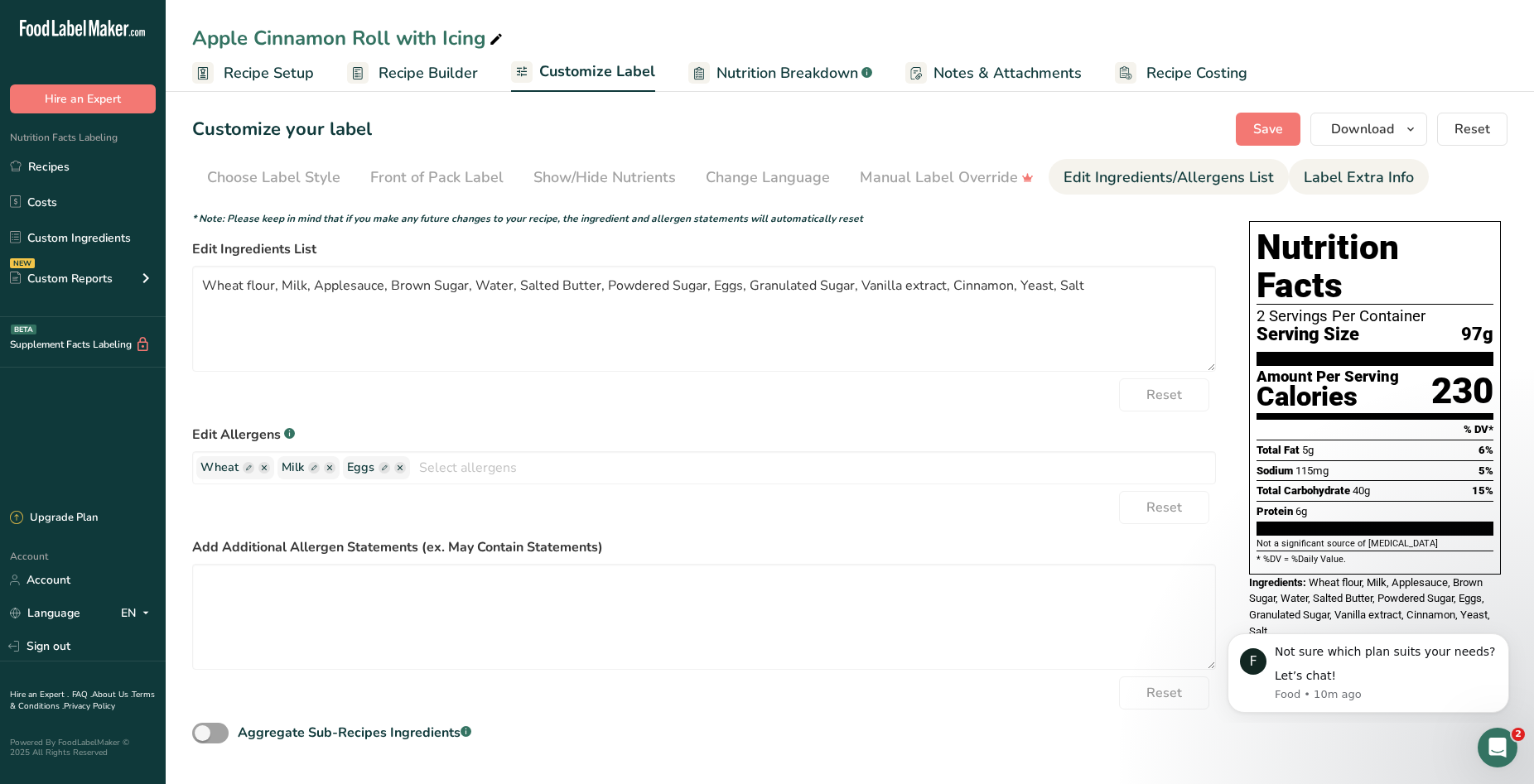
click at [1304, 172] on div "Label Extra Info" at bounding box center [1359, 177] width 110 height 23
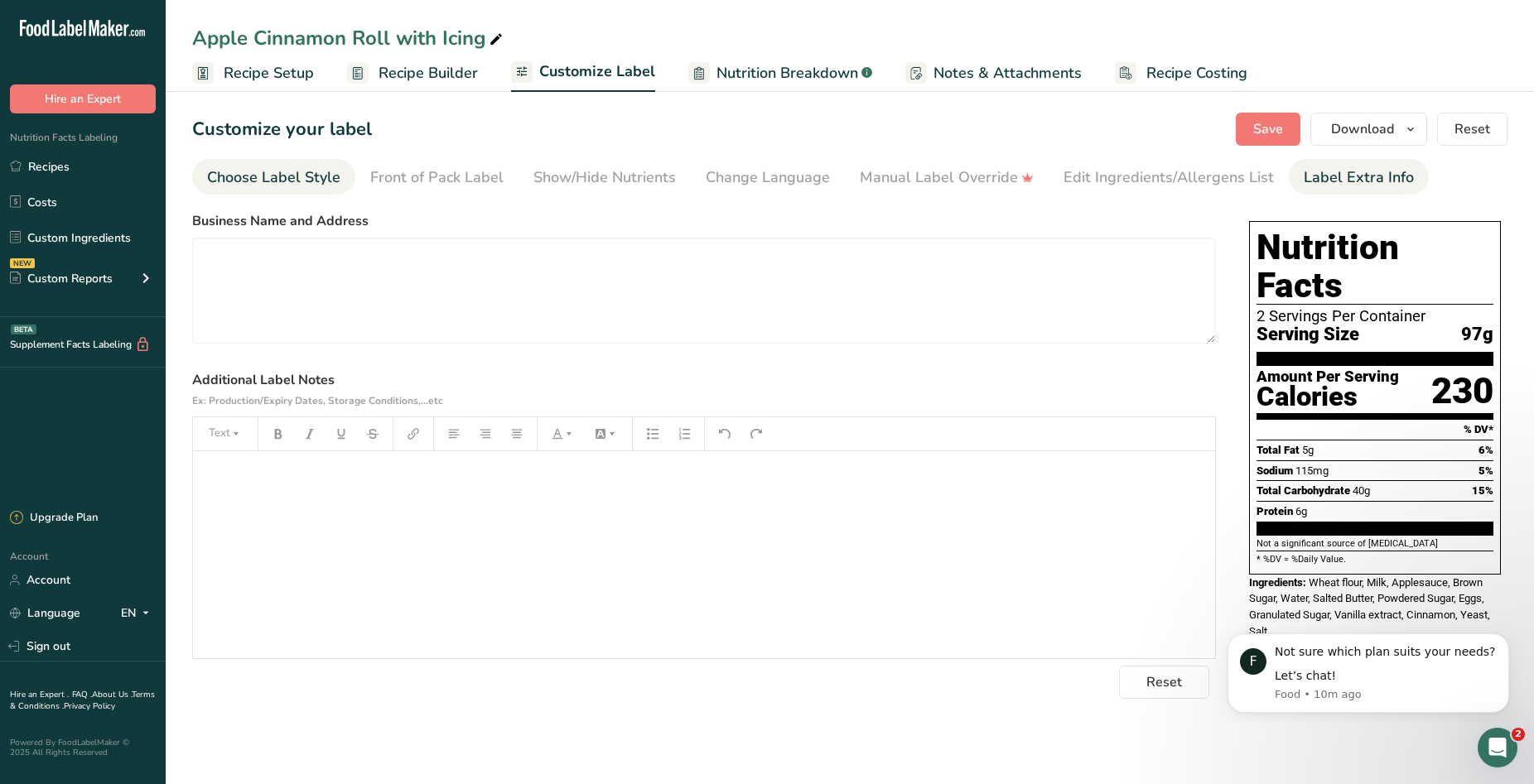
click at [324, 171] on div "Choose Label Style" at bounding box center [273, 177] width 133 height 23
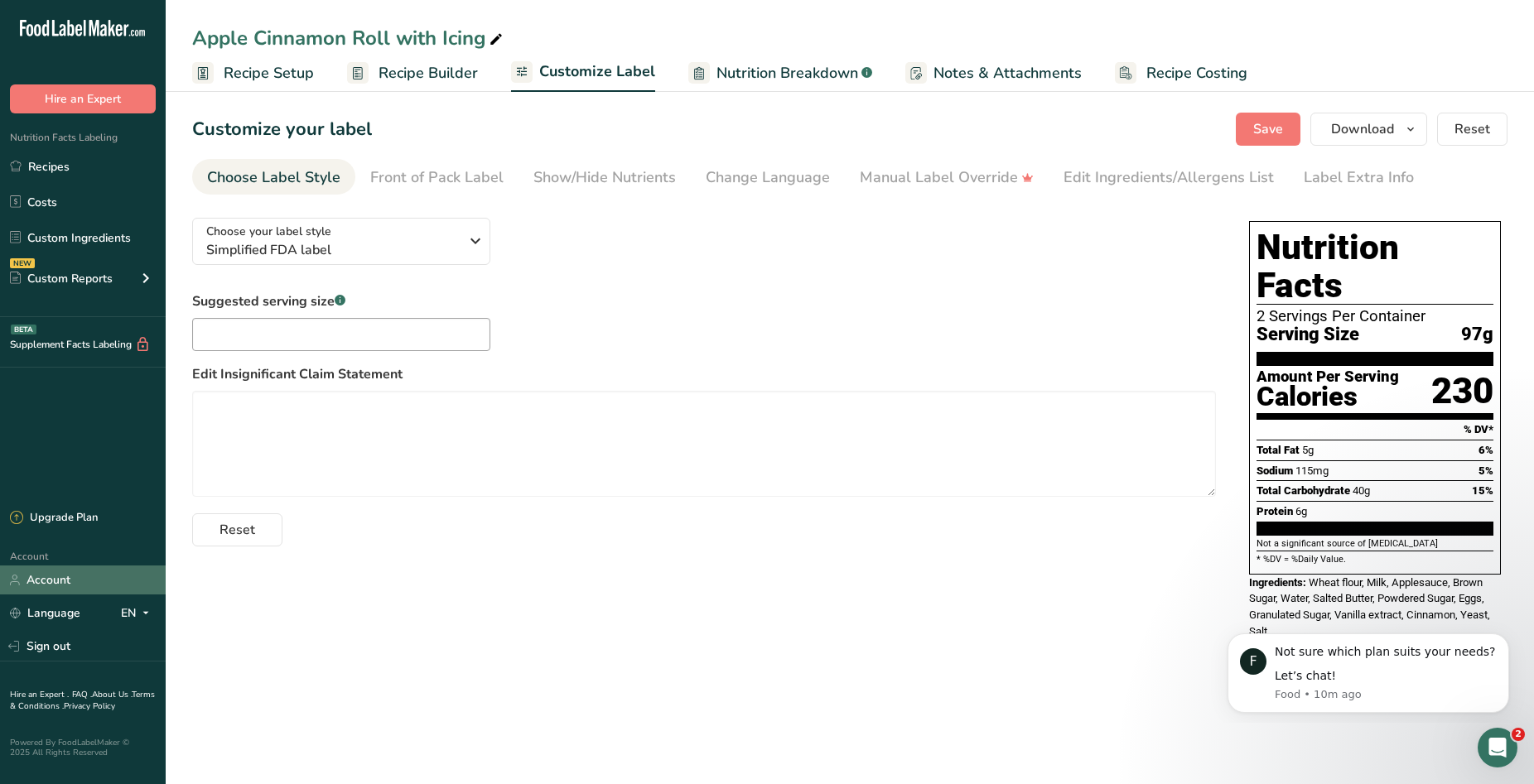
click at [70, 574] on link "Account" at bounding box center [83, 580] width 166 height 29
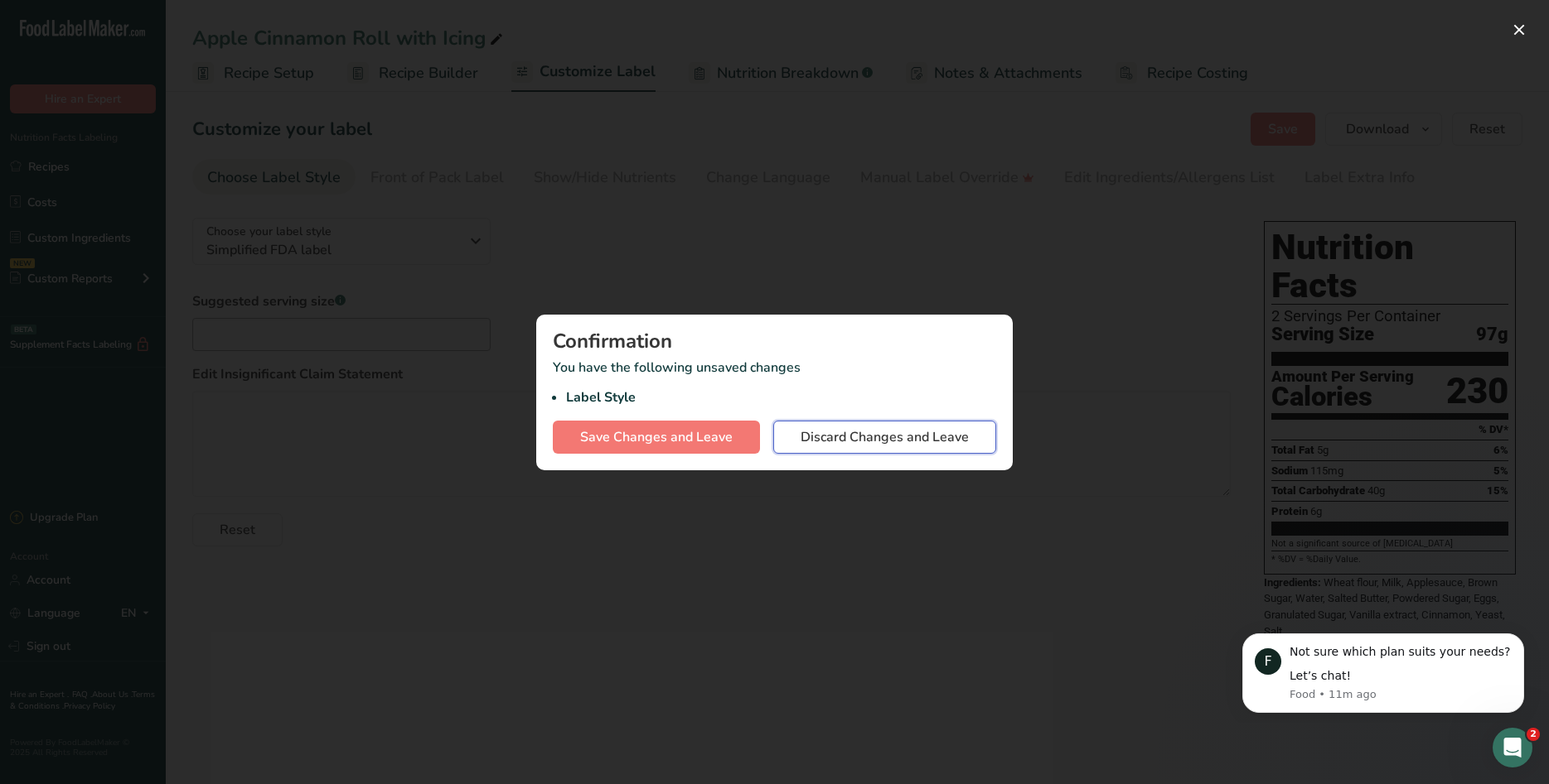
click at [807, 436] on span "Discard Changes and Leave" at bounding box center [884, 437] width 168 height 20
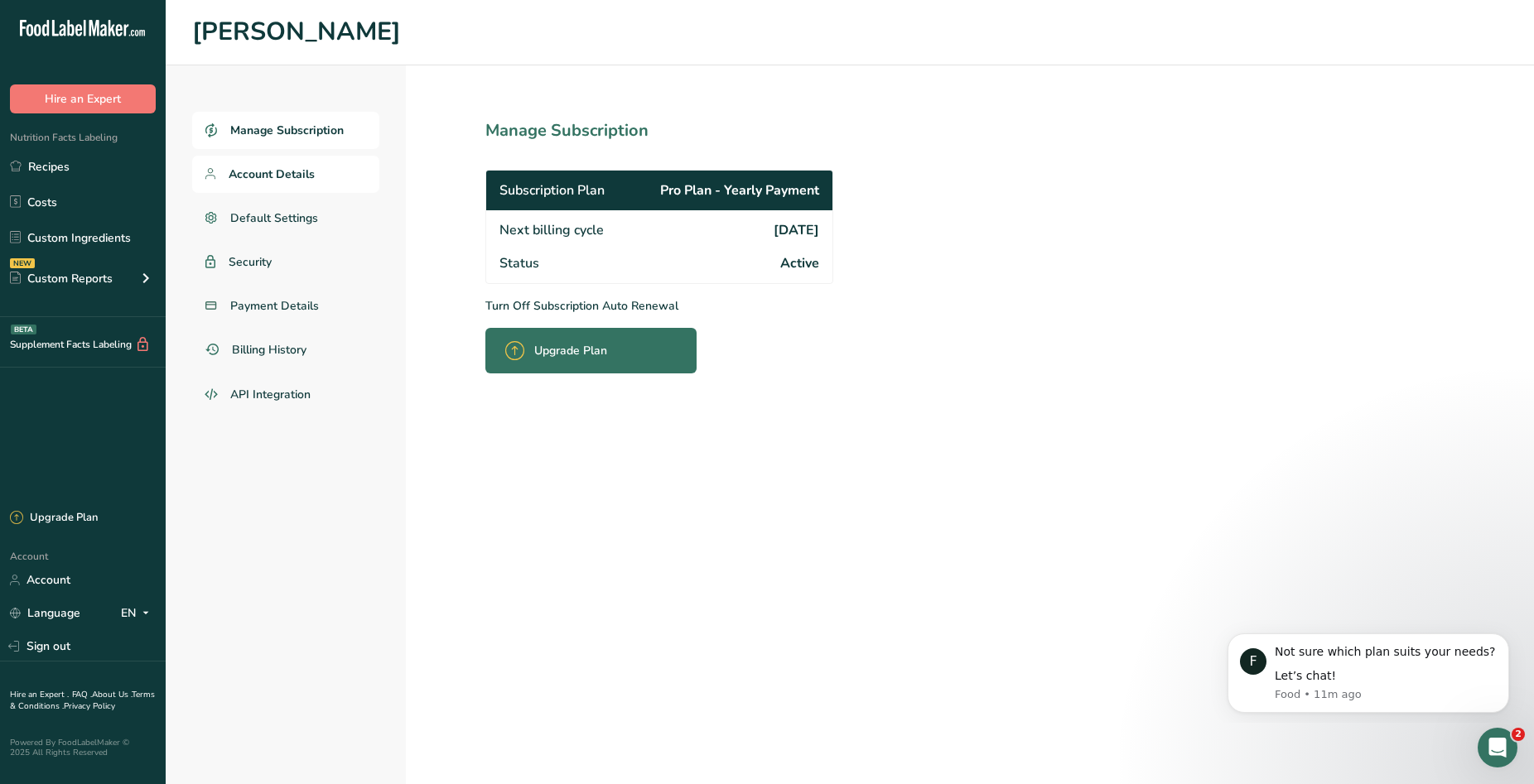
click at [315, 166] on link "Account Details" at bounding box center [286, 174] width 187 height 37
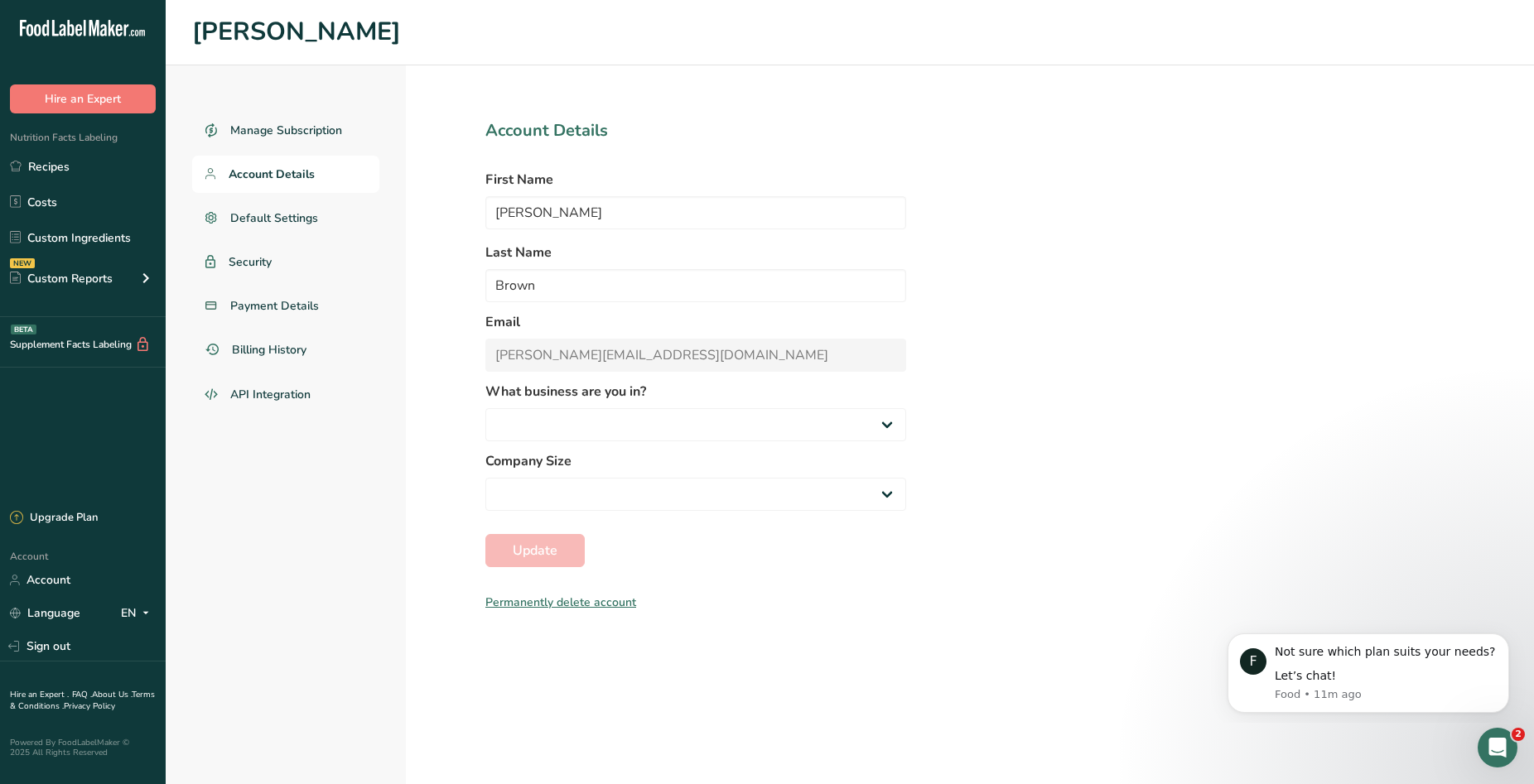
select select
select select "3"
click at [350, 219] on link "Default Settings" at bounding box center [286, 218] width 187 height 37
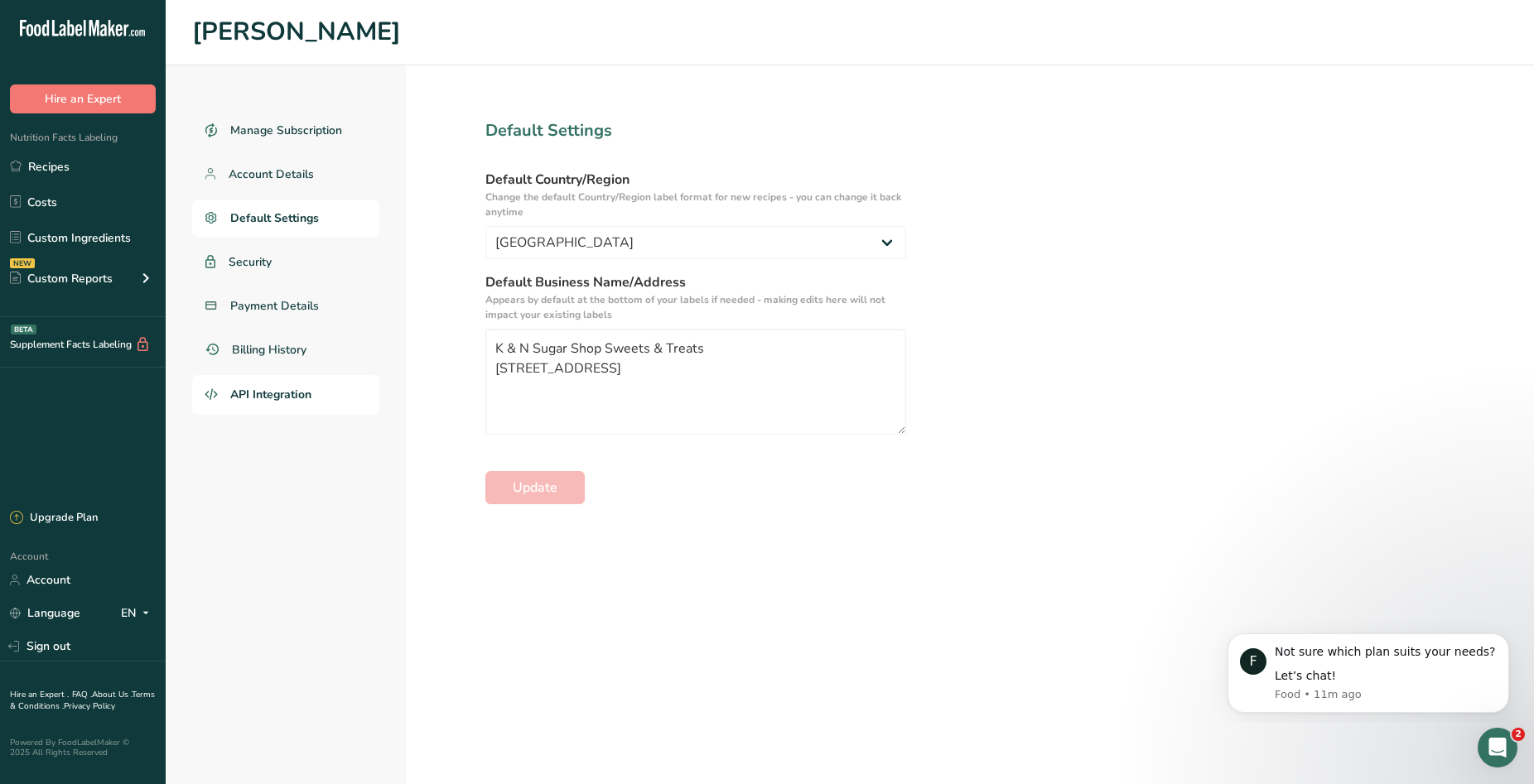
click at [297, 401] on span "API Integration" at bounding box center [270, 394] width 81 height 17
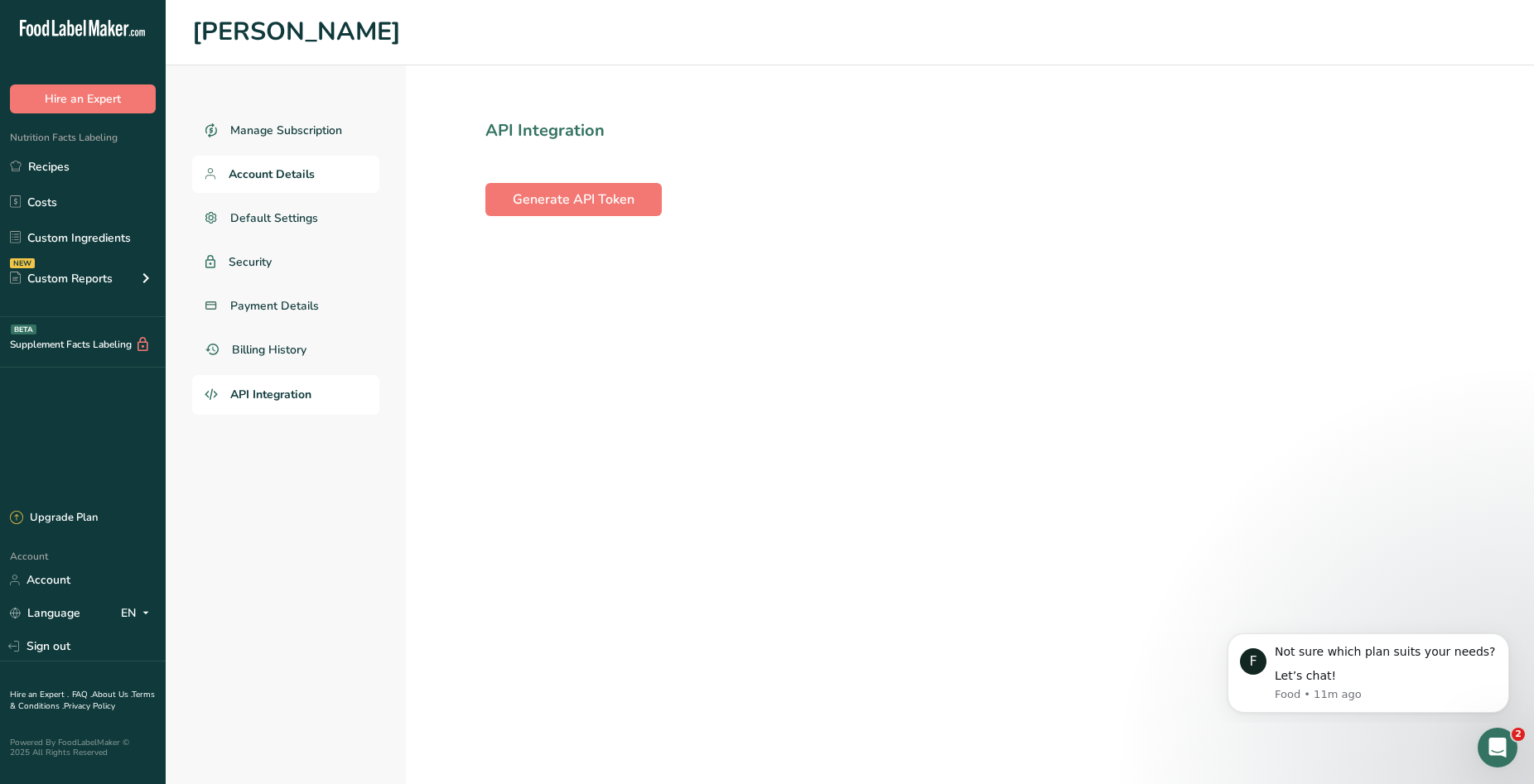
click at [262, 173] on span "Account Details" at bounding box center [271, 174] width 86 height 17
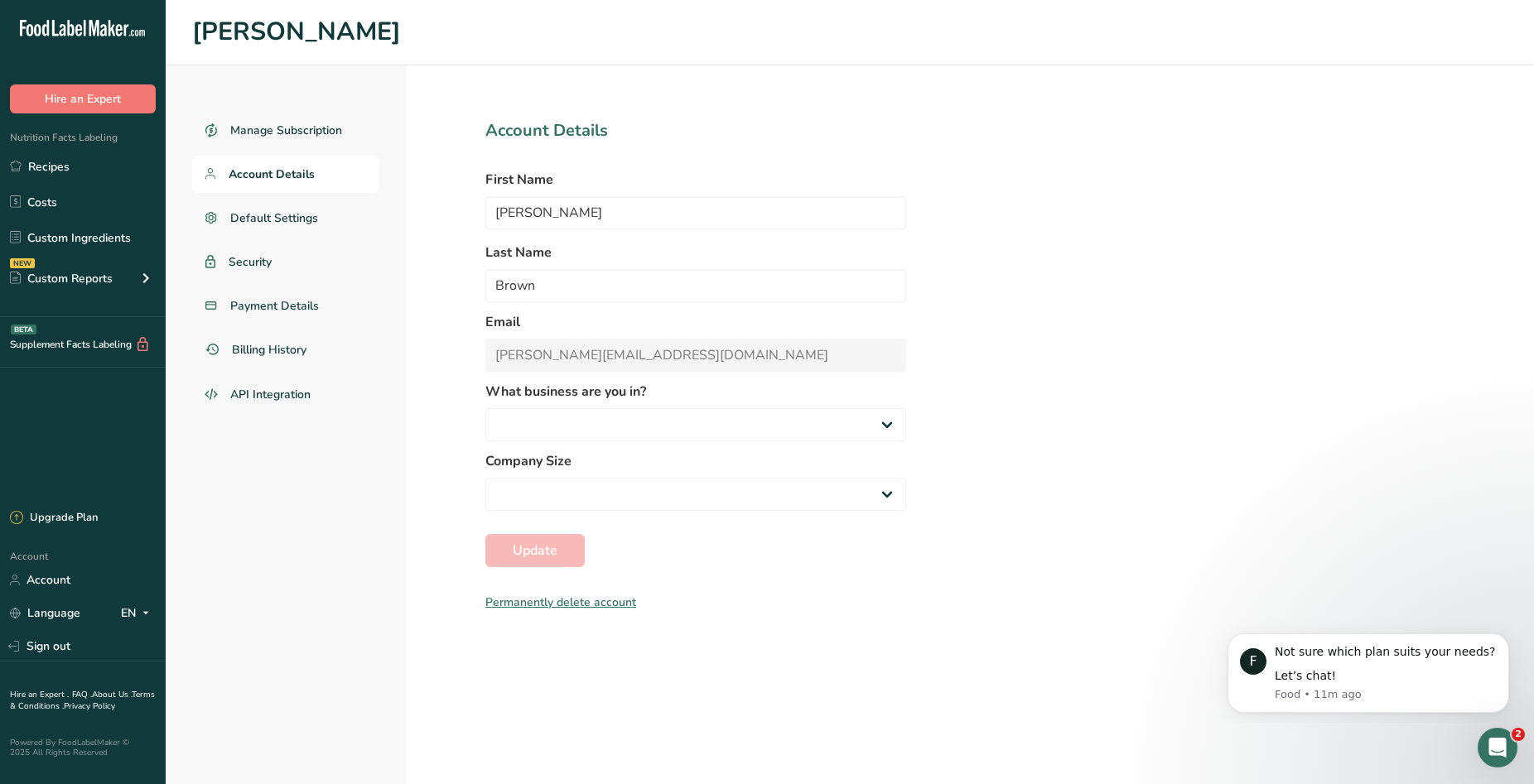
select select
select select "3"
click at [329, 215] on link "Default Settings" at bounding box center [286, 218] width 187 height 37
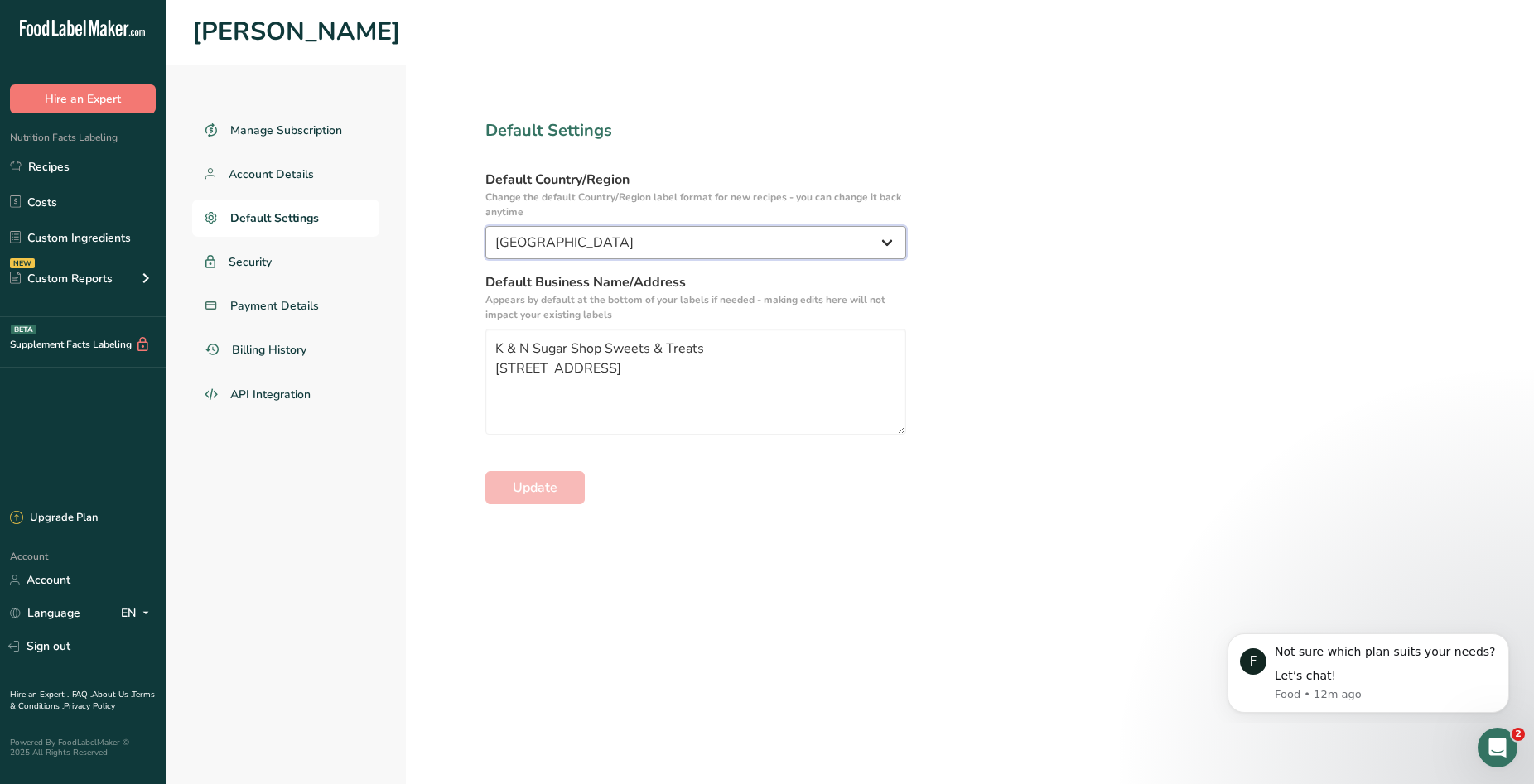
click option "United States" at bounding box center [0, 0] width 0 height 0
click at [127, 279] on div "NEW Custom Reports" at bounding box center [83, 279] width 166 height 42
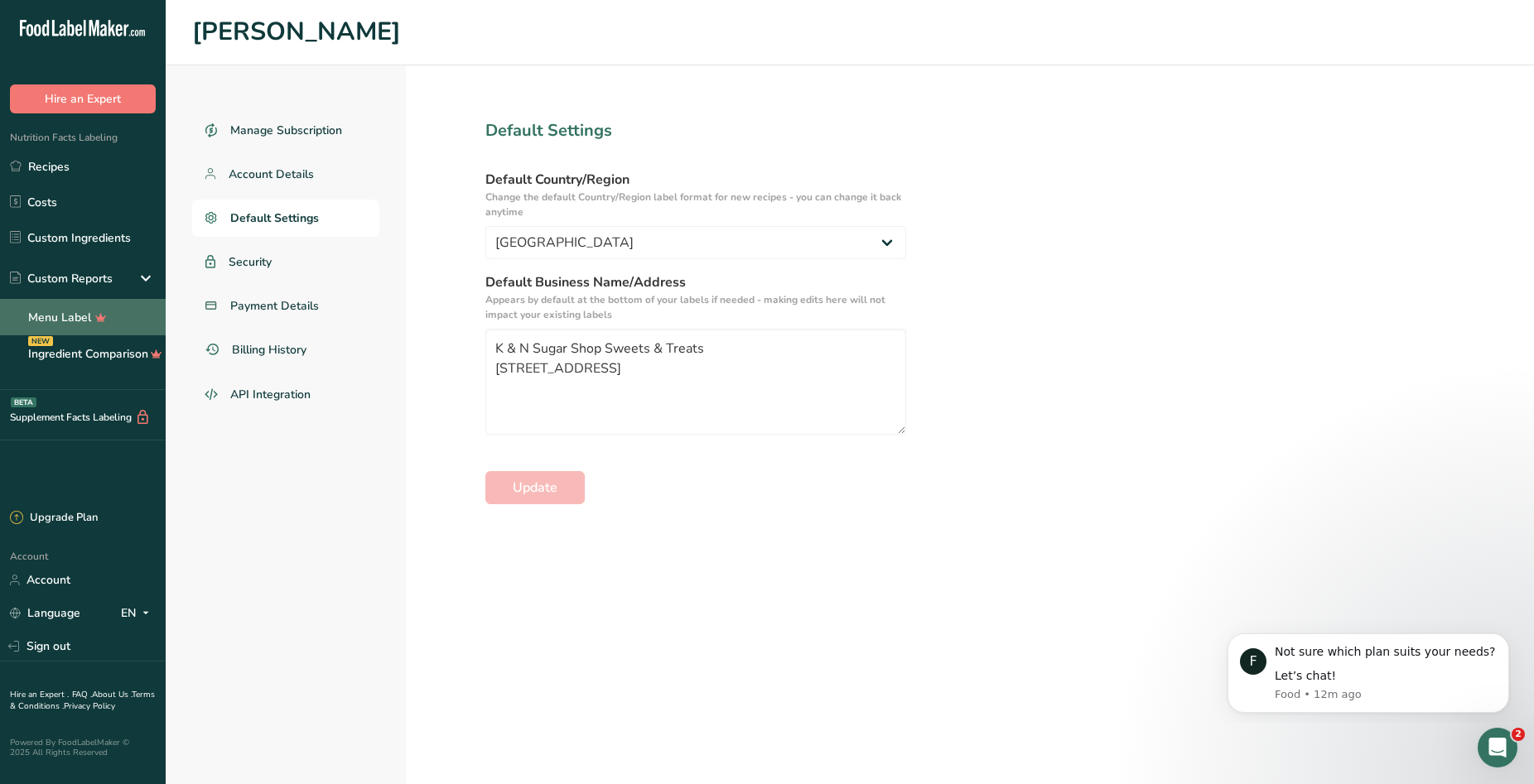
click at [123, 317] on link "Menu Label" at bounding box center [83, 318] width 166 height 36
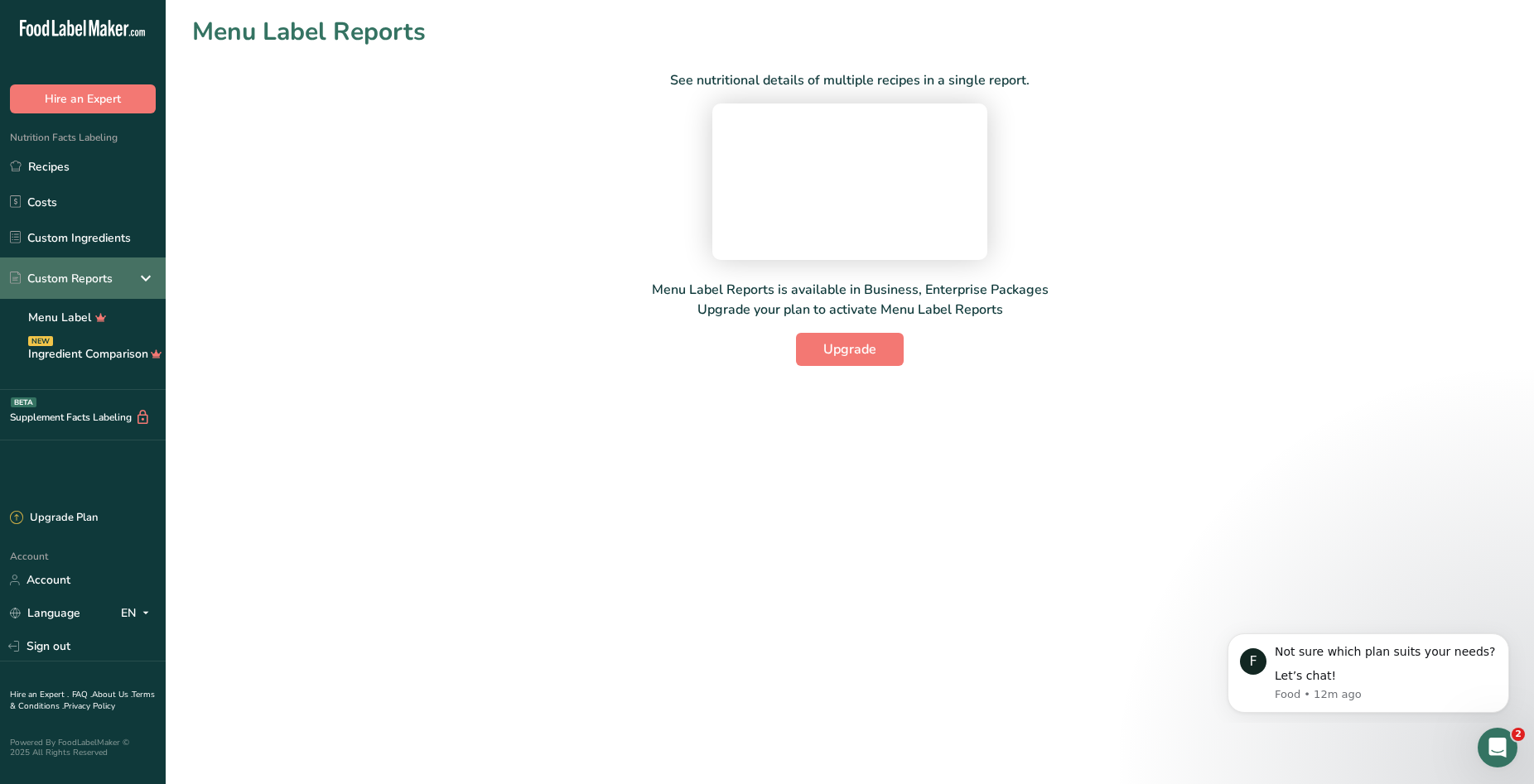
click at [133, 278] on div "Custom Reports" at bounding box center [83, 279] width 166 height 42
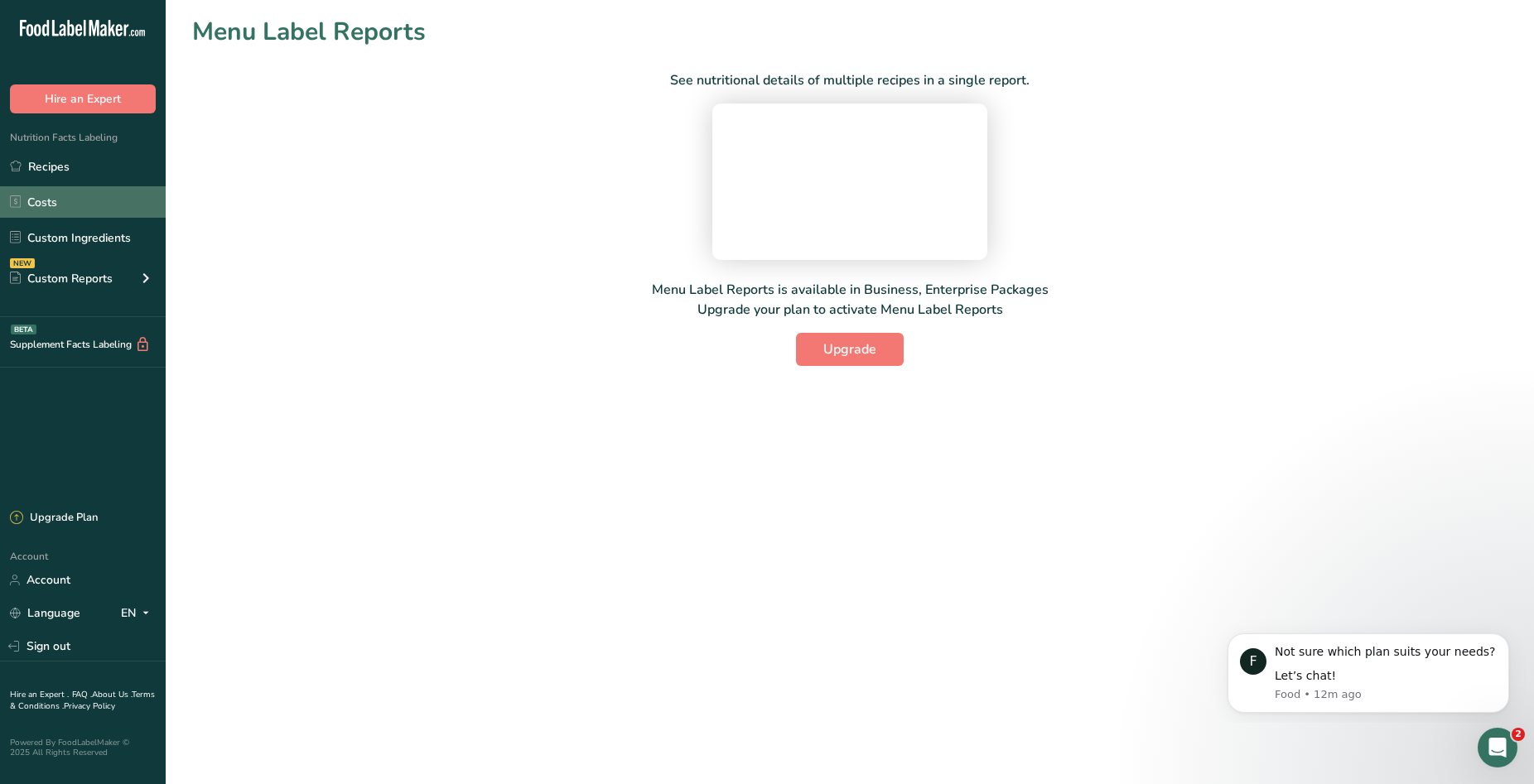
click at [119, 201] on link "Costs" at bounding box center [83, 201] width 166 height 32
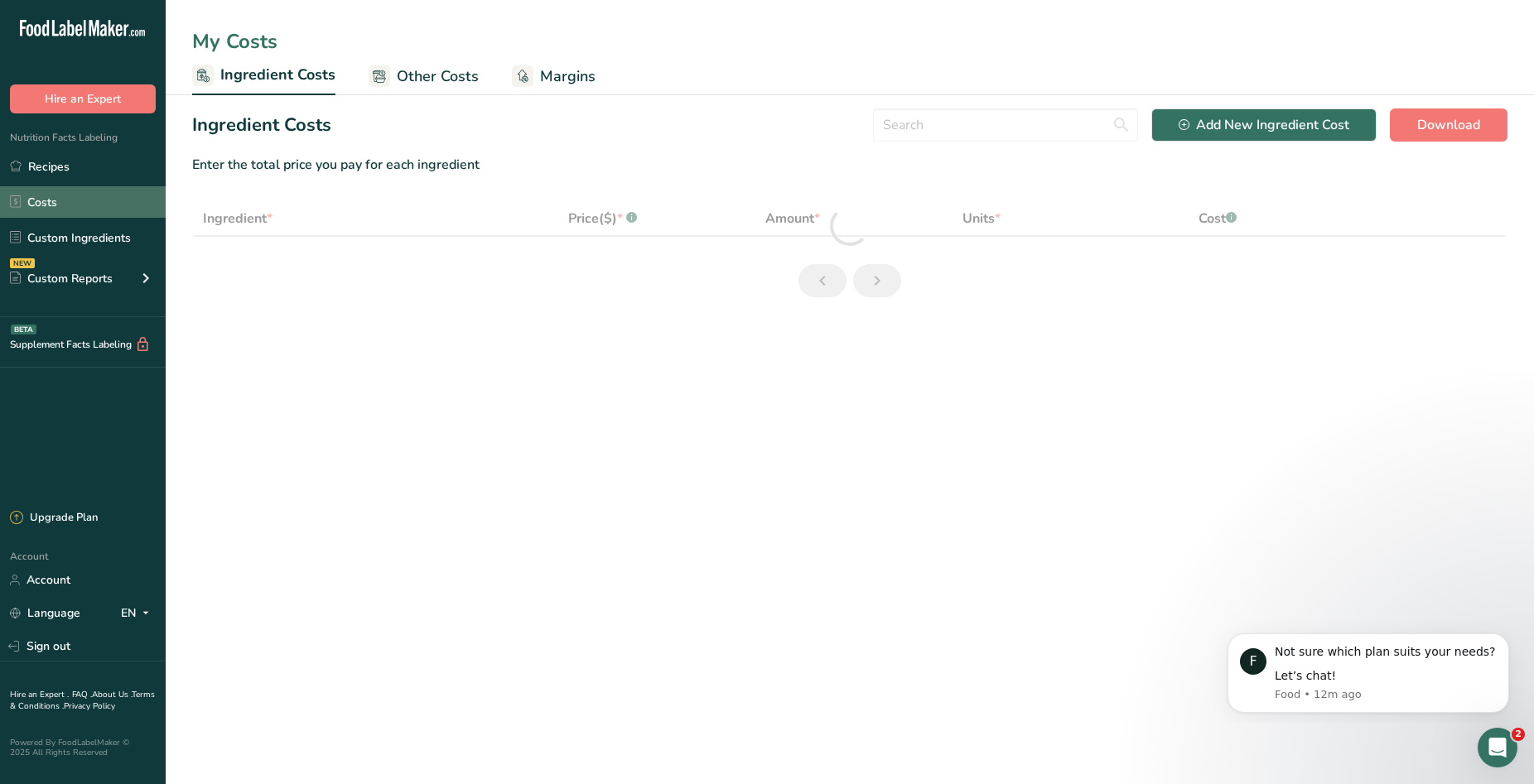
select select "1"
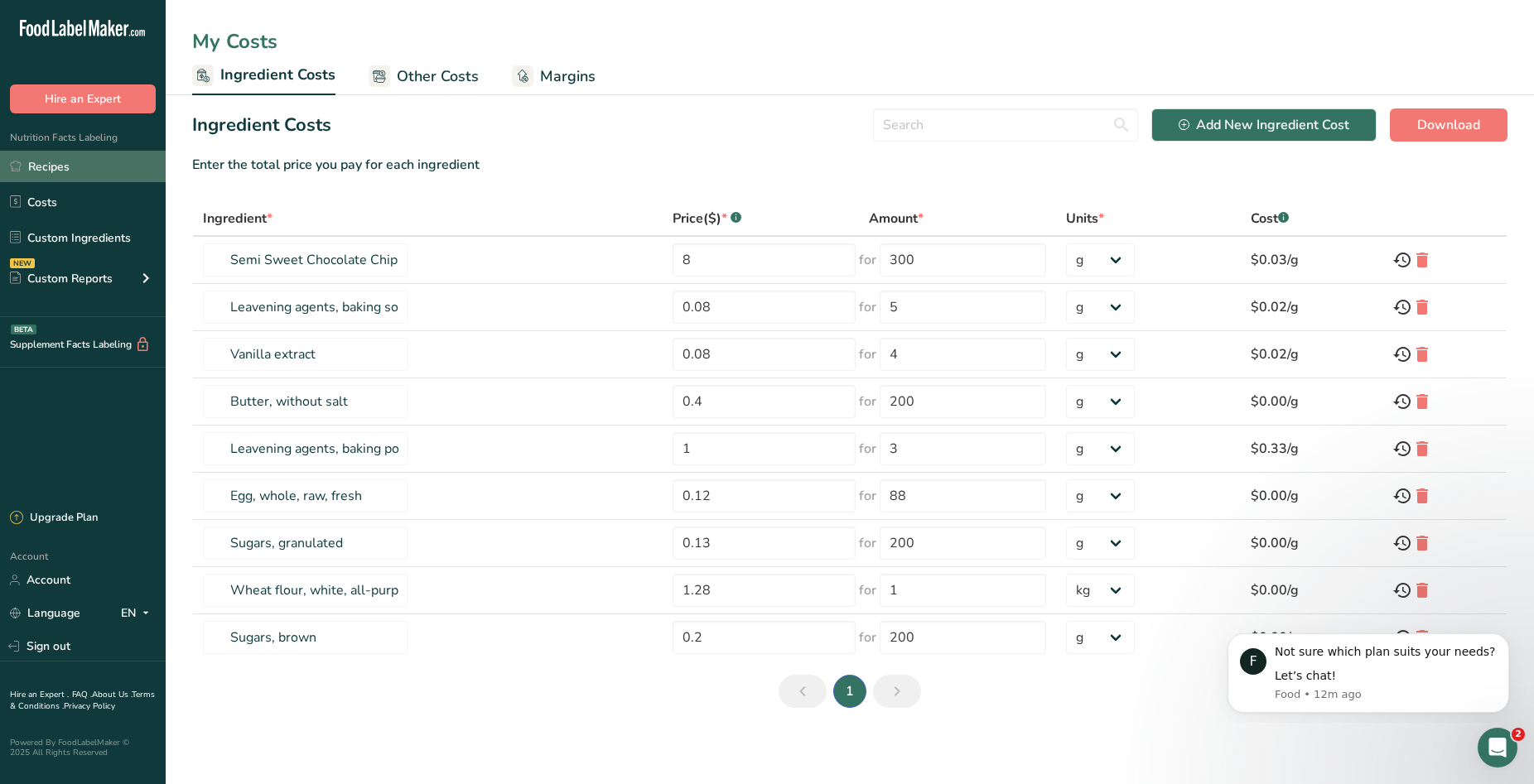
click at [120, 163] on link "Recipes" at bounding box center [83, 166] width 166 height 32
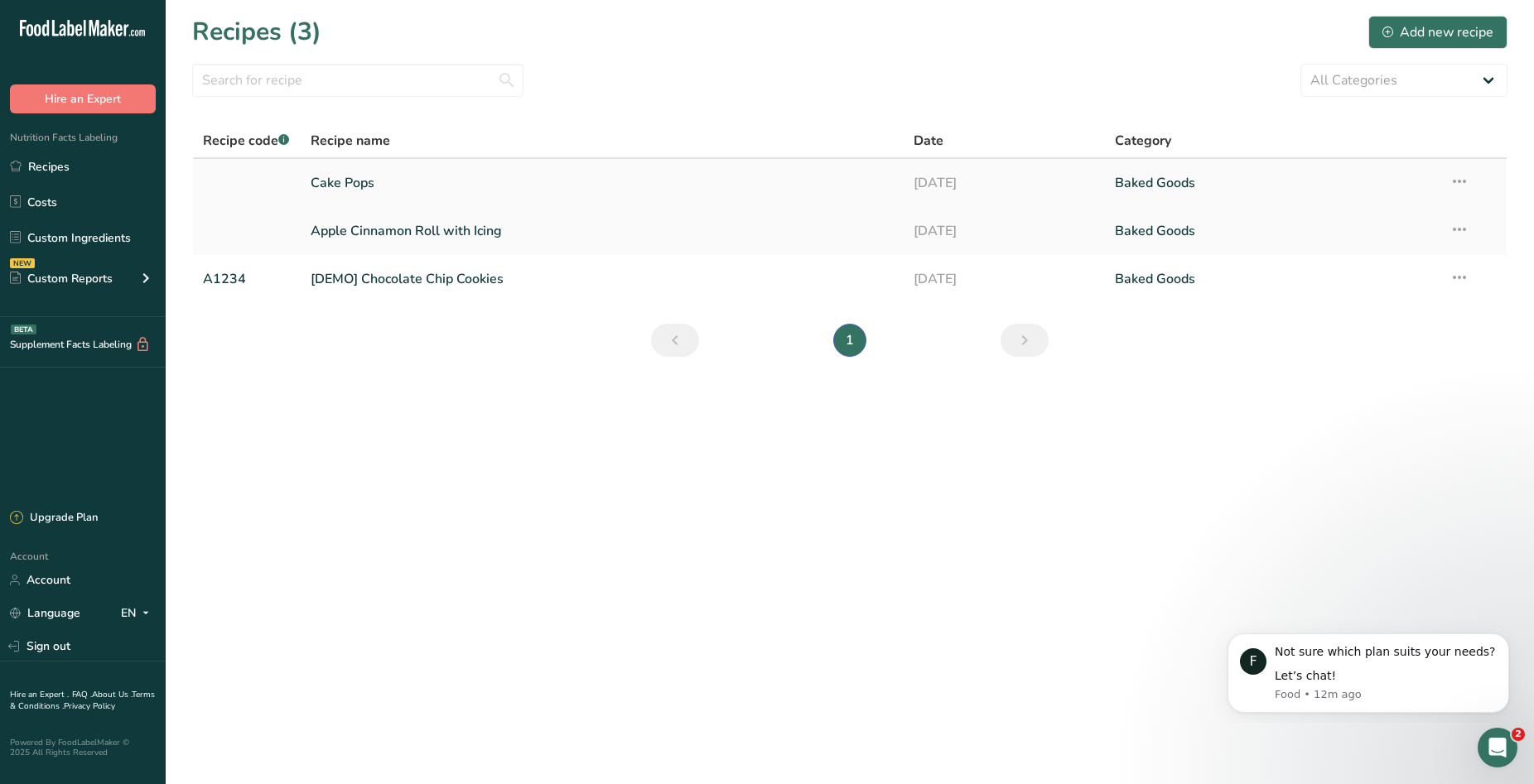
click at [466, 180] on link "Cake Pops" at bounding box center [602, 183] width 584 height 34
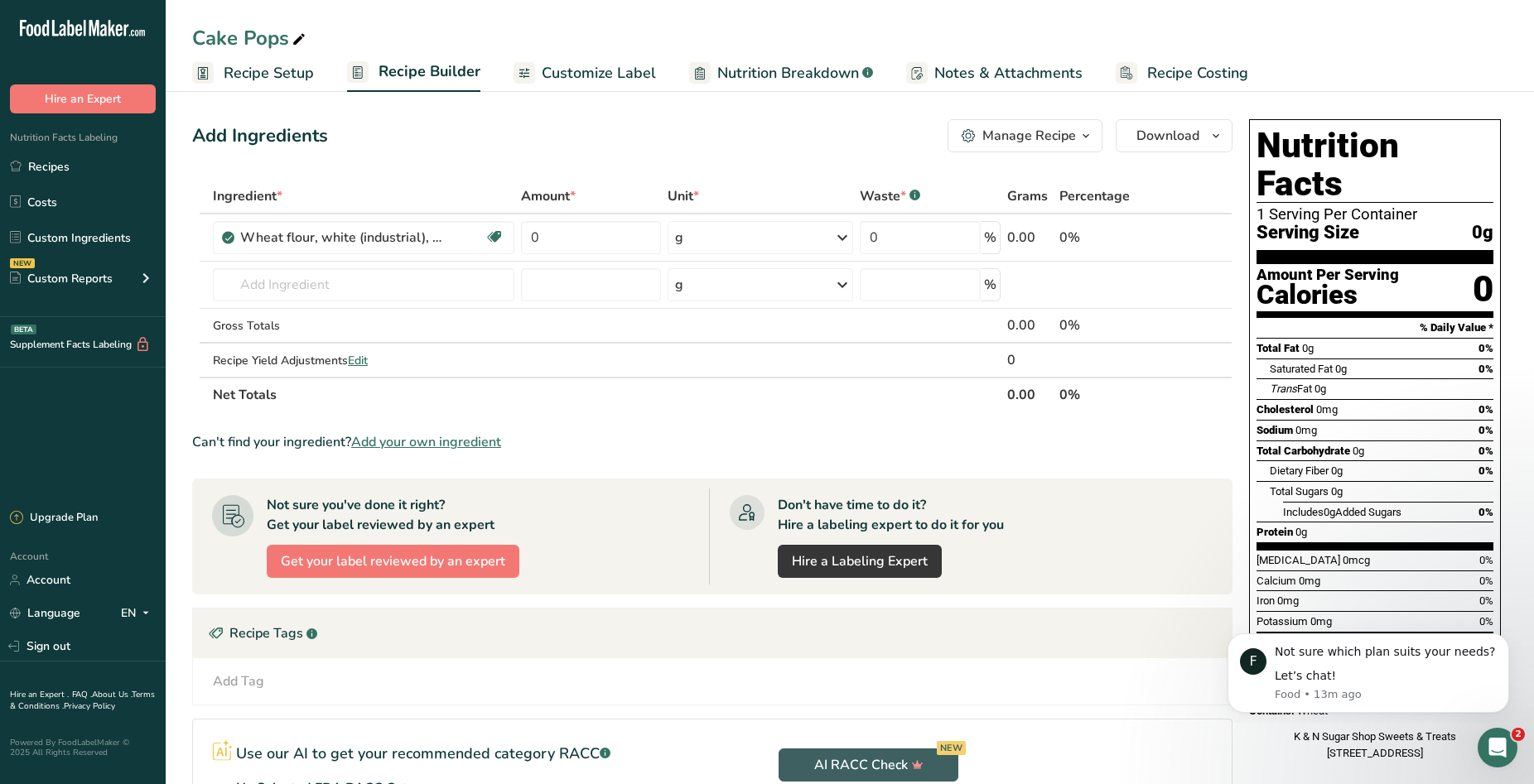
click at [560, 69] on span "Customize Label" at bounding box center [599, 73] width 114 height 23
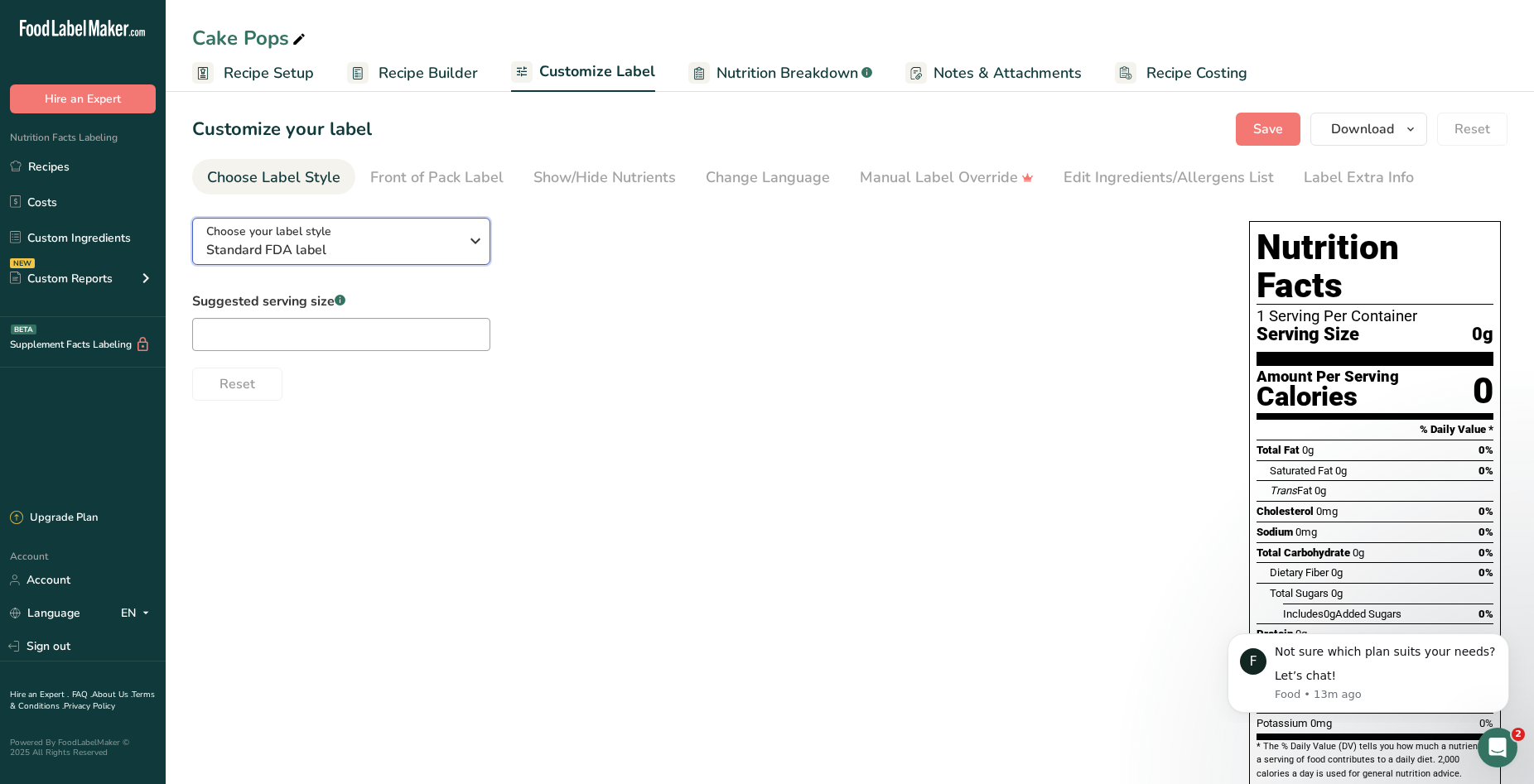
click at [444, 251] on span "Standard FDA label" at bounding box center [332, 250] width 252 height 20
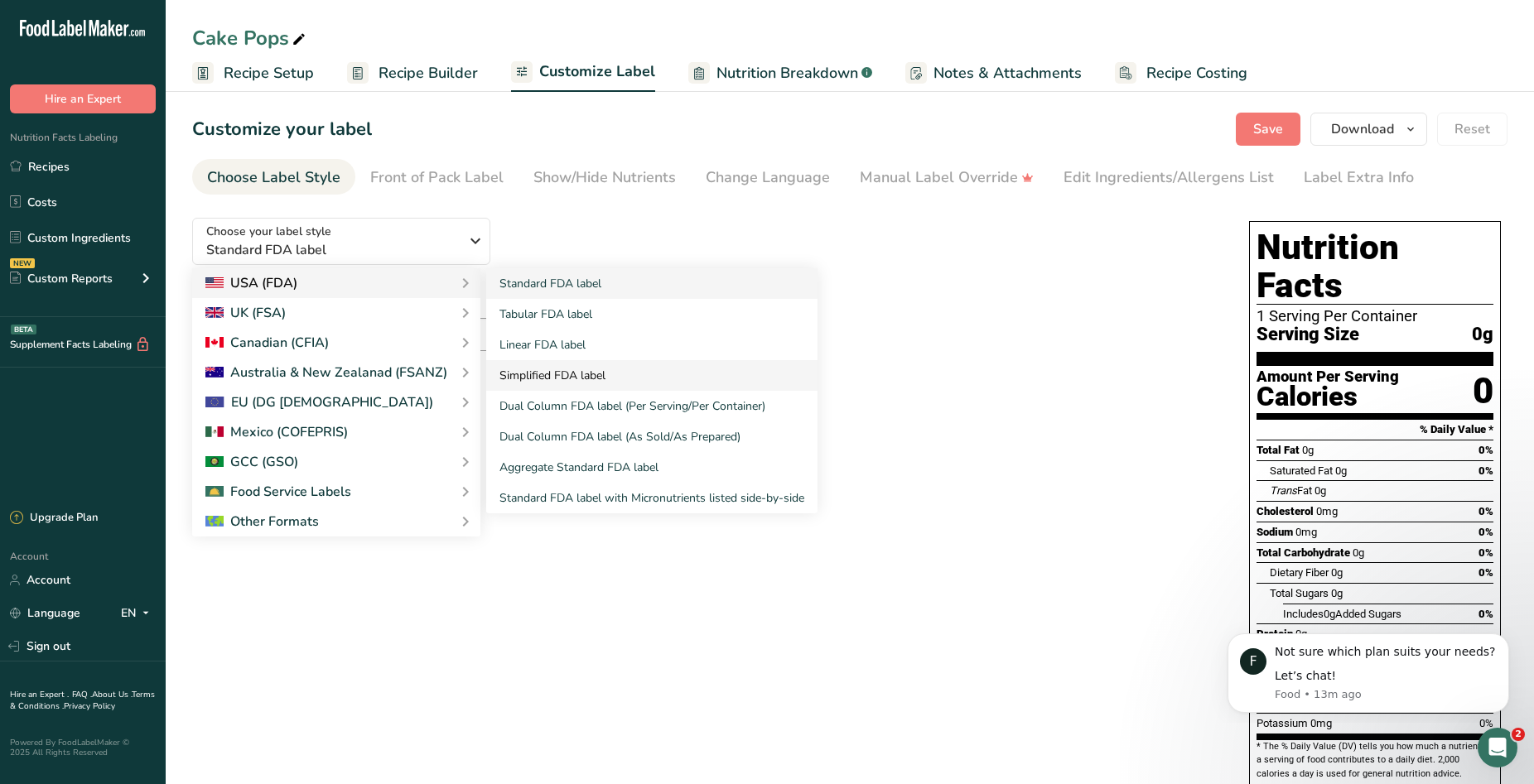
click at [588, 368] on link "Simplified FDA label" at bounding box center [652, 376] width 331 height 31
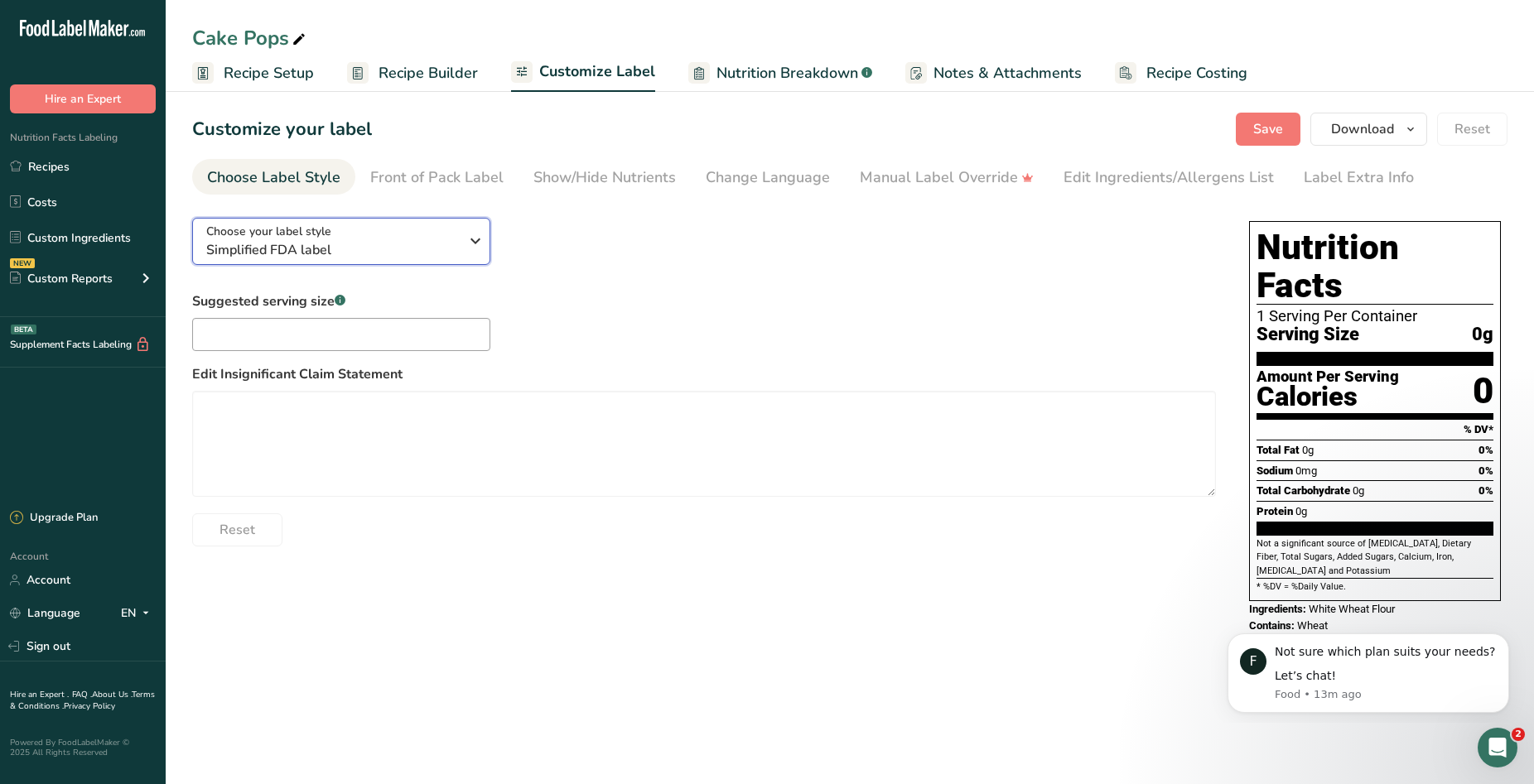
click at [451, 257] on span "Simplified FDA label" at bounding box center [332, 250] width 252 height 20
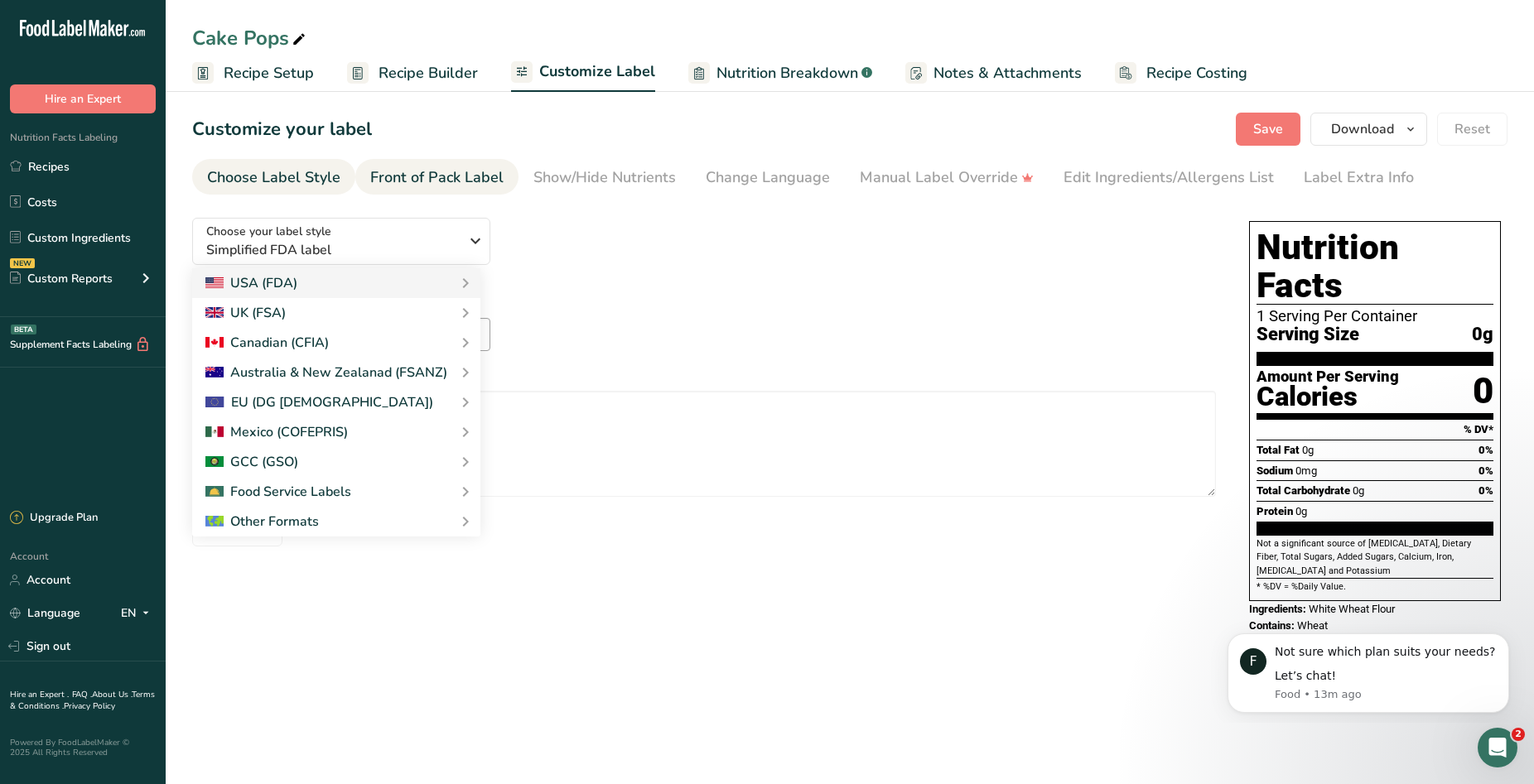
click at [427, 176] on div "Front of Pack Label" at bounding box center [437, 177] width 133 height 23
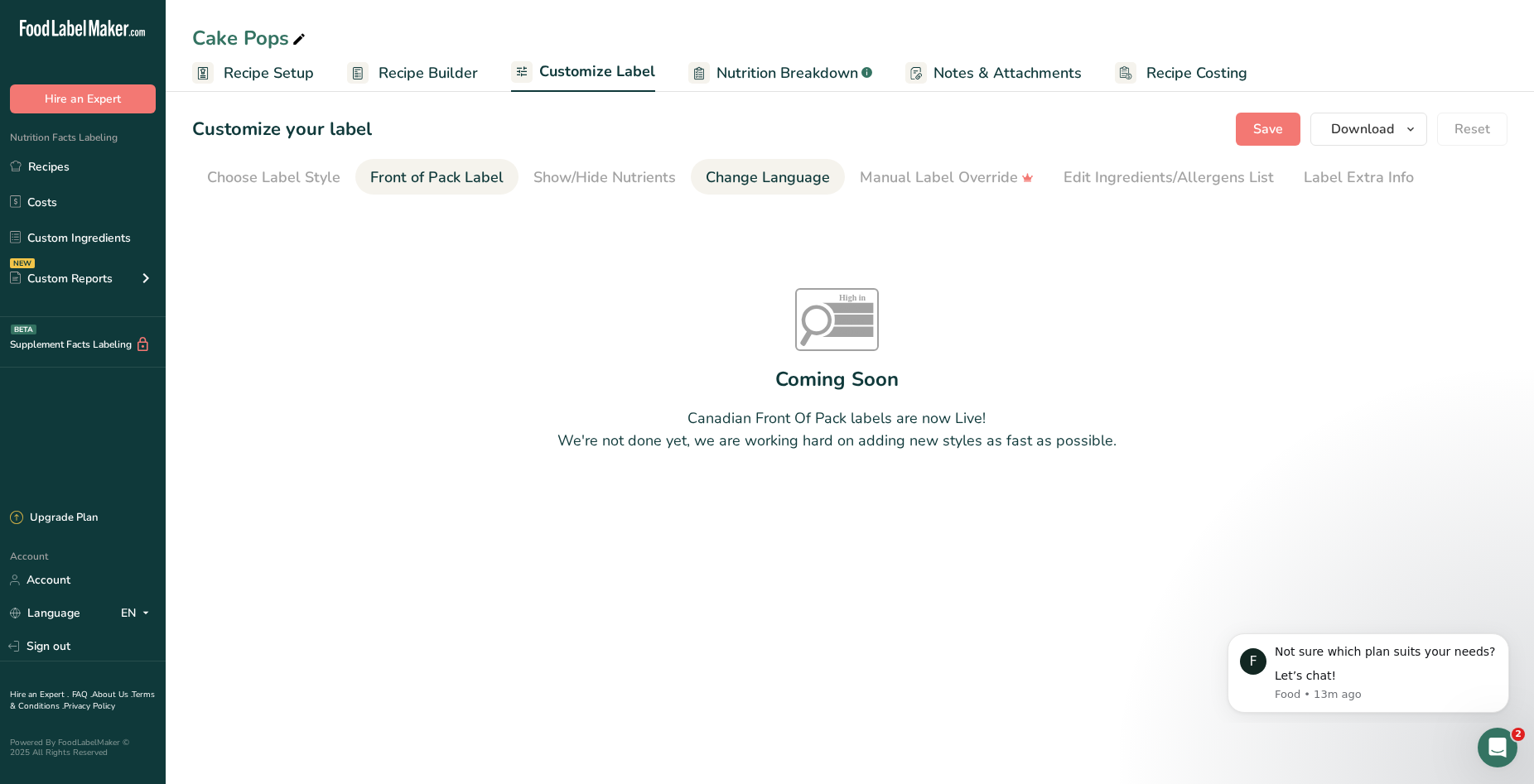
click at [728, 176] on div "Change Language" at bounding box center [768, 177] width 124 height 23
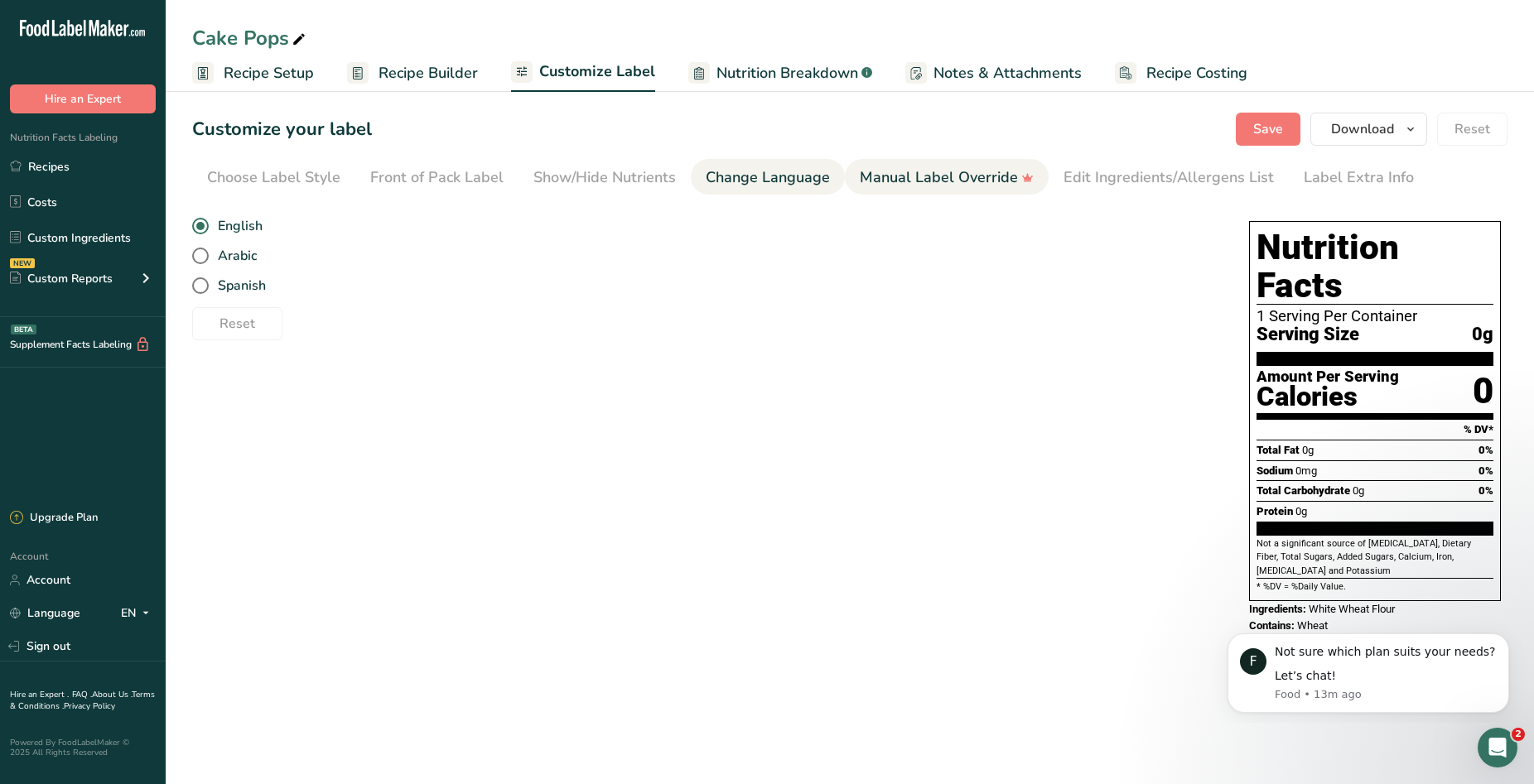
click at [884, 183] on div "Manual Label Override" at bounding box center [947, 177] width 174 height 23
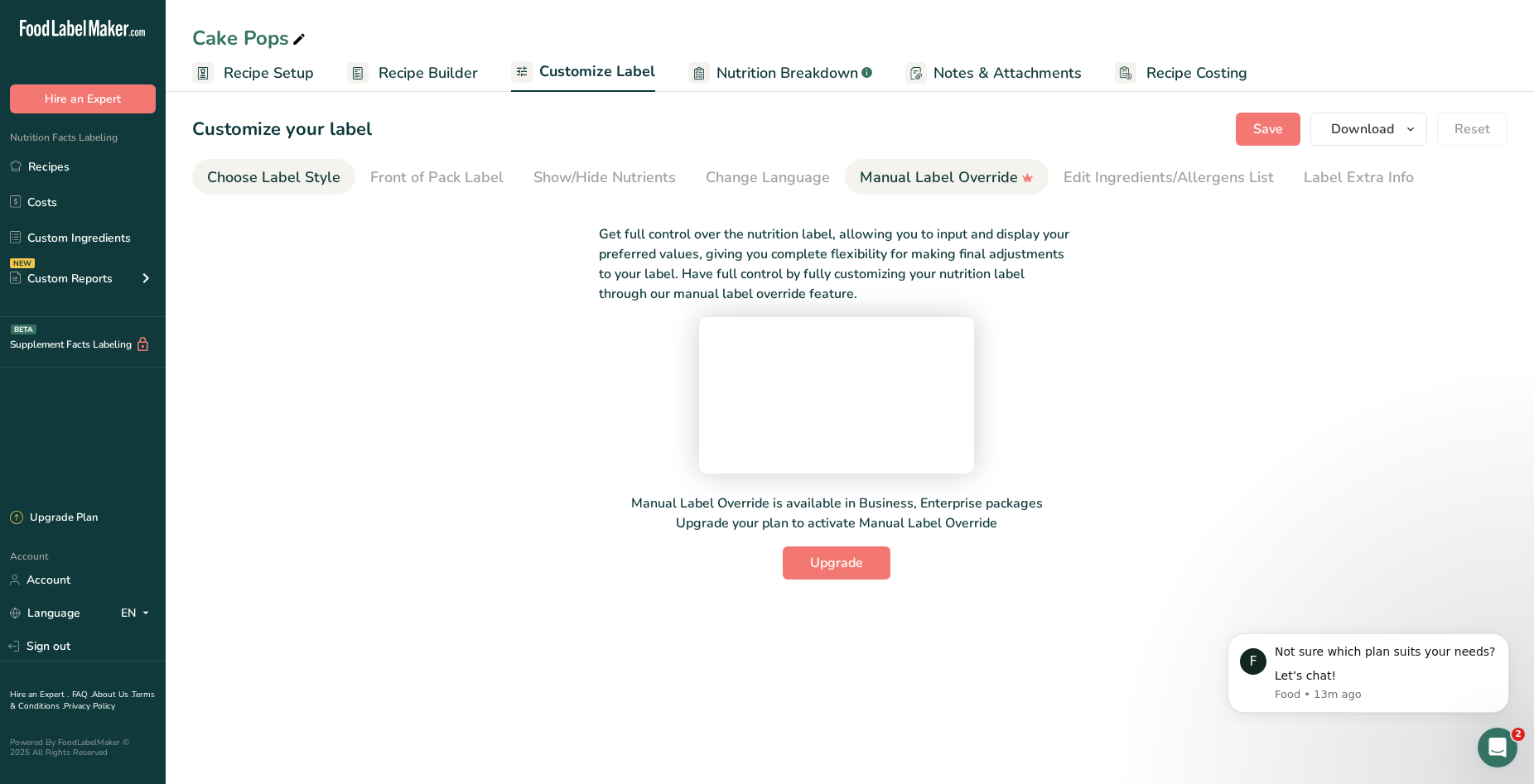
click at [309, 181] on div "Choose Label Style" at bounding box center [273, 177] width 133 height 23
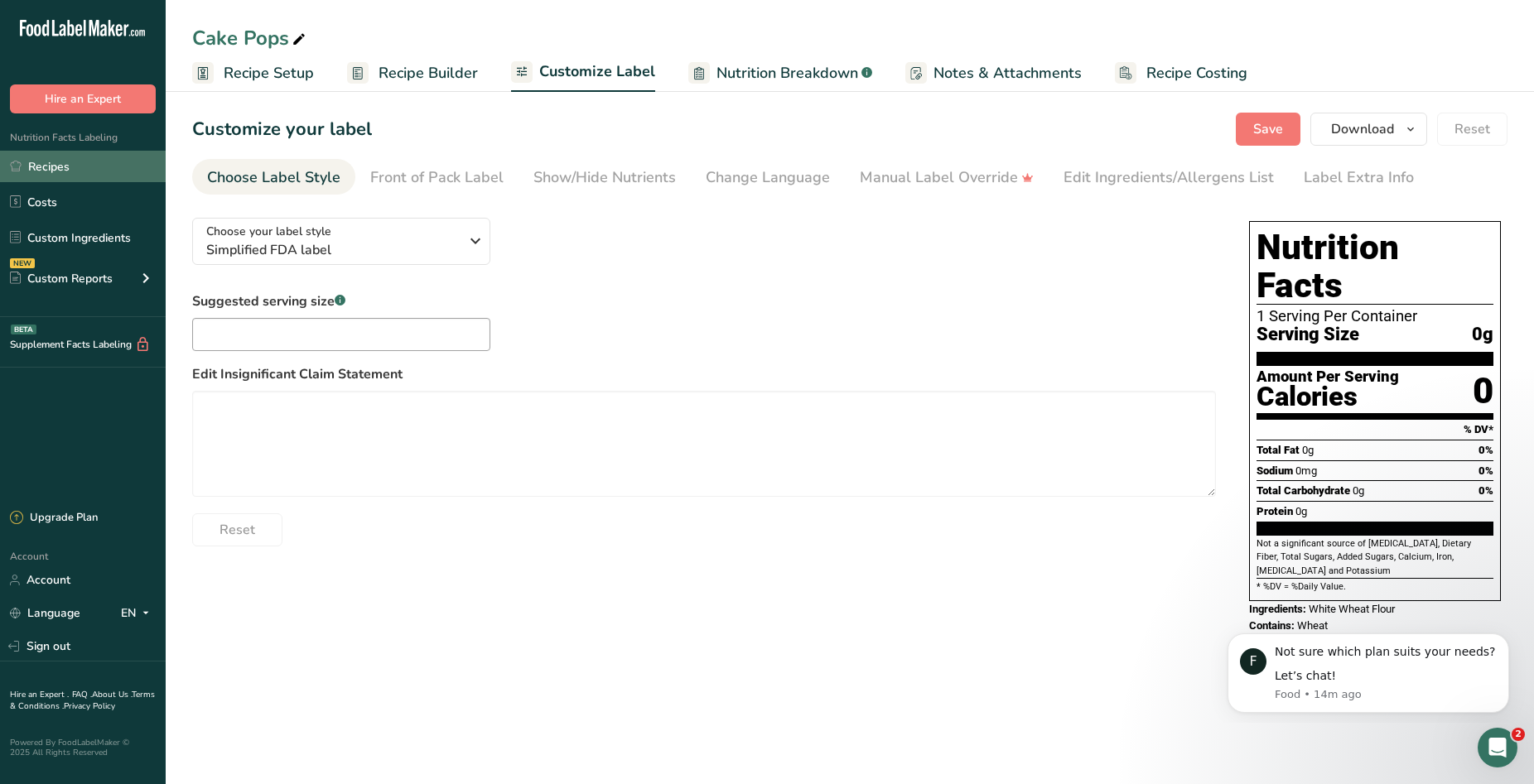
click at [100, 175] on link "Recipes" at bounding box center [83, 166] width 166 height 32
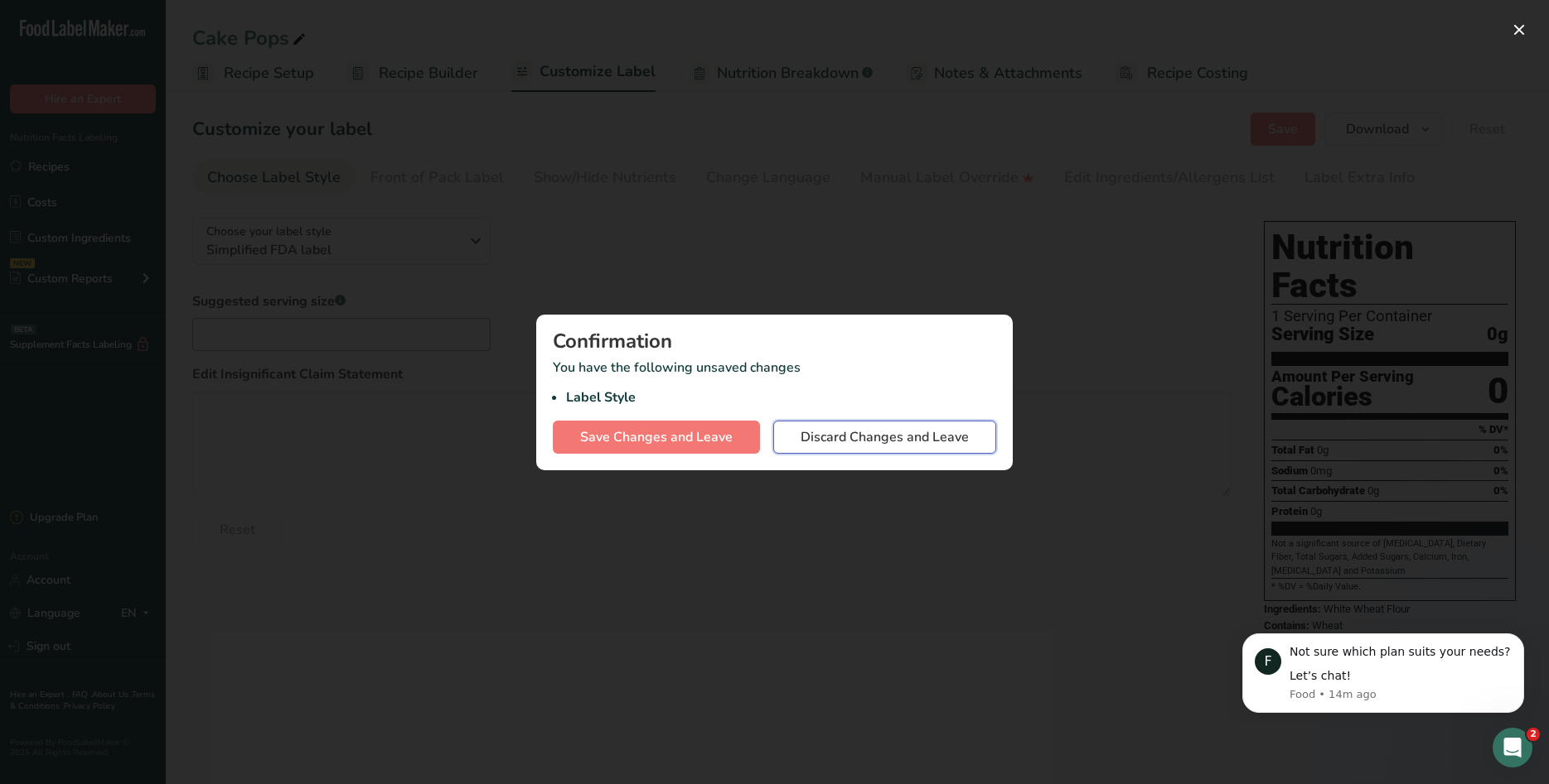
click at [801, 432] on span "Discard Changes and Leave" at bounding box center [884, 437] width 168 height 20
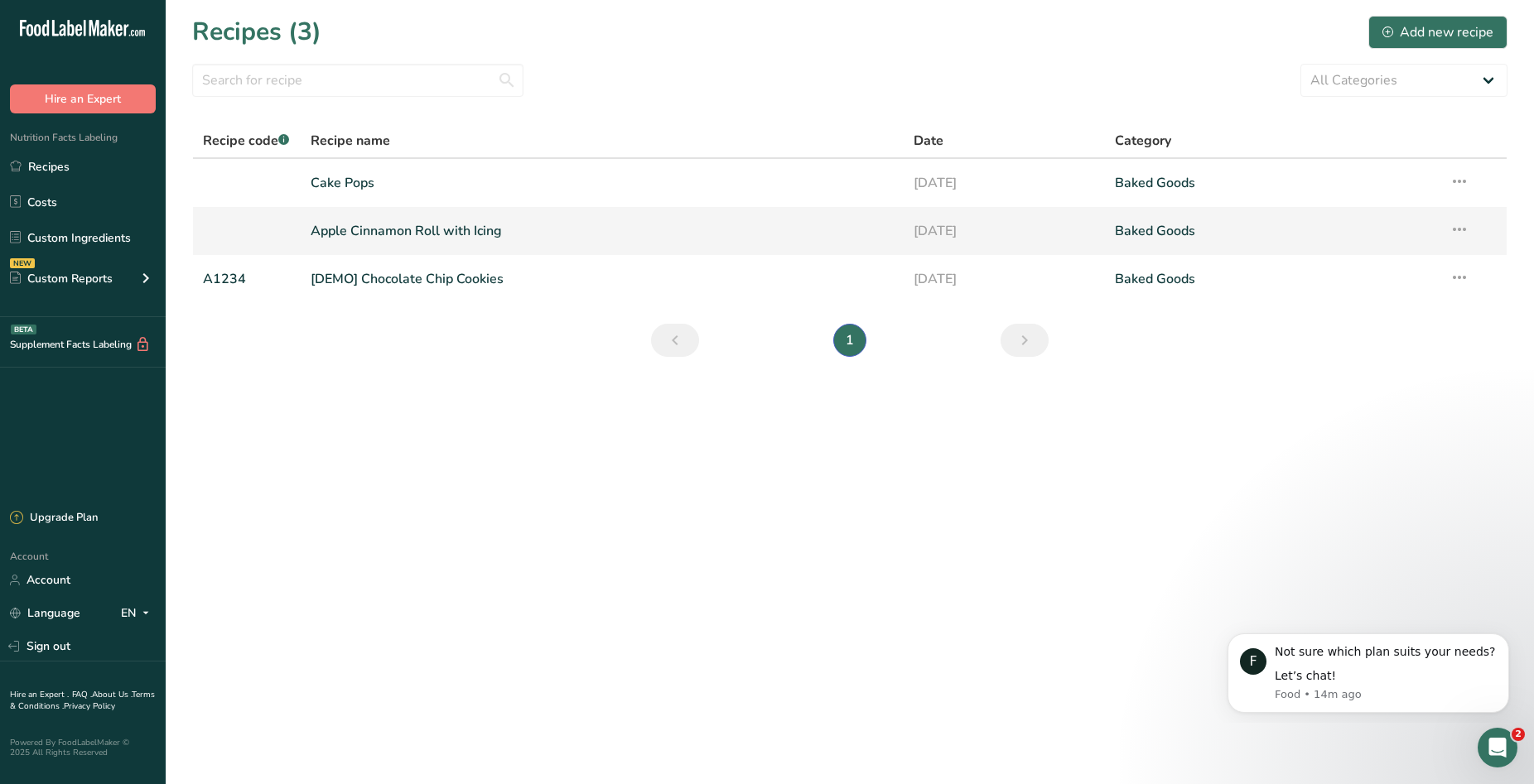
click at [573, 234] on link "Apple Cinnamon Roll with Icing" at bounding box center [602, 230] width 584 height 34
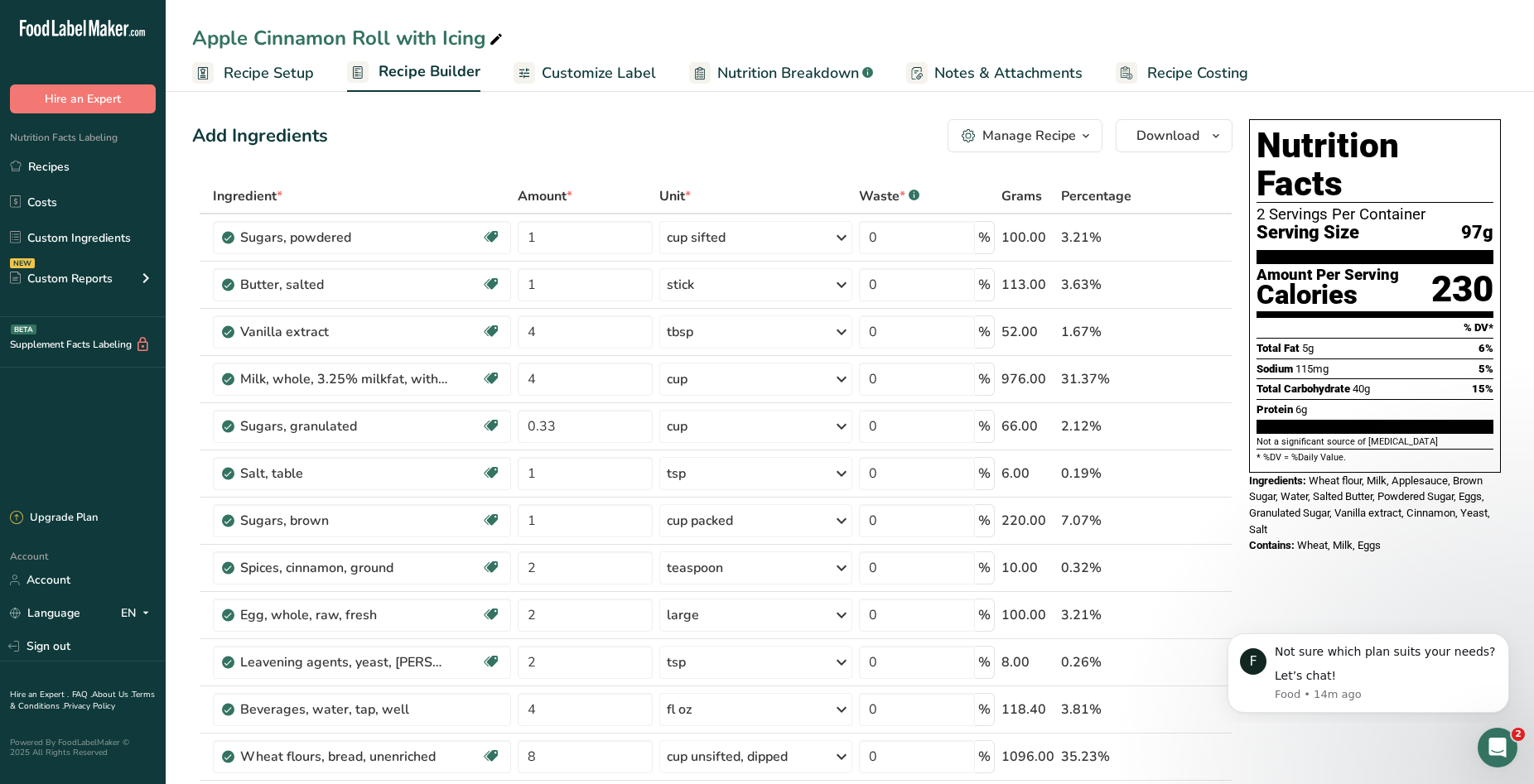
click at [621, 76] on span "Customize Label" at bounding box center [599, 73] width 114 height 23
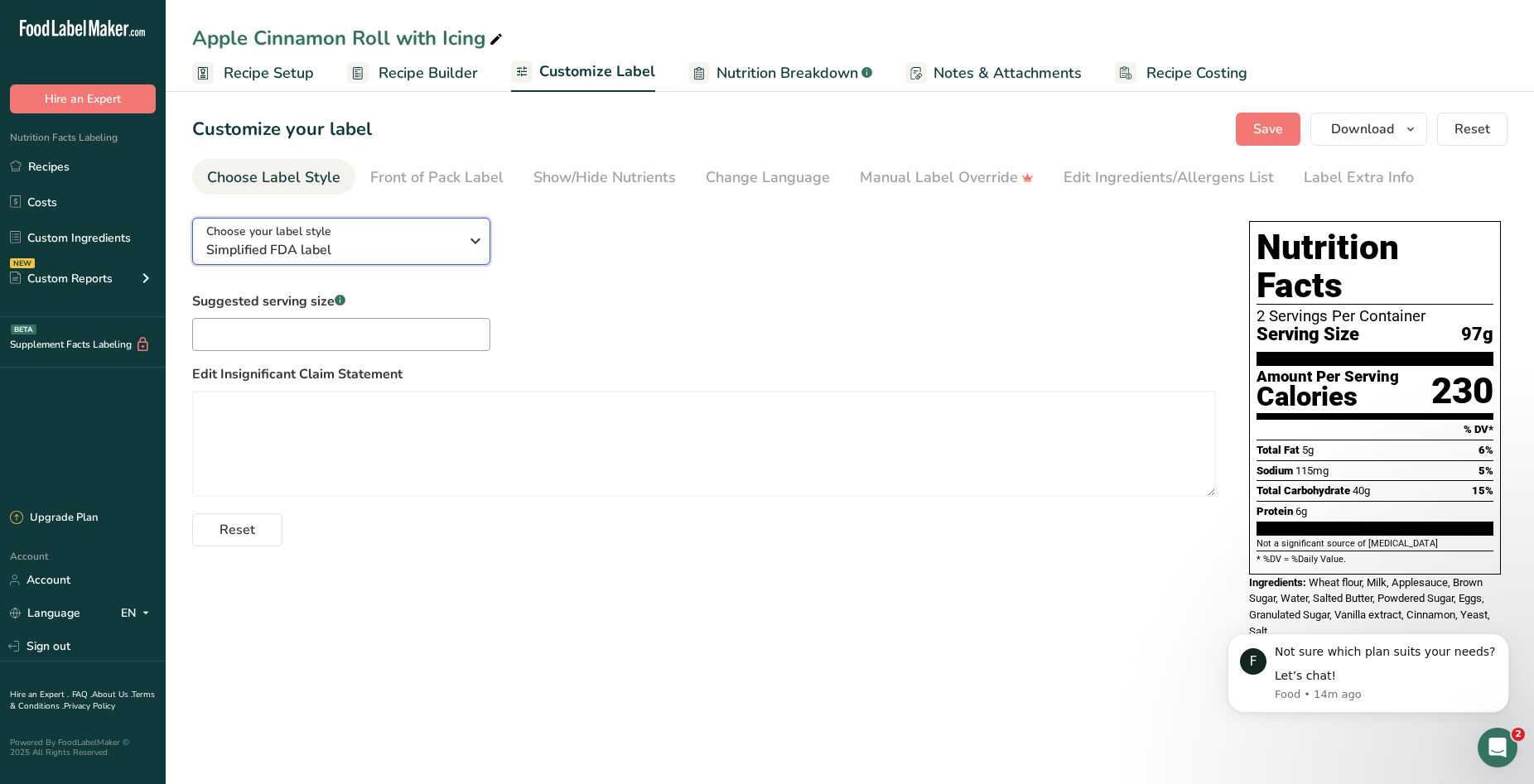
click at [477, 235] on icon "button" at bounding box center [476, 240] width 20 height 30
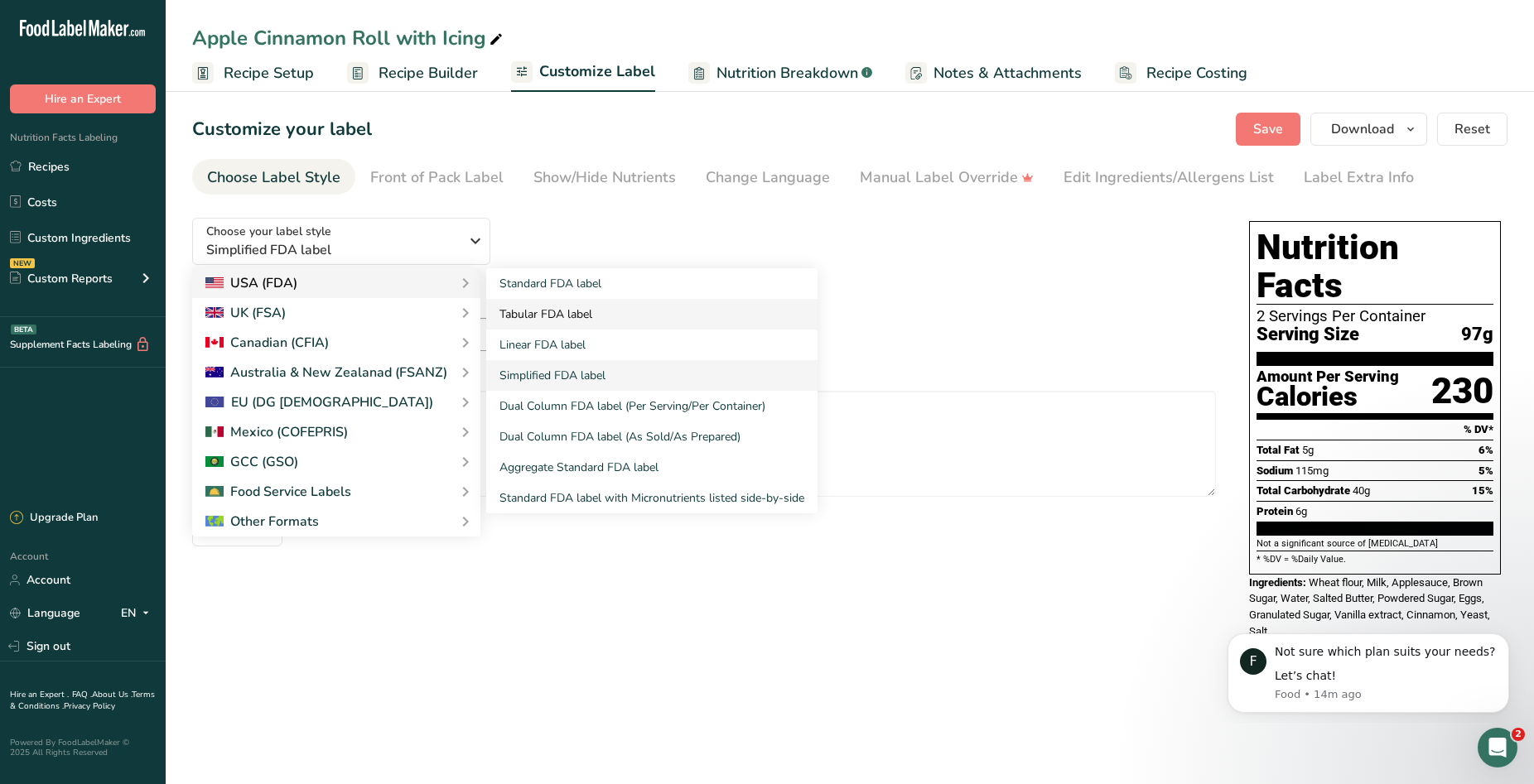
click at [573, 310] on link "Tabular FDA label" at bounding box center [652, 315] width 331 height 31
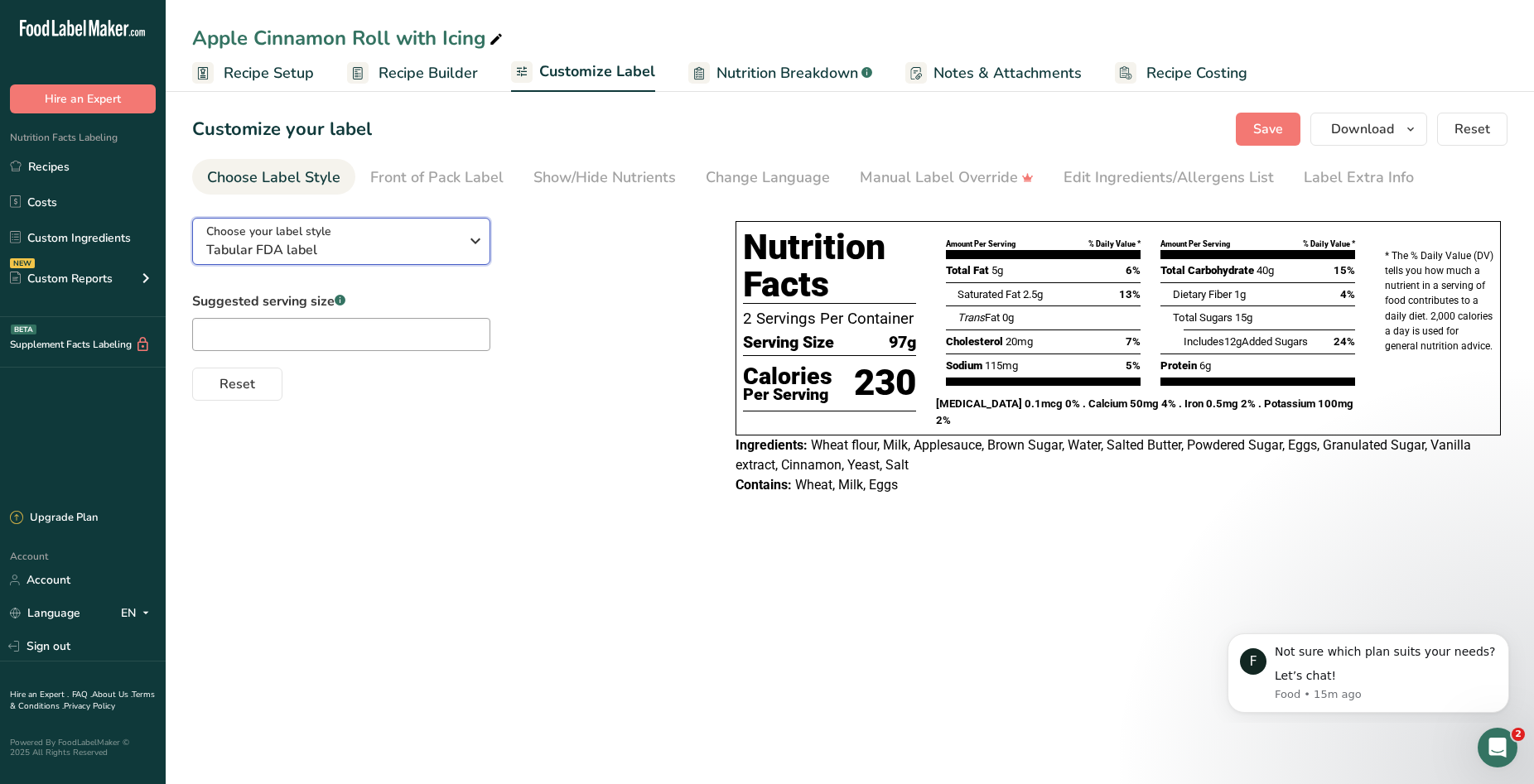
click at [473, 242] on icon "button" at bounding box center [476, 240] width 20 height 30
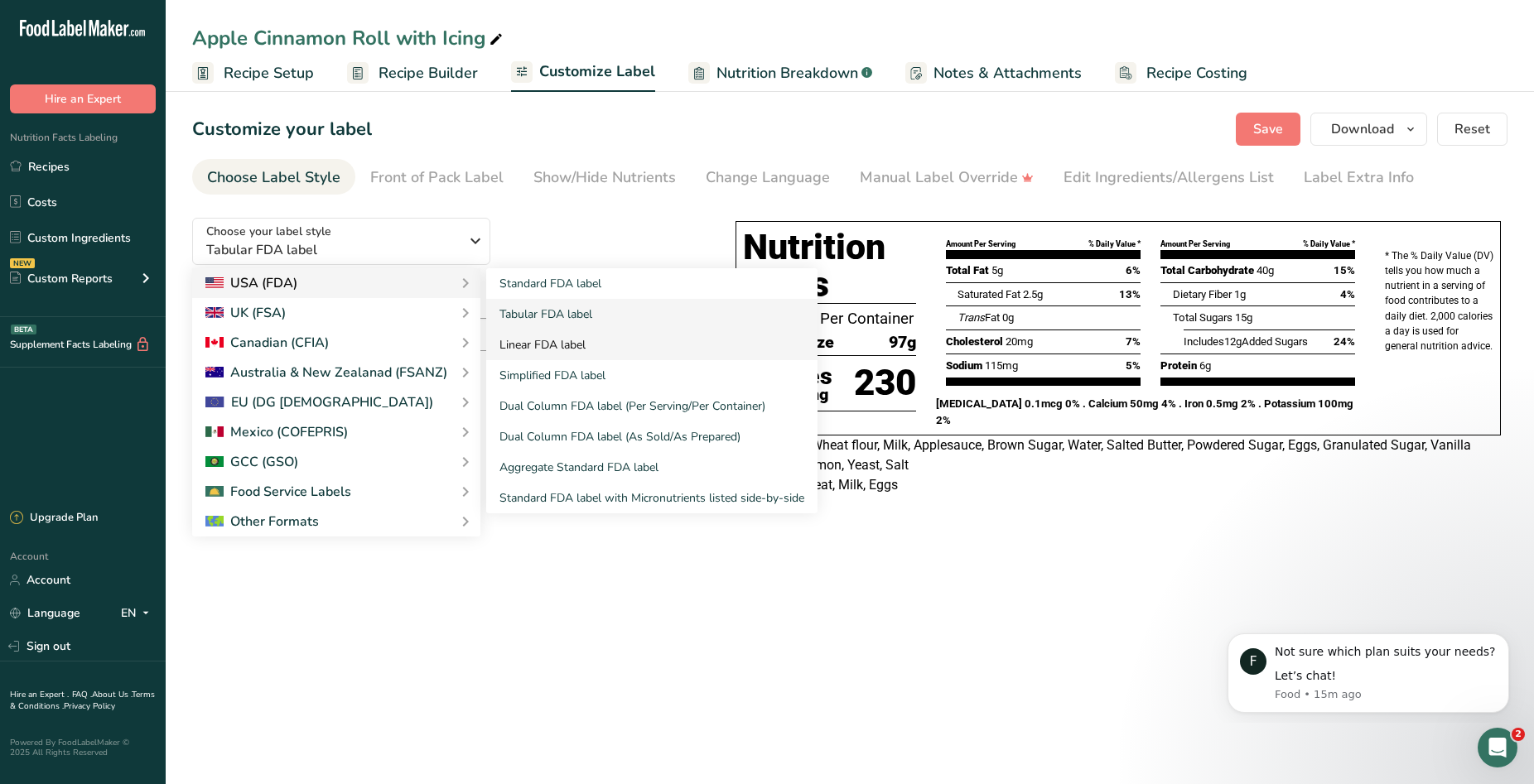
click at [599, 342] on link "Linear FDA label" at bounding box center [652, 345] width 331 height 31
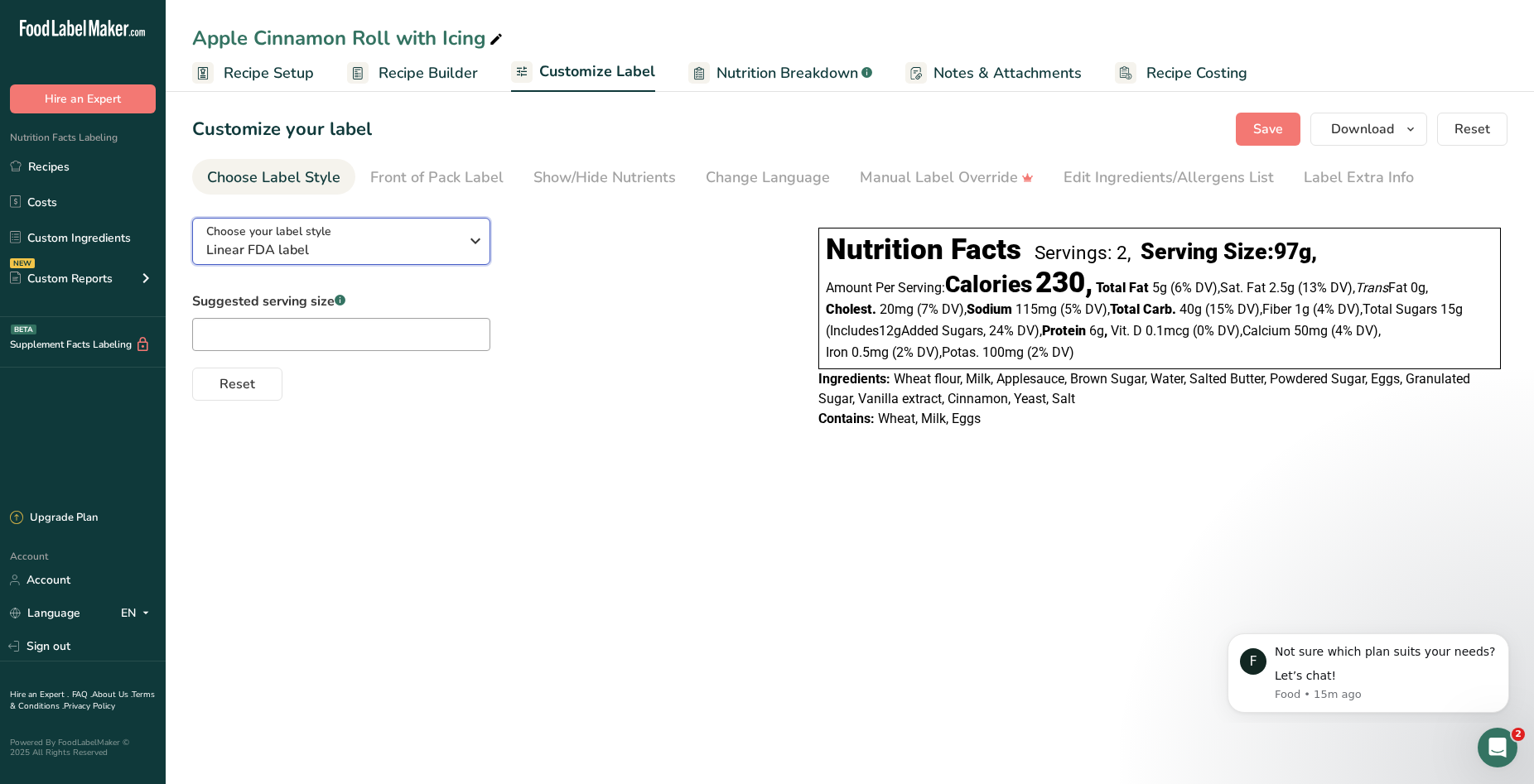
click at [466, 247] on icon "button" at bounding box center [476, 240] width 20 height 30
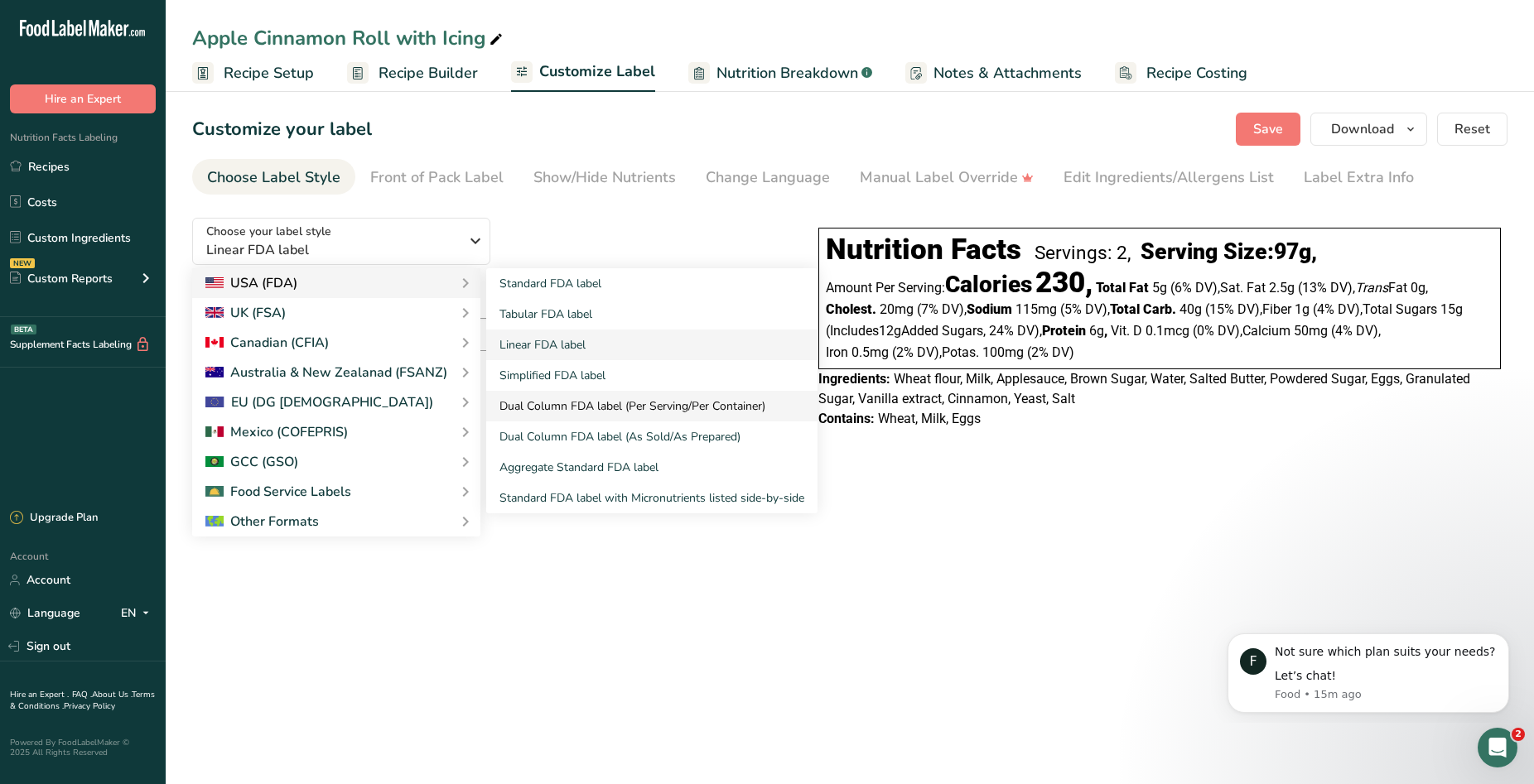
click at [560, 403] on link "Dual Column FDA label (Per Serving/Per Container)" at bounding box center [652, 407] width 331 height 31
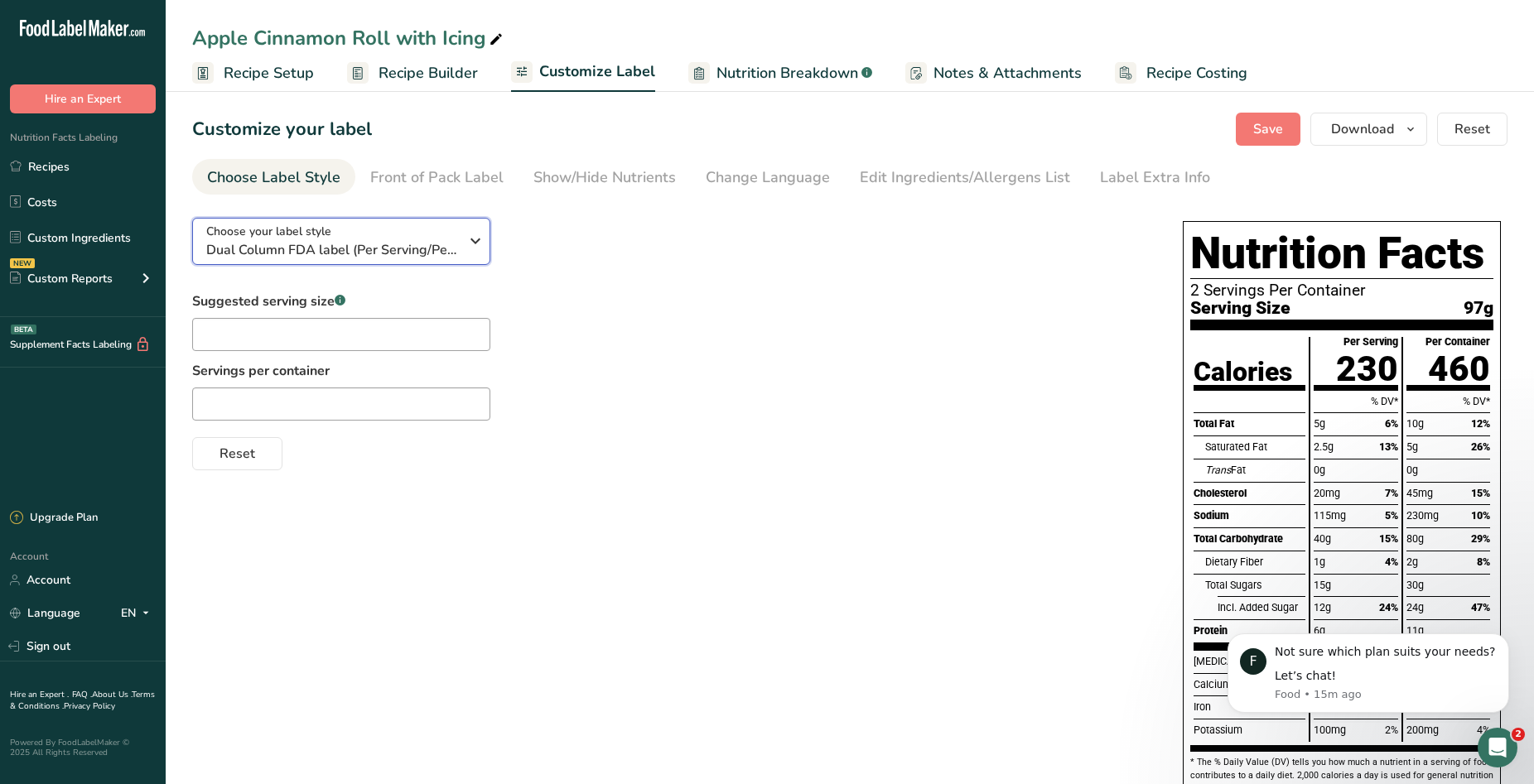
click at [486, 248] on button "Choose your label style Dual Column FDA label (Per Serving/Per Container)" at bounding box center [341, 241] width 299 height 47
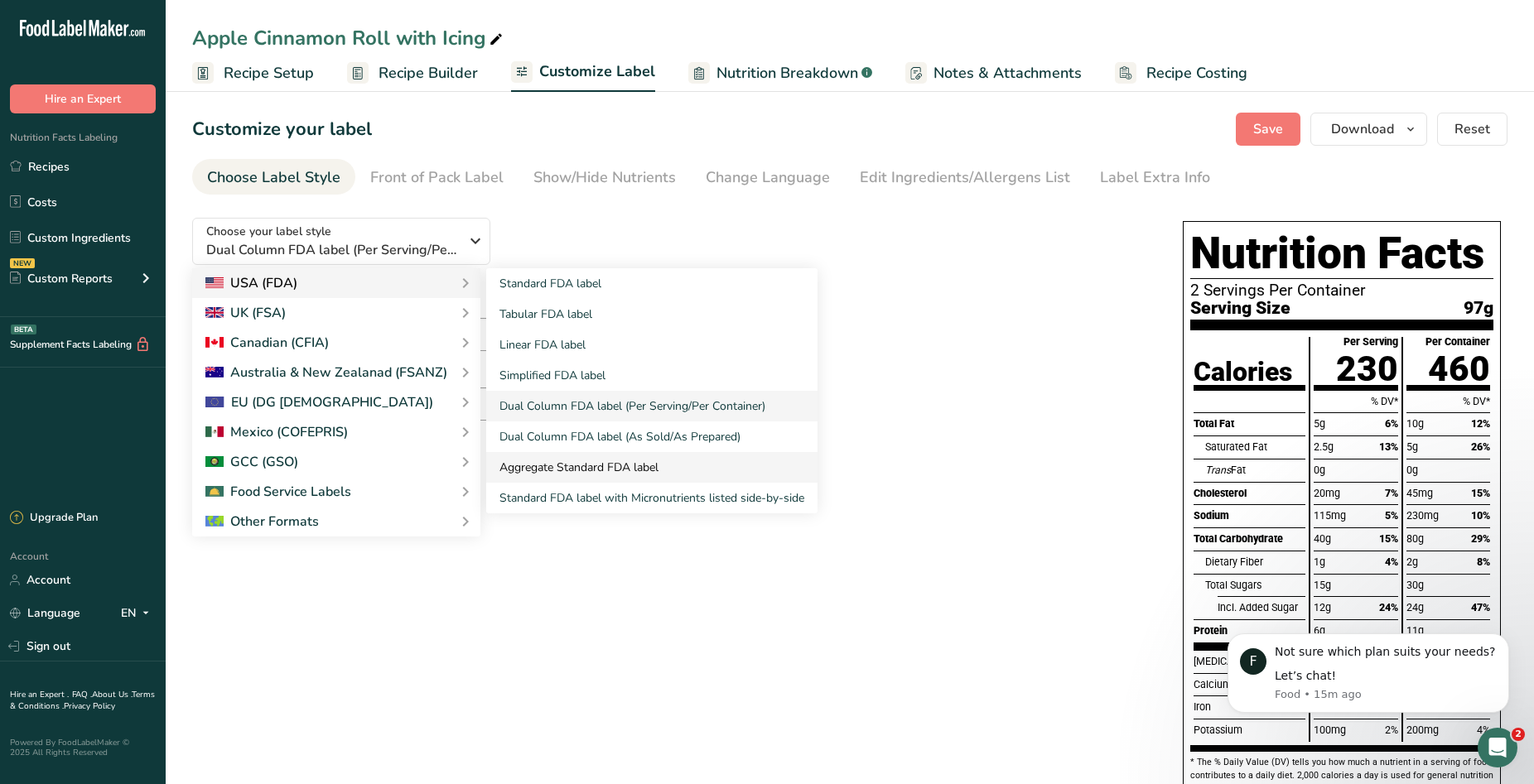
click at [631, 463] on link "Aggregate Standard FDA label" at bounding box center [652, 467] width 331 height 31
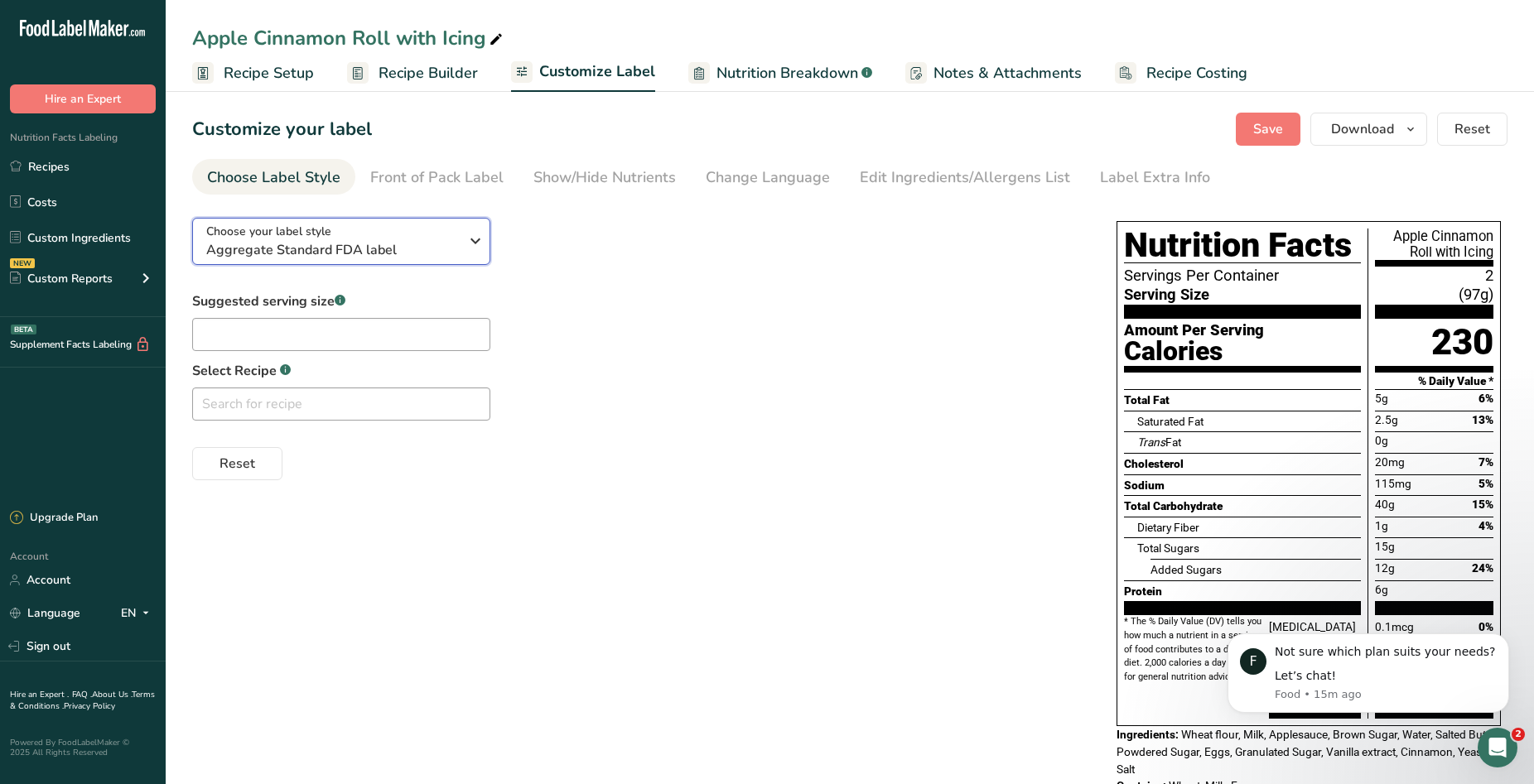
click at [437, 248] on span "Aggregate Standard FDA label" at bounding box center [332, 250] width 252 height 20
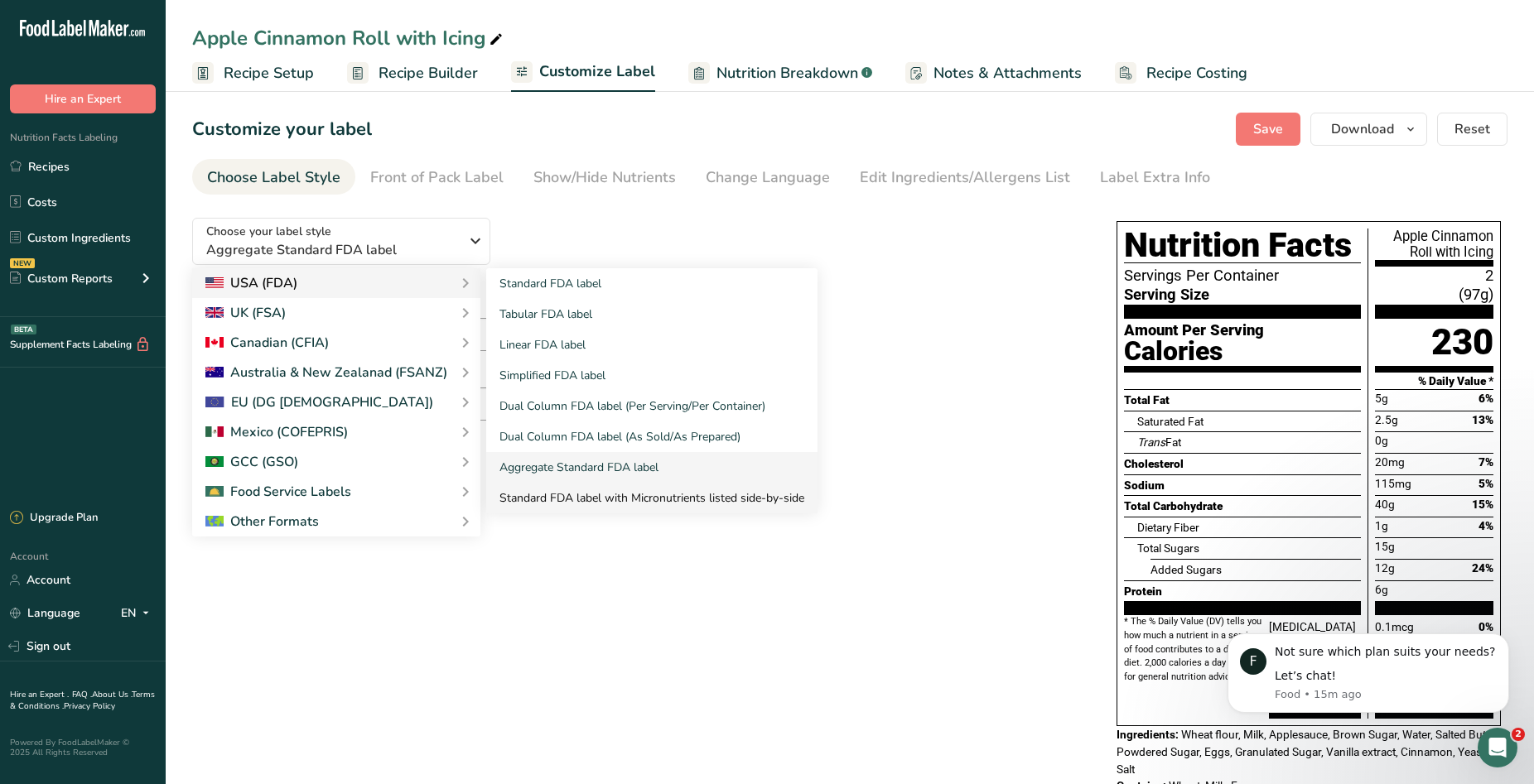
click at [647, 501] on link "Standard FDA label with Micronutrients listed side-by-side" at bounding box center [652, 498] width 331 height 31
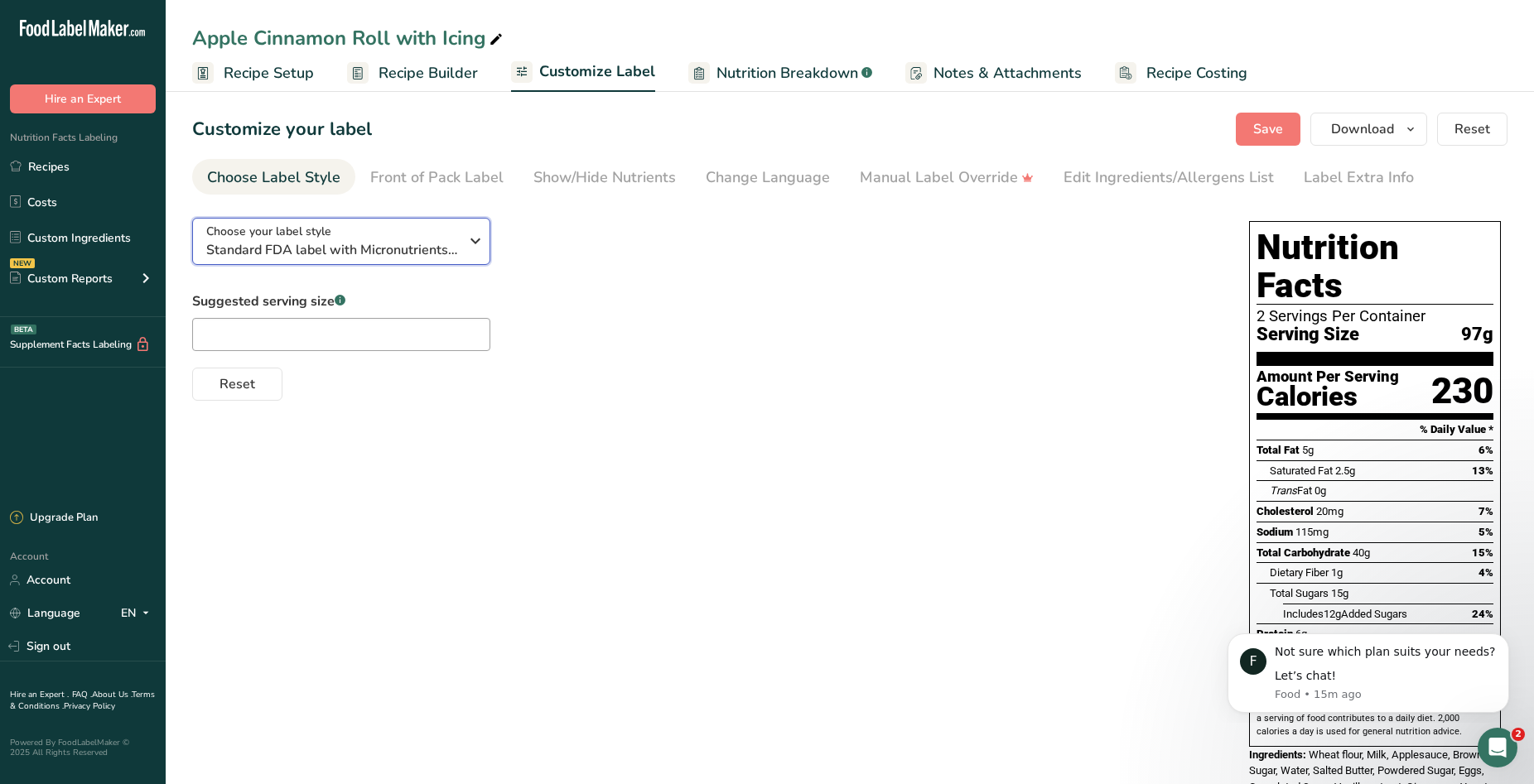
click at [443, 245] on span "Standard FDA label with Micronutrients listed side-by-side" at bounding box center [332, 250] width 252 height 20
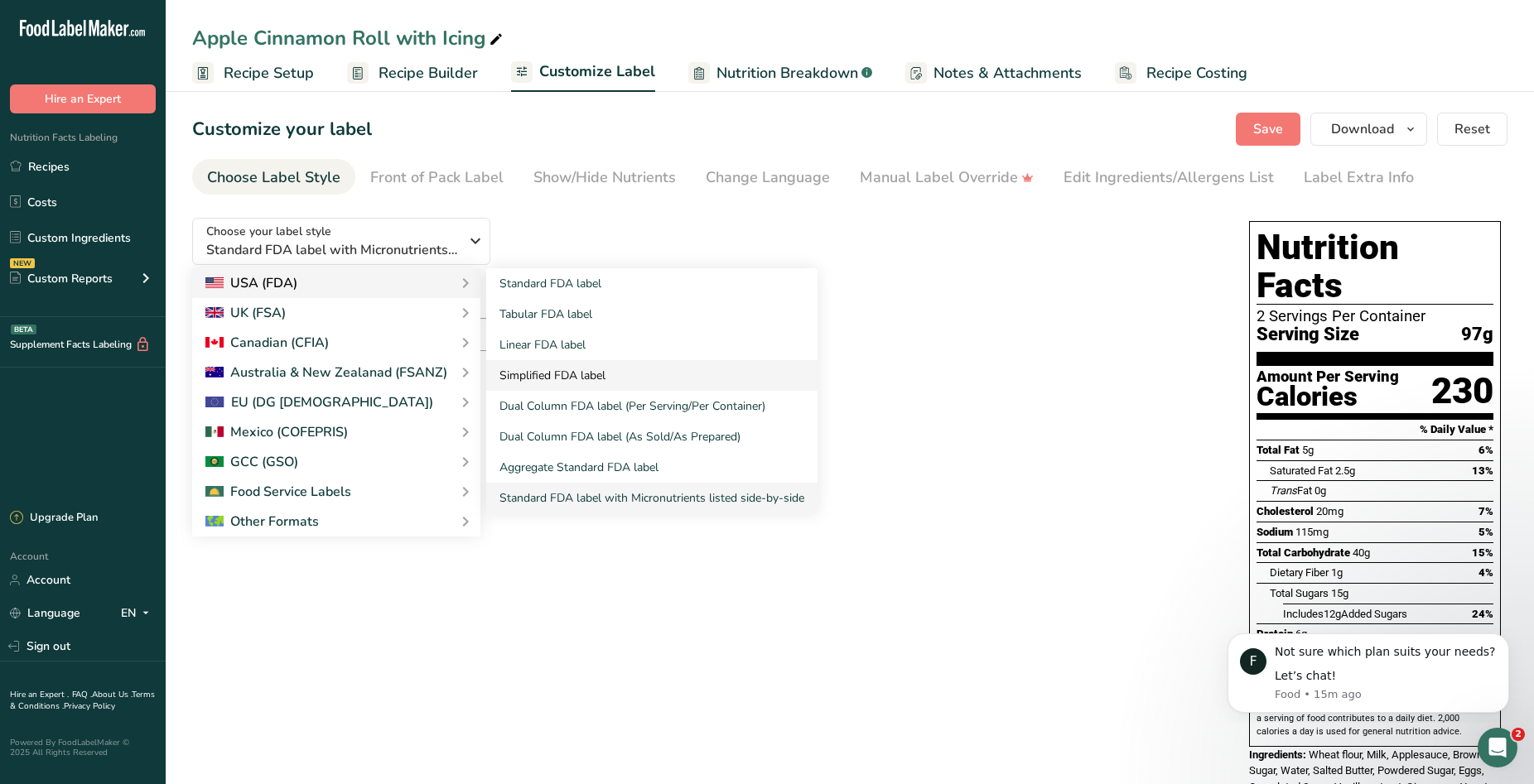
click at [595, 370] on link "Simplified FDA label" at bounding box center [652, 376] width 331 height 31
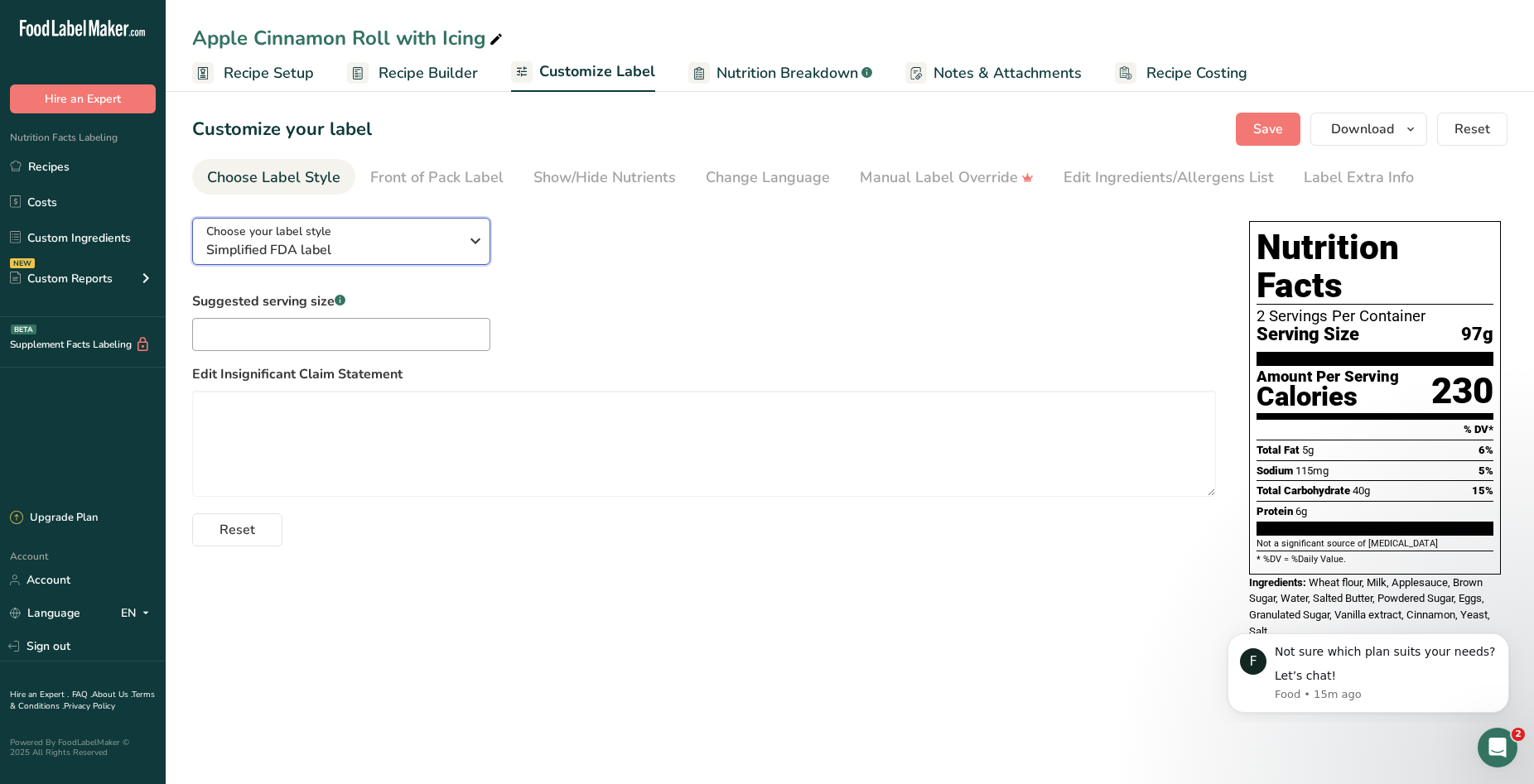
click at [436, 238] on div "Choose your label style Simplified FDA label" at bounding box center [332, 241] width 252 height 37
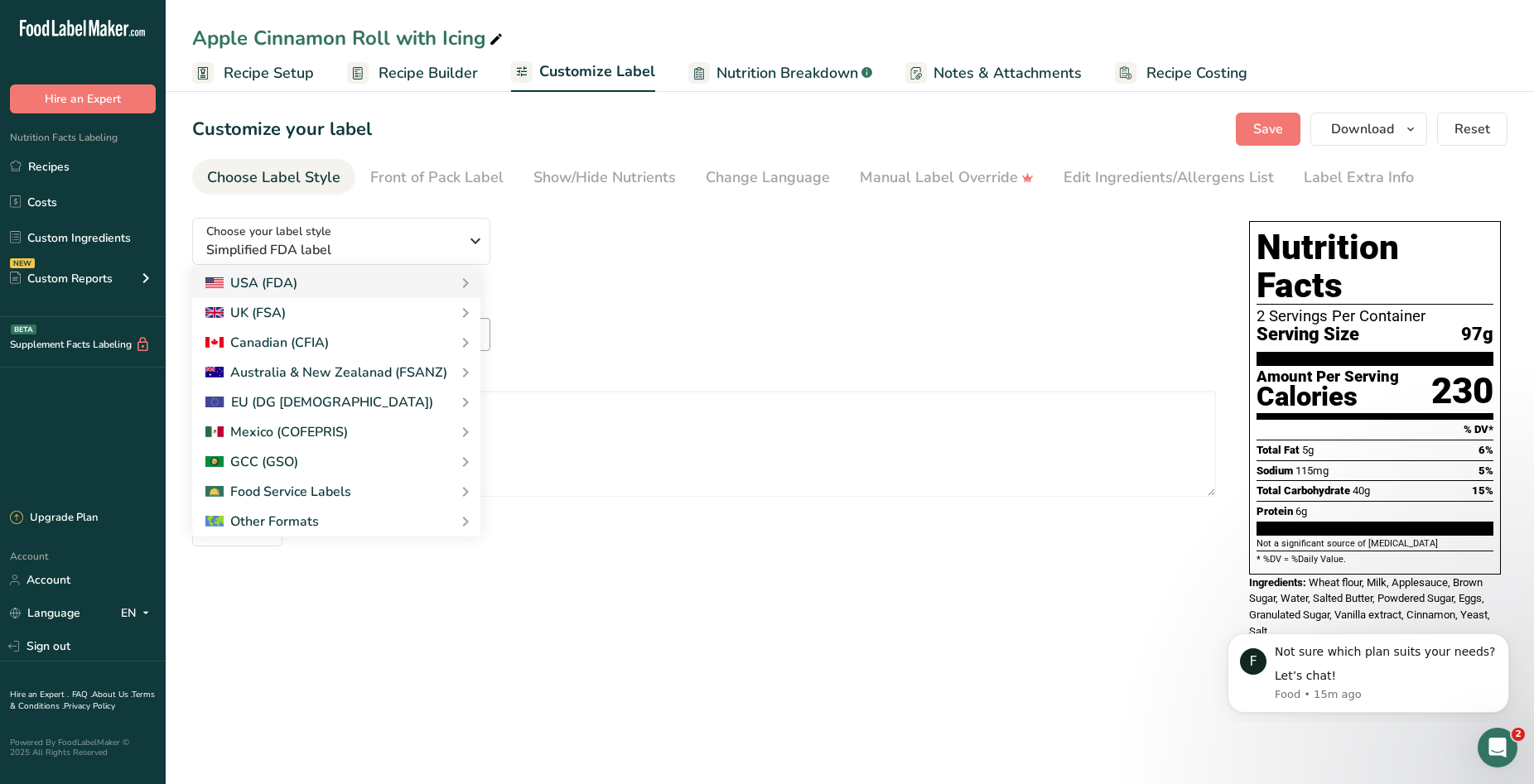
click at [624, 228] on div "Choose your label style Simplified FDA label USA (FDA) Standard FDA label Tabul…" at bounding box center [704, 375] width 1024 height 342
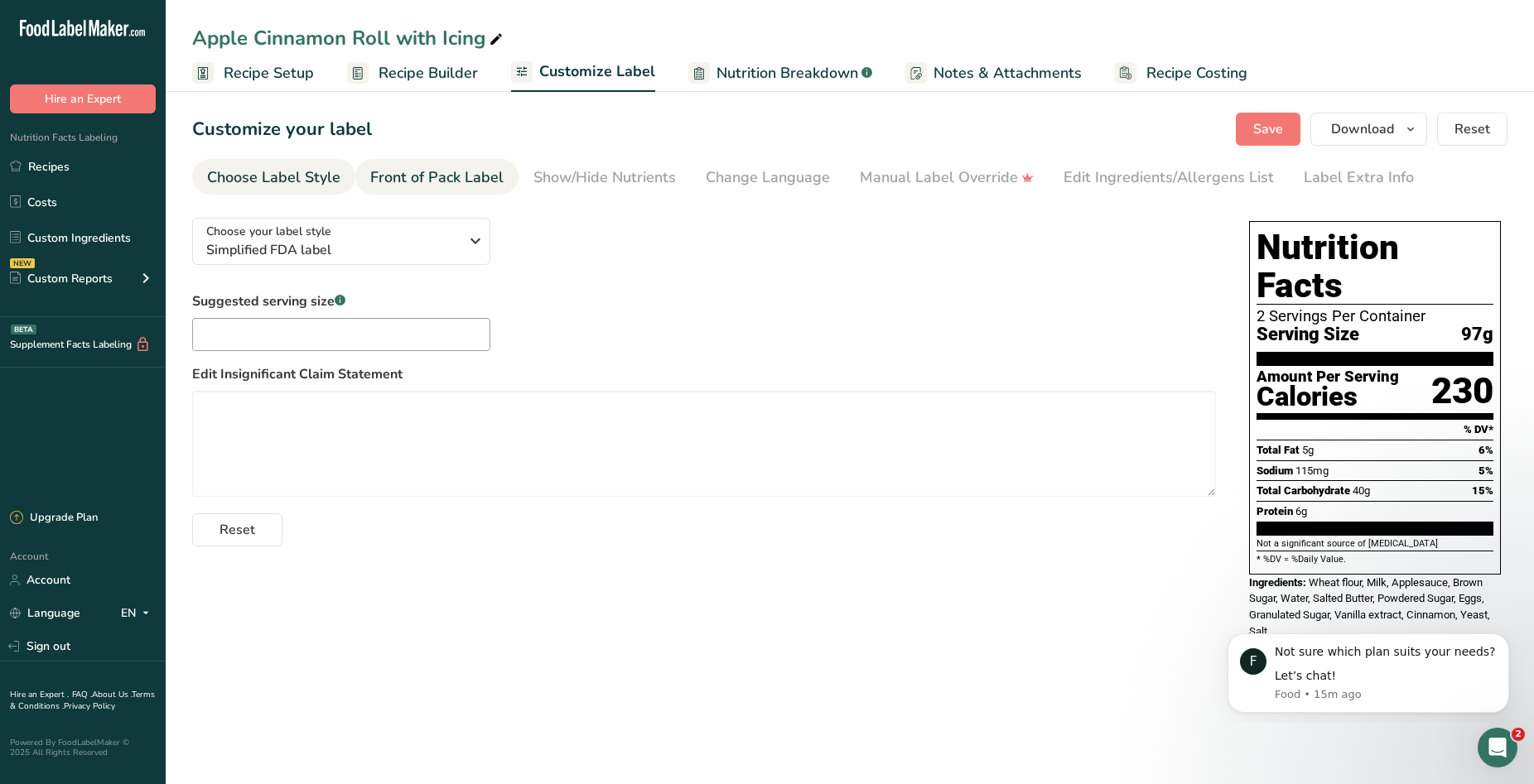
click at [485, 181] on div "Front of Pack Label" at bounding box center [437, 177] width 133 height 23
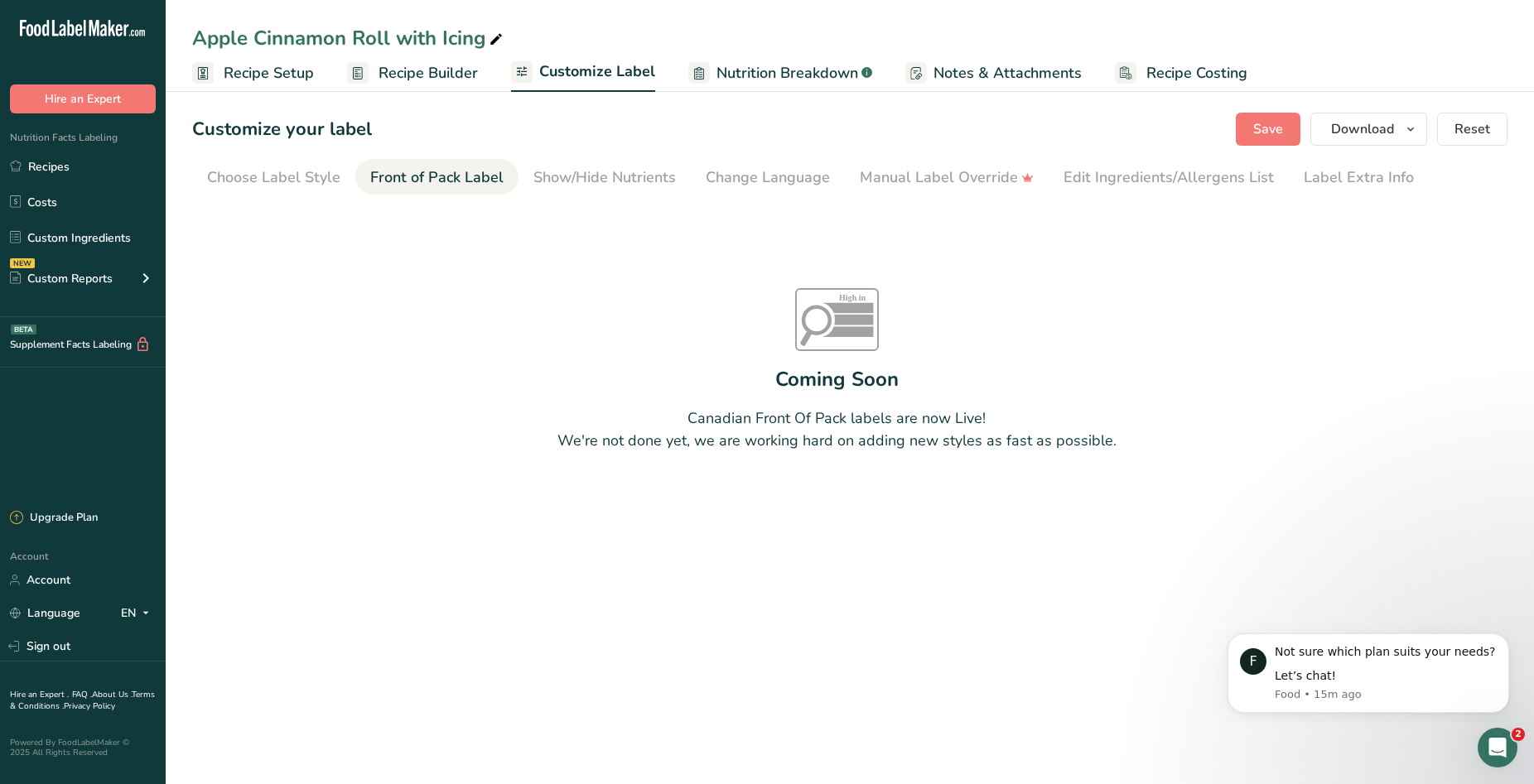
click at [801, 64] on span "Nutrition Breakdown" at bounding box center [788, 73] width 142 height 23
select select "Calories"
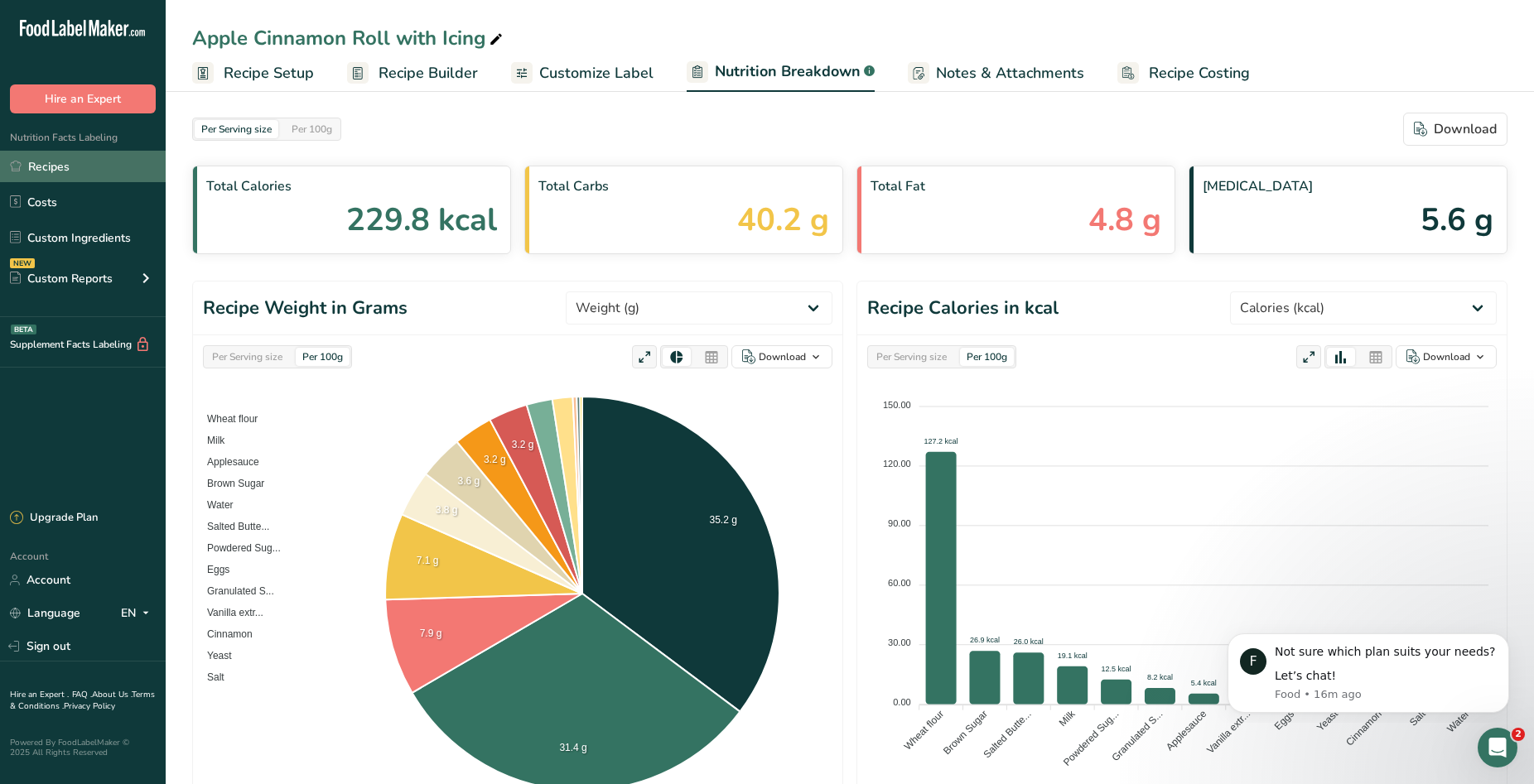
click at [54, 166] on link "Recipes" at bounding box center [83, 166] width 166 height 32
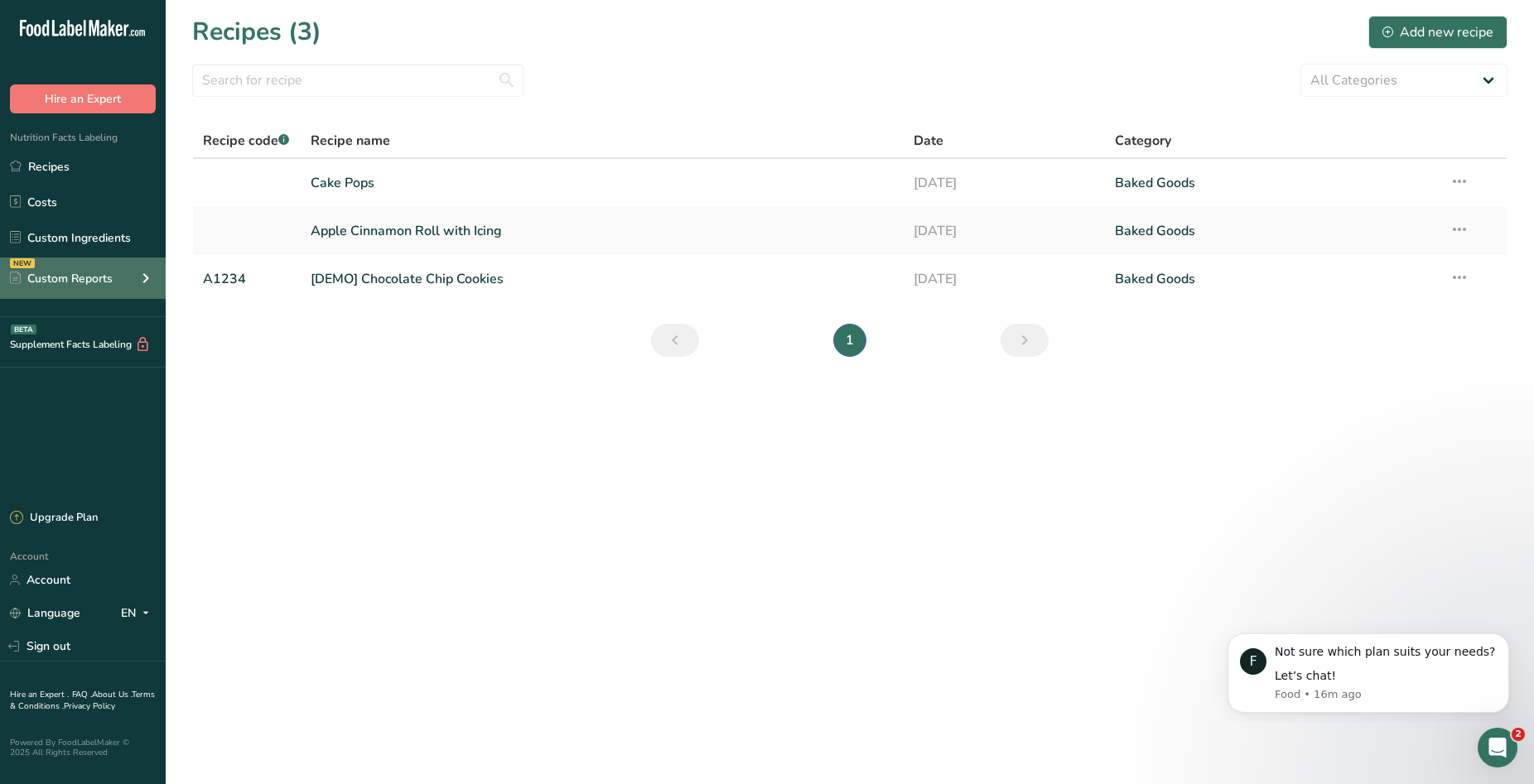
click at [128, 280] on div "NEW Custom Reports" at bounding box center [83, 279] width 166 height 42
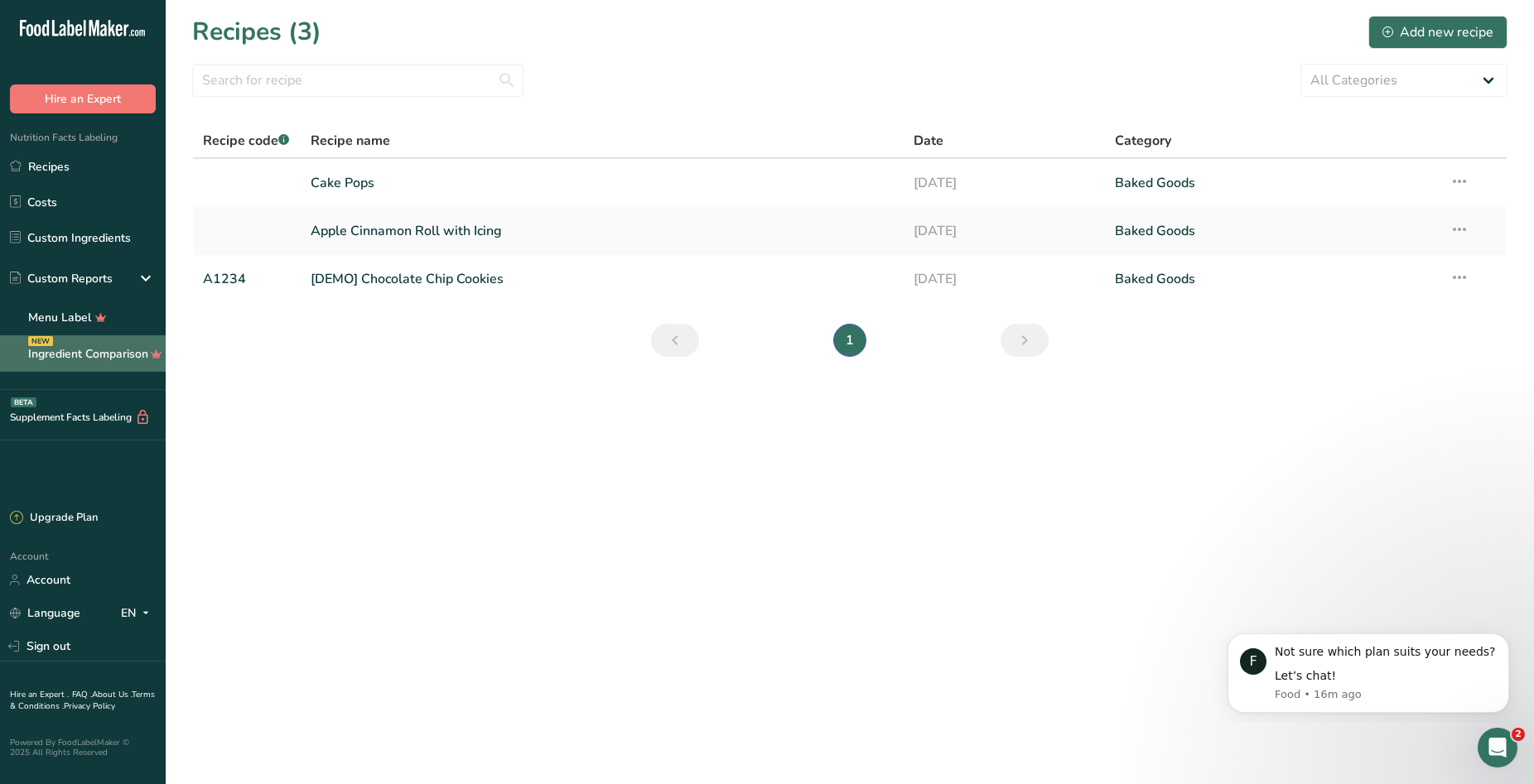
click at [118, 350] on link "Ingredient Comparison NEW" at bounding box center [83, 354] width 166 height 36
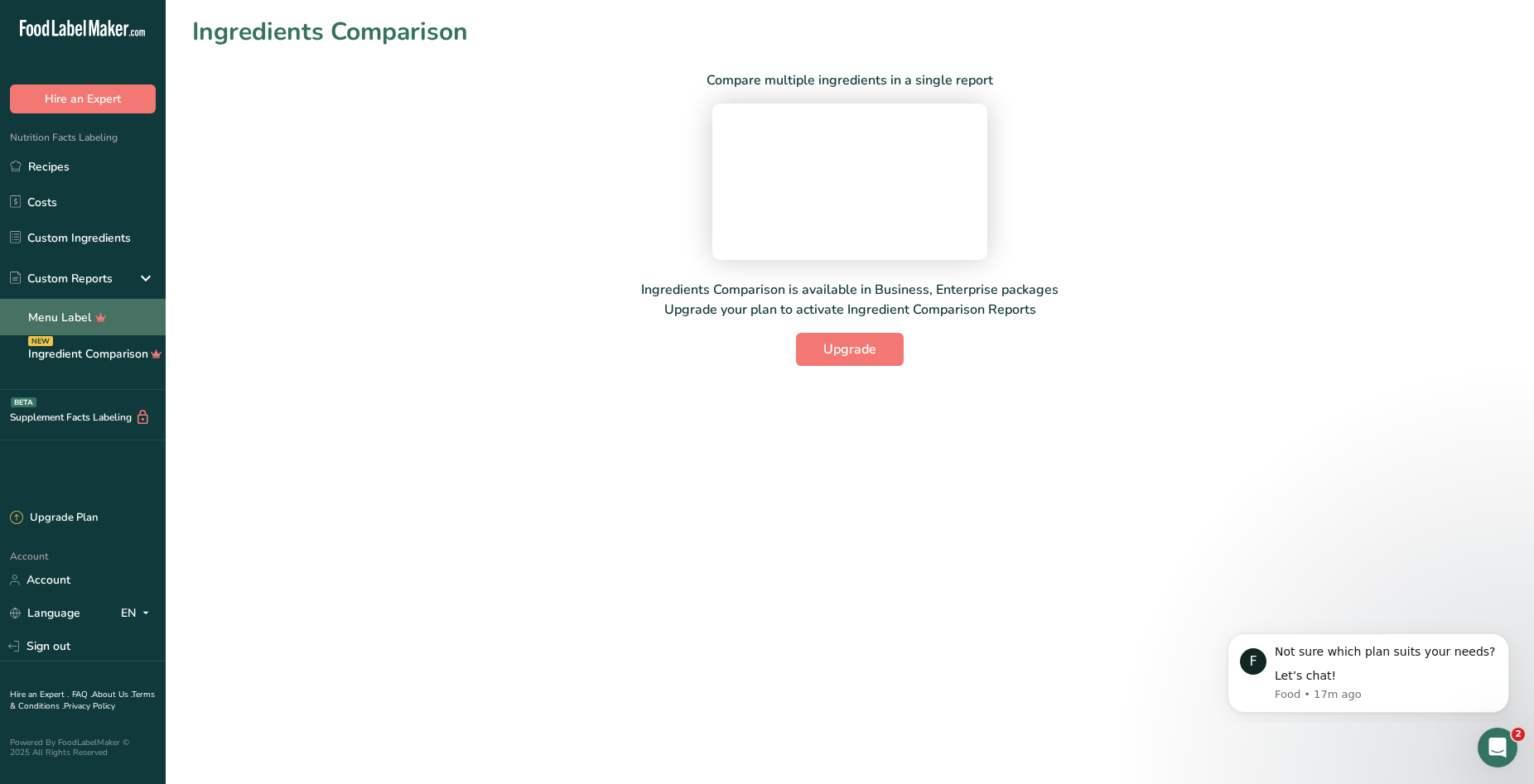
click at [124, 314] on link "Menu Label" at bounding box center [83, 318] width 166 height 36
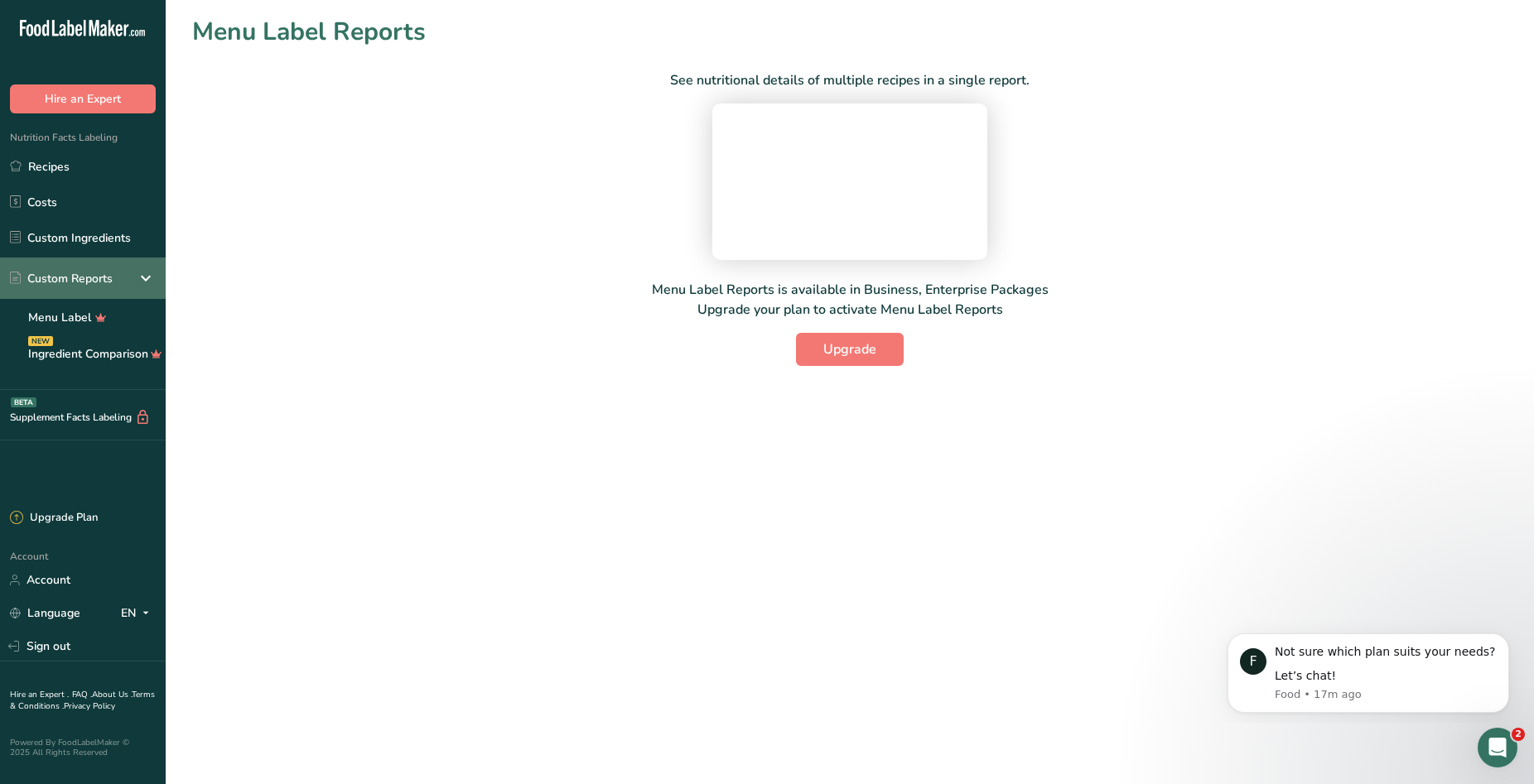
click at [133, 288] on div "Custom Reports" at bounding box center [83, 279] width 166 height 42
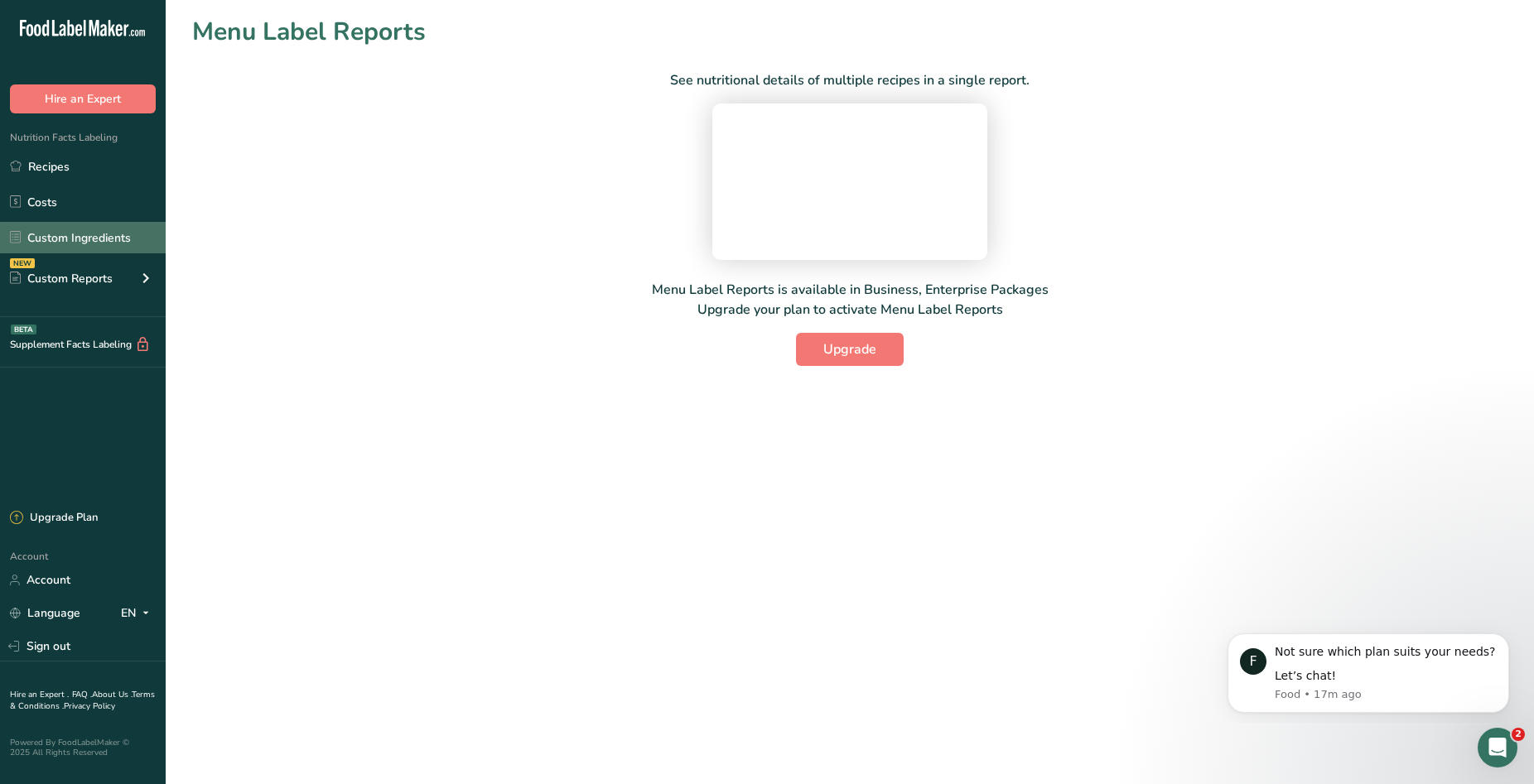
click at [149, 242] on link "Custom Ingredients" at bounding box center [83, 238] width 166 height 32
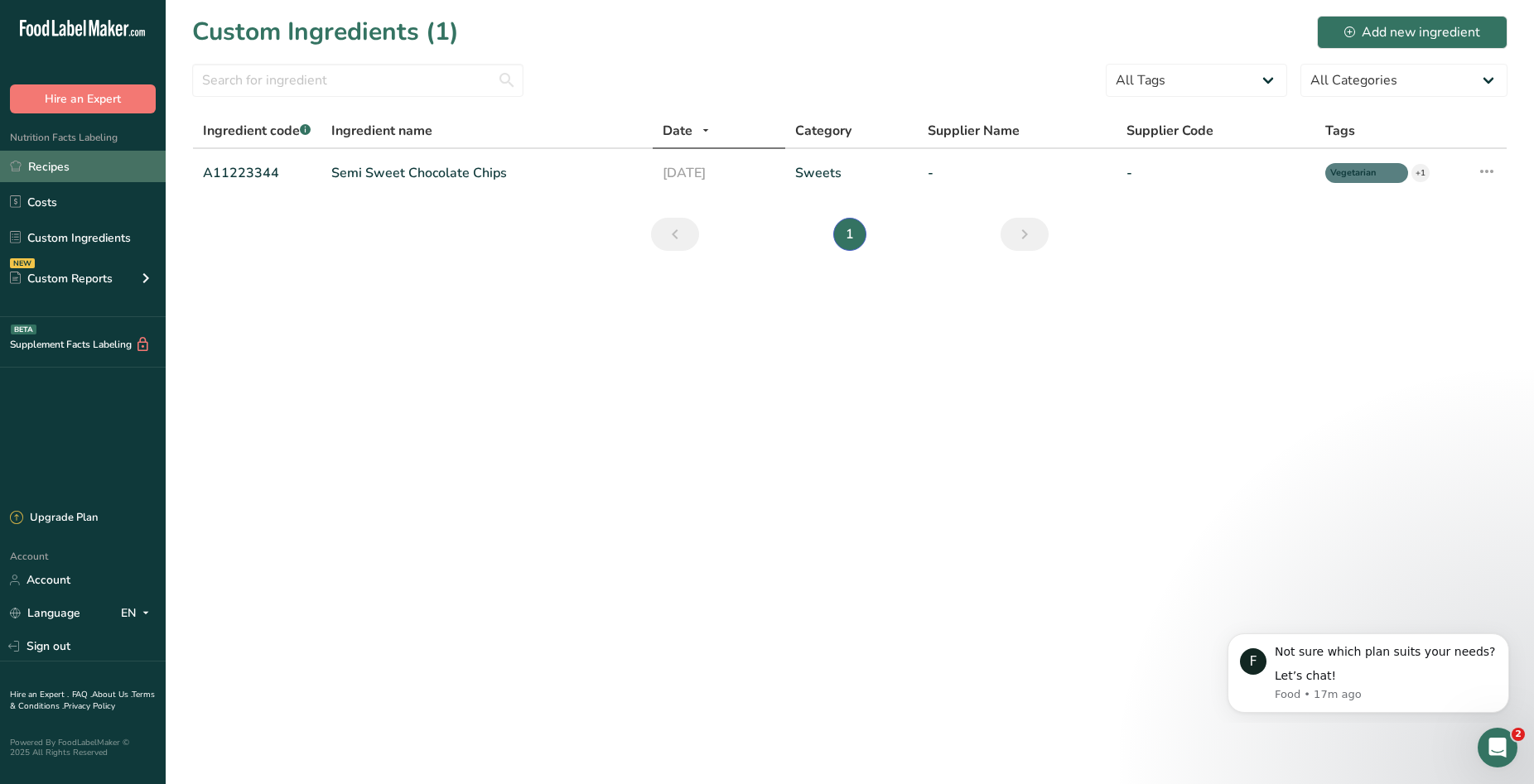
click at [143, 162] on link "Recipes" at bounding box center [83, 166] width 166 height 32
